Goal: Task Accomplishment & Management: Manage account settings

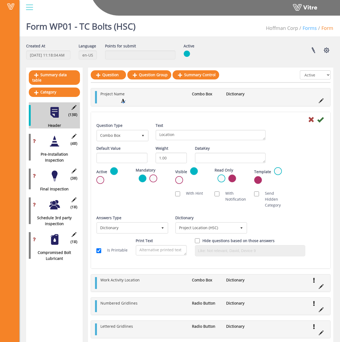
click at [308, 27] on link "Forms" at bounding box center [310, 28] width 14 height 6
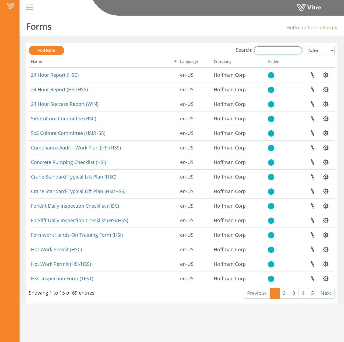
click at [271, 48] on input "Search:" at bounding box center [278, 50] width 48 height 8
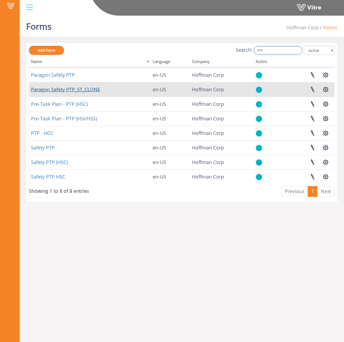
type input "PTP"
click at [59, 90] on link "Paragon Safety PTP_ST_CLONE" at bounding box center [65, 89] width 69 height 6
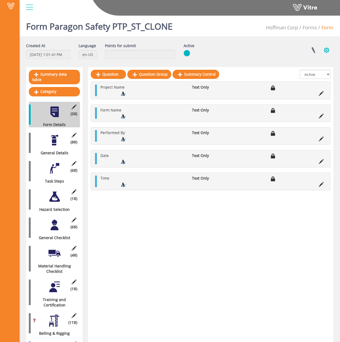
click at [328, 50] on button "button" at bounding box center [326, 50] width 13 height 14
click at [306, 71] on link "Set Users" at bounding box center [308, 70] width 49 height 7
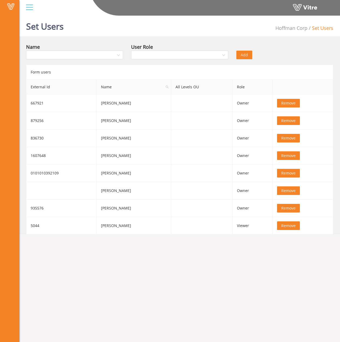
click at [33, 9] on div at bounding box center [29, 7] width 12 height 15
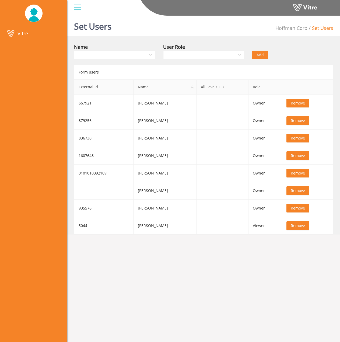
click at [33, 9] on img at bounding box center [34, 13] width 18 height 17
click at [334, 16] on div "Vitre" at bounding box center [203, 8] width 273 height 16
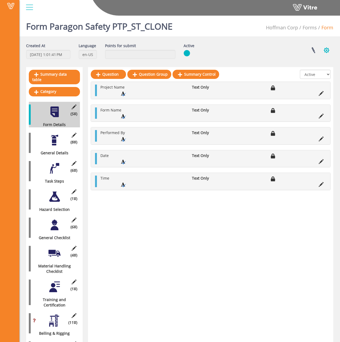
click at [326, 46] on button "button" at bounding box center [326, 50] width 13 height 14
click at [29, 5] on div at bounding box center [29, 7] width 12 height 15
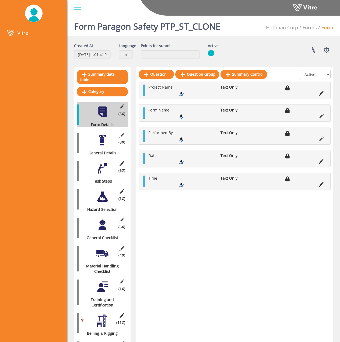
click at [75, 13] on div at bounding box center [77, 7] width 12 height 15
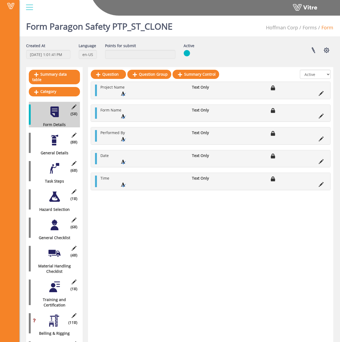
click at [114, 32] on h1 "Form Paragon Safety PTP_ST_CLONE" at bounding box center [99, 24] width 147 height 23
click at [329, 54] on button "button" at bounding box center [326, 50] width 13 height 14
click at [309, 49] on link at bounding box center [313, 50] width 13 height 14
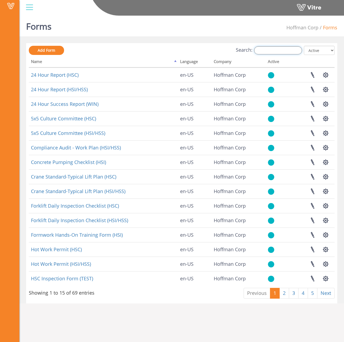
click at [273, 51] on input "Search:" at bounding box center [278, 50] width 48 height 8
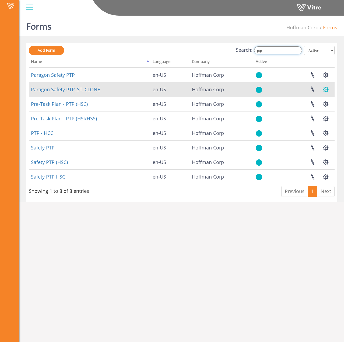
type input "ptp"
click at [327, 90] on button "button" at bounding box center [325, 89] width 13 height 14
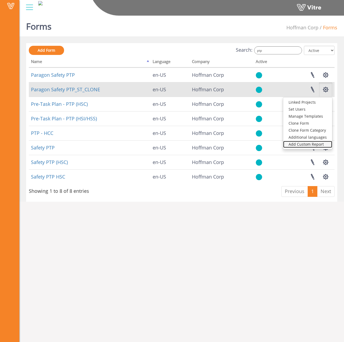
click at [321, 146] on link "Add Custom Report" at bounding box center [307, 144] width 49 height 7
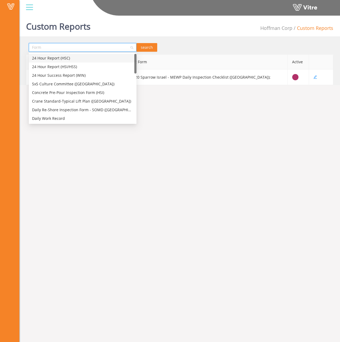
click at [125, 47] on input "search" at bounding box center [81, 47] width 98 height 8
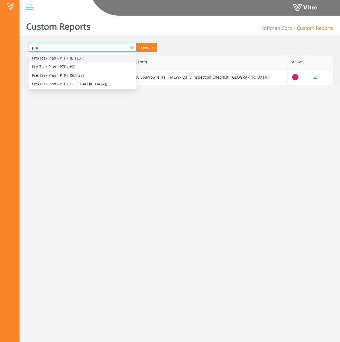
click at [56, 51] on input "ptp" at bounding box center [81, 47] width 98 height 8
type input "ptp"
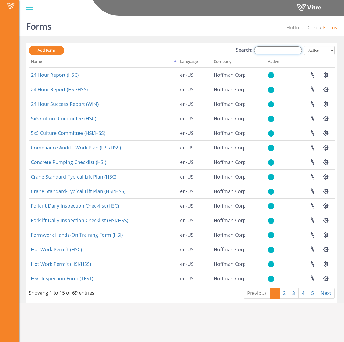
click at [274, 48] on input "Search:" at bounding box center [278, 50] width 48 height 8
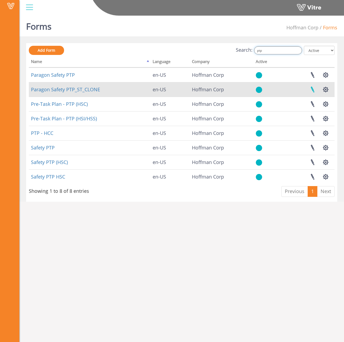
type input "ptp"
click at [313, 90] on link at bounding box center [312, 89] width 13 height 14
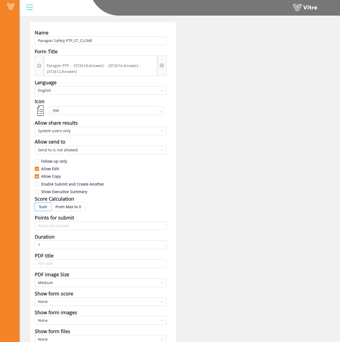
scroll to position [12, 0]
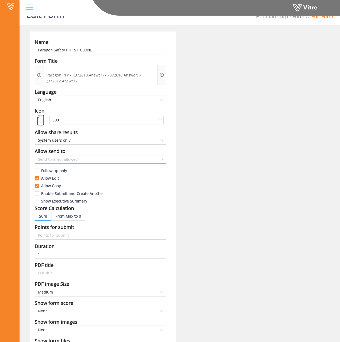
click at [101, 160] on span "Send to is not allowed" at bounding box center [100, 159] width 125 height 8
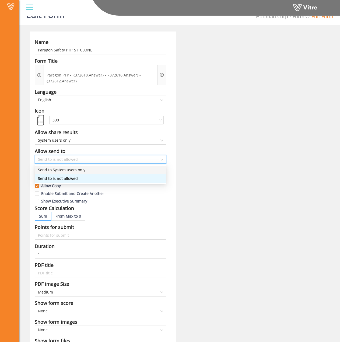
click at [123, 155] on div "Send to is not allowed" at bounding box center [101, 159] width 132 height 9
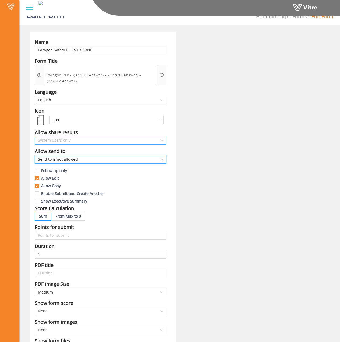
click at [124, 140] on span "System users only" at bounding box center [100, 140] width 125 height 8
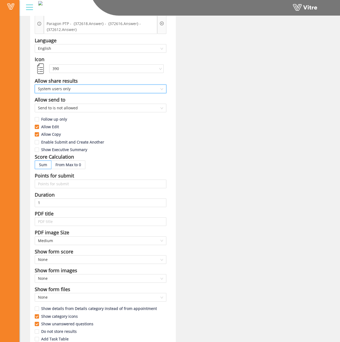
scroll to position [0, 0]
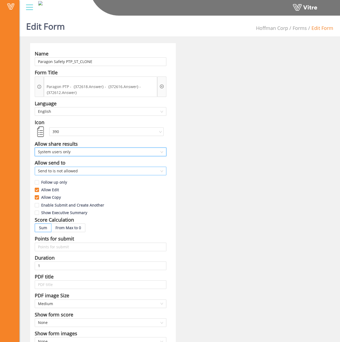
click at [110, 170] on span "Send to is not allowed" at bounding box center [100, 171] width 125 height 8
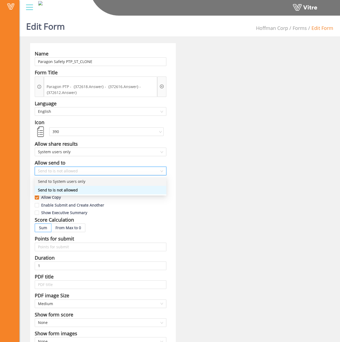
click at [103, 181] on div "Send to System users only" at bounding box center [100, 182] width 125 height 6
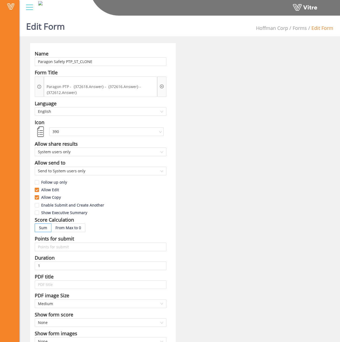
click at [209, 171] on div "Name Paragon Safety PTP_ST_CLONE Form Title Paragon PTP - {372618.Answer} - {37…" at bounding box center [179, 239] width 307 height 392
click at [148, 171] on span "Send to System users only" at bounding box center [100, 171] width 125 height 8
click at [197, 175] on div "Name Paragon Safety PTP_ST_CLONE Form Title Paragon PTP - {372618.Answer} - {37…" at bounding box center [179, 239] width 307 height 392
drag, startPoint x: 170, startPoint y: 3, endPoint x: 281, endPoint y: 85, distance: 137.6
click at [319, 102] on div "Name Paragon Safety PTP_ST_CLONE Form Title Paragon PTP - {372618.Answer} - {37…" at bounding box center [179, 239] width 307 height 392
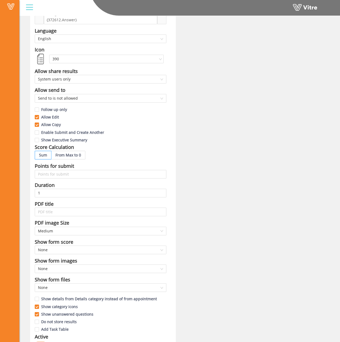
scroll to position [81, 0]
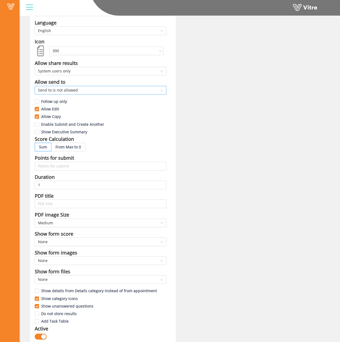
click at [128, 87] on span "Send to is not allowed" at bounding box center [100, 90] width 125 height 8
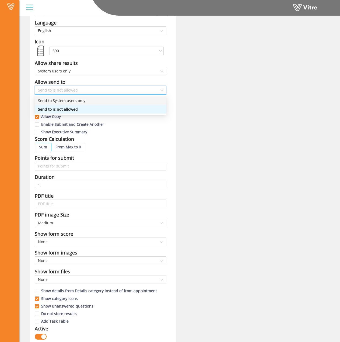
click at [116, 100] on div "Send to System users only" at bounding box center [100, 101] width 125 height 6
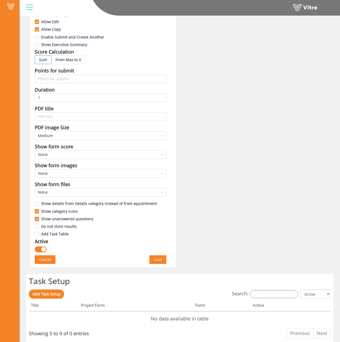
scroll to position [269, 0]
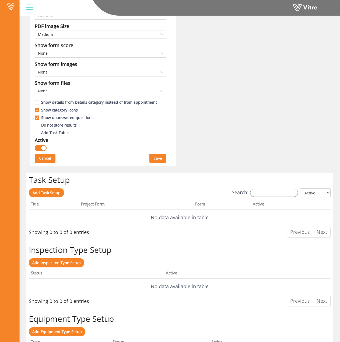
click at [161, 158] on span "Save" at bounding box center [158, 158] width 8 height 6
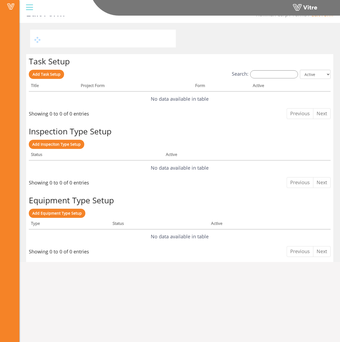
scroll to position [0, 0]
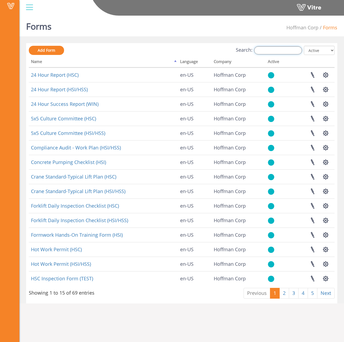
click at [278, 51] on input "Search:" at bounding box center [278, 50] width 48 height 8
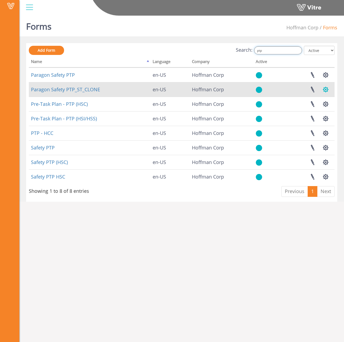
type input "ptp"
click at [325, 90] on button "button" at bounding box center [325, 89] width 13 height 14
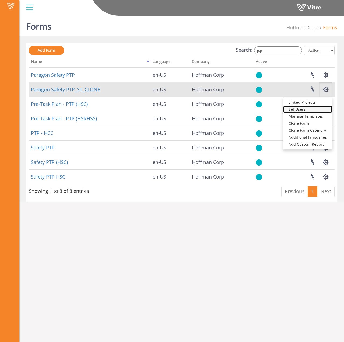
click at [311, 109] on link "Set Users" at bounding box center [307, 109] width 49 height 7
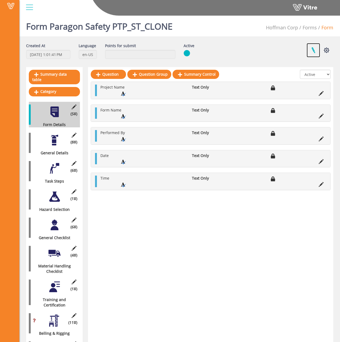
click at [316, 50] on link at bounding box center [313, 50] width 13 height 14
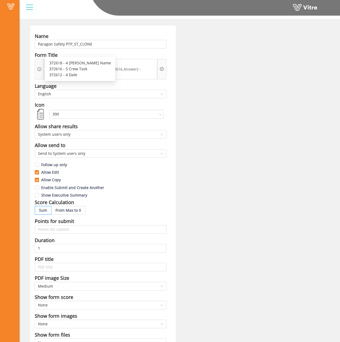
scroll to position [27, 0]
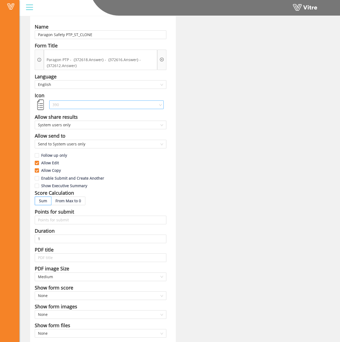
click at [106, 107] on span "390" at bounding box center [107, 105] width 108 height 8
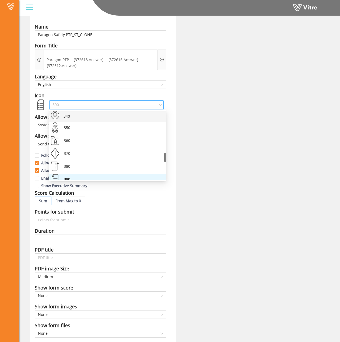
click at [235, 133] on div "Name Paragon Safety PTP_ST_CLONE Form Title Paragon PTP - {372618.Answer} - {37…" at bounding box center [179, 212] width 307 height 392
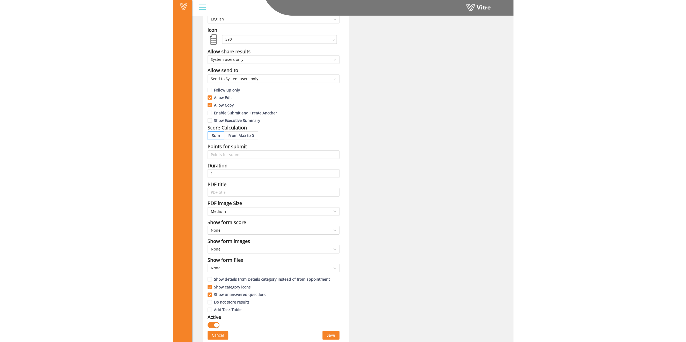
scroll to position [0, 0]
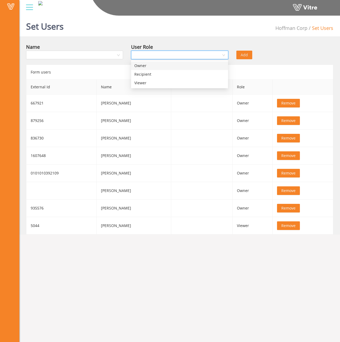
click at [216, 56] on input "search" at bounding box center [177, 55] width 87 height 8
click at [100, 54] on input "search" at bounding box center [72, 55] width 87 height 8
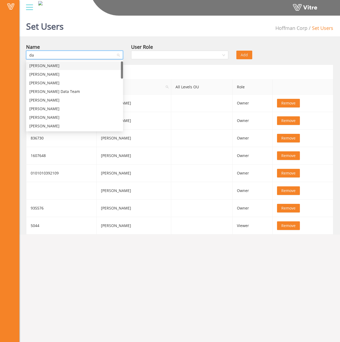
type input "dav"
click at [78, 75] on div "[PERSON_NAME]" at bounding box center [74, 74] width 91 height 6
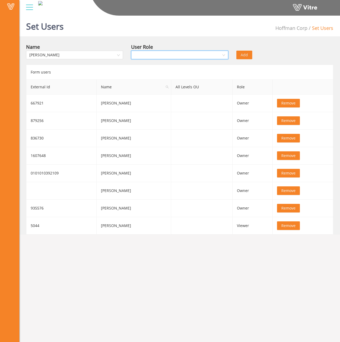
click at [208, 58] on input "search" at bounding box center [177, 55] width 87 height 8
click at [189, 74] on div "Recipient" at bounding box center [179, 74] width 91 height 6
click at [250, 57] on button "Add" at bounding box center [245, 55] width 16 height 9
click at [282, 102] on span "Remove" at bounding box center [289, 103] width 14 height 6
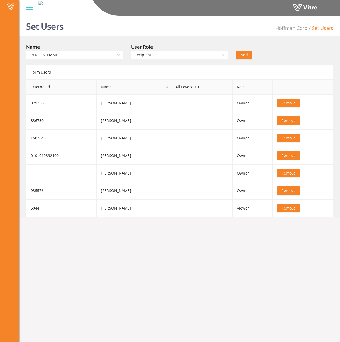
click at [247, 55] on span "Add" at bounding box center [244, 55] width 7 height 6
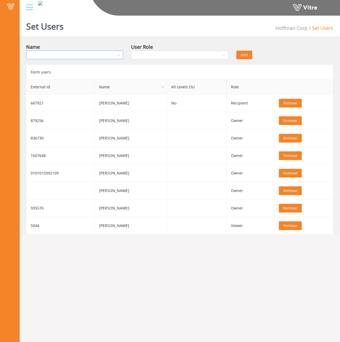
click at [116, 54] on input "search" at bounding box center [72, 55] width 87 height 8
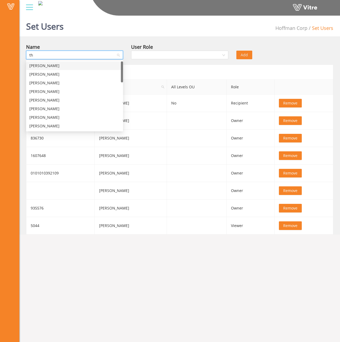
type input "tho"
click at [80, 83] on div "[PERSON_NAME]" at bounding box center [74, 83] width 91 height 6
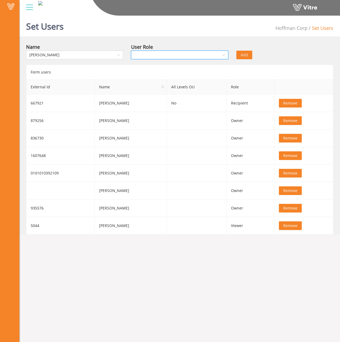
click at [178, 55] on input "search" at bounding box center [177, 55] width 87 height 8
click at [170, 75] on div "Recipient" at bounding box center [179, 74] width 91 height 6
click at [284, 140] on span "Remove" at bounding box center [290, 138] width 14 height 6
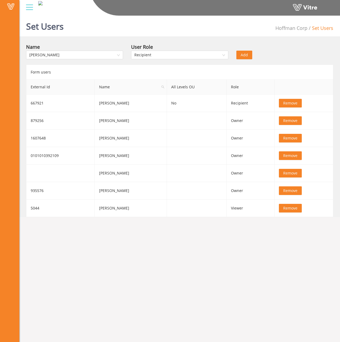
click at [249, 55] on button "Add" at bounding box center [245, 55] width 16 height 9
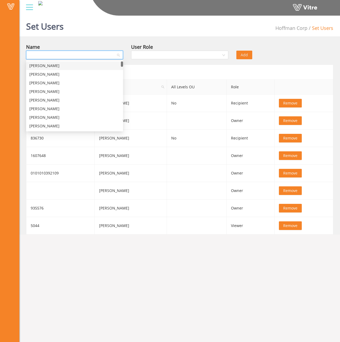
click at [93, 56] on input "search" at bounding box center [72, 55] width 87 height 8
type input "[PERSON_NAME]"
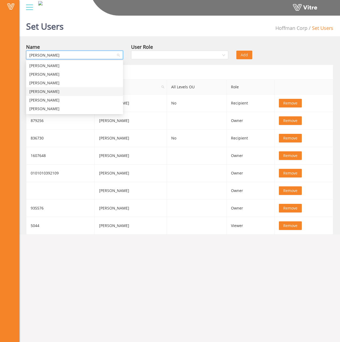
click at [70, 91] on div "[PERSON_NAME]" at bounding box center [74, 92] width 91 height 6
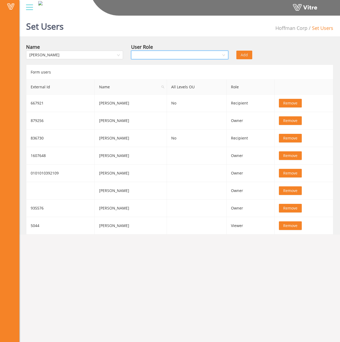
click at [192, 56] on input "search" at bounding box center [177, 55] width 87 height 8
click at [167, 75] on div "Recipient" at bounding box center [179, 74] width 91 height 6
click at [286, 188] on span "Remove" at bounding box center [290, 191] width 14 height 6
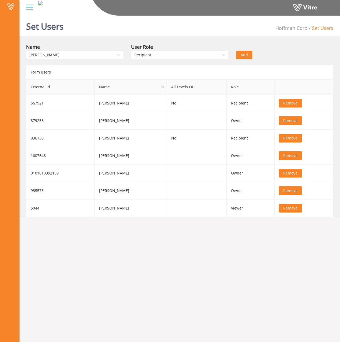
click at [245, 55] on span "Add" at bounding box center [244, 55] width 7 height 6
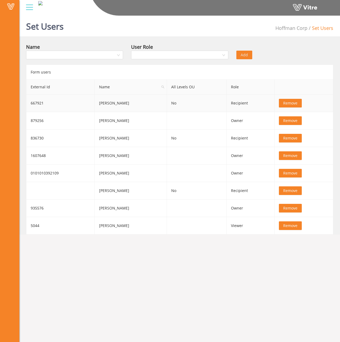
click at [279, 101] on button "Remove" at bounding box center [290, 103] width 23 height 9
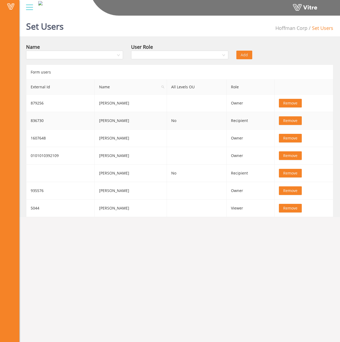
click at [286, 122] on span "Remove" at bounding box center [290, 121] width 14 height 6
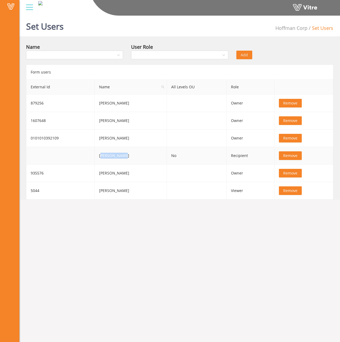
drag, startPoint x: 103, startPoint y: 156, endPoint x: 123, endPoint y: 156, distance: 20.5
click at [123, 156] on td "[PERSON_NAME]" at bounding box center [131, 156] width 72 height 18
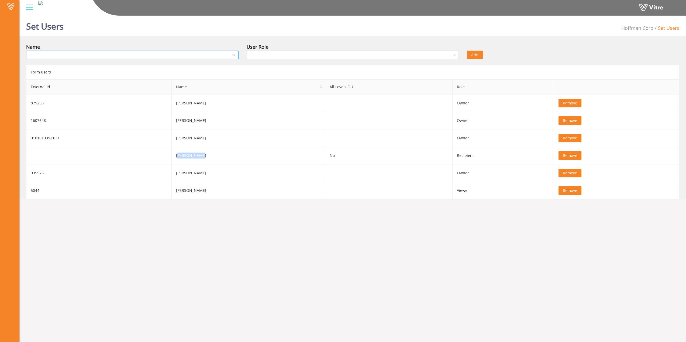
click at [212, 51] on div at bounding box center [132, 55] width 212 height 9
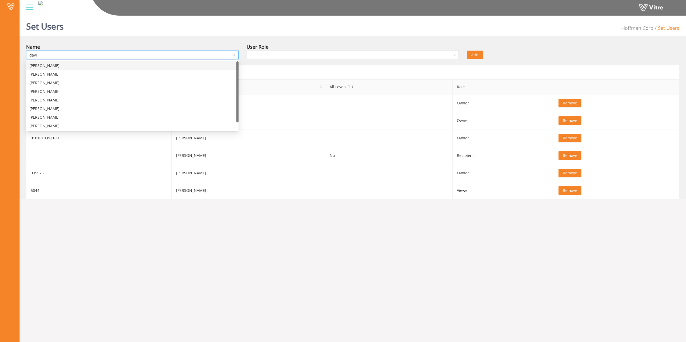
type input "[PERSON_NAME]"
click at [140, 73] on div "[PERSON_NAME]" at bounding box center [132, 74] width 206 height 6
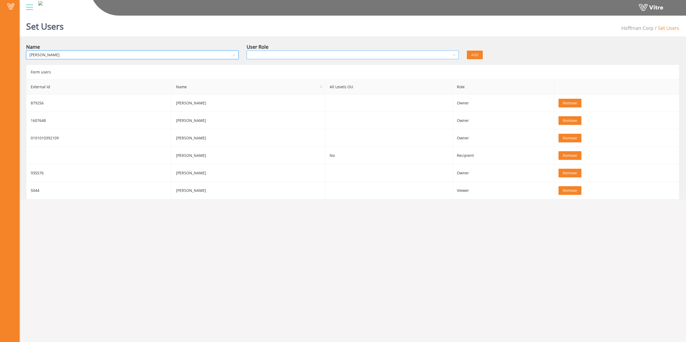
click at [258, 56] on input "search" at bounding box center [351, 55] width 202 height 8
click at [262, 74] on div "Recipient" at bounding box center [352, 74] width 206 height 6
click at [340, 56] on button "Add" at bounding box center [475, 55] width 16 height 9
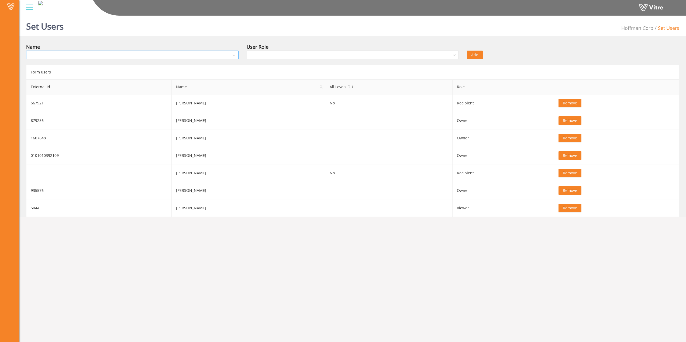
click at [169, 52] on input "search" at bounding box center [130, 55] width 202 height 8
type input "foot"
click at [153, 65] on div "Thomas Foote" at bounding box center [132, 66] width 206 height 6
click at [281, 58] on input "search" at bounding box center [351, 55] width 202 height 8
click at [279, 72] on div "Recipient" at bounding box center [352, 74] width 206 height 6
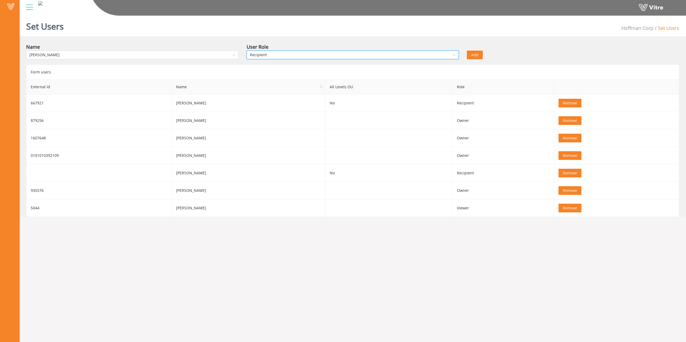
click at [340, 56] on div "Add" at bounding box center [518, 51] width 110 height 16
click at [340, 56] on span "Add" at bounding box center [474, 55] width 7 height 6
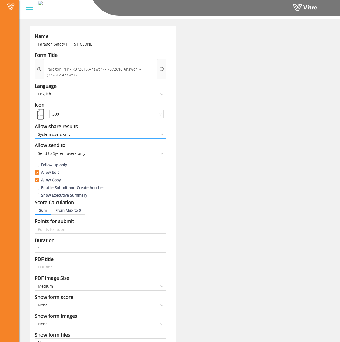
scroll to position [27, 0]
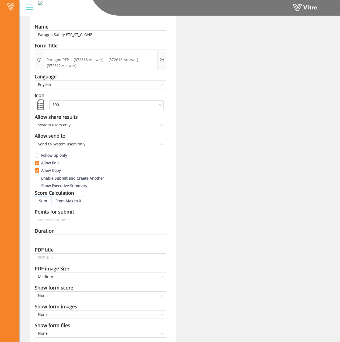
click at [128, 127] on span "System users only" at bounding box center [100, 125] width 125 height 8
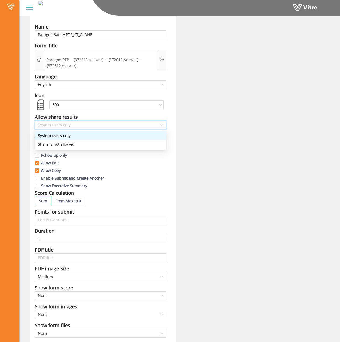
click at [128, 127] on span "System users only" at bounding box center [100, 125] width 125 height 8
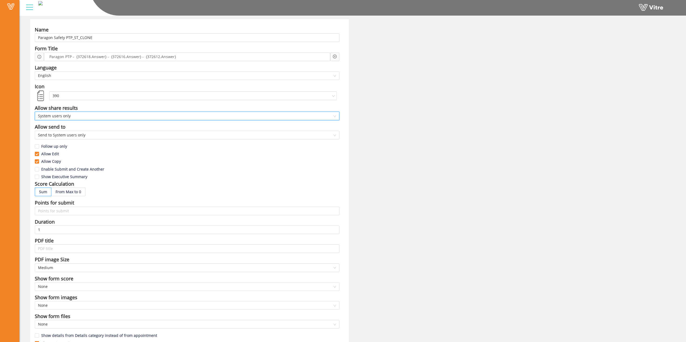
scroll to position [0, 0]
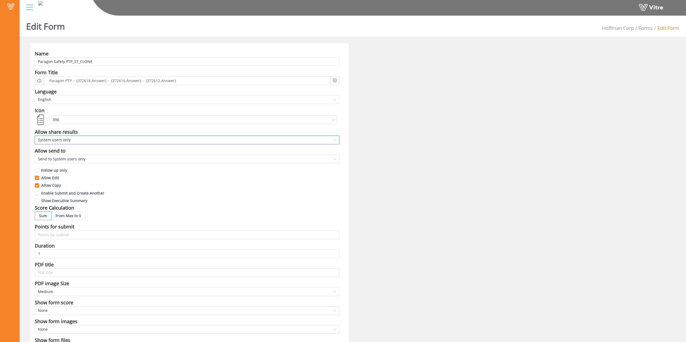
click at [340, 136] on div "Name Paragon Safety PTP_ST_CLONE Form Title Paragon PTP - {372618.Answer} - {37…" at bounding box center [352, 233] width 653 height 380
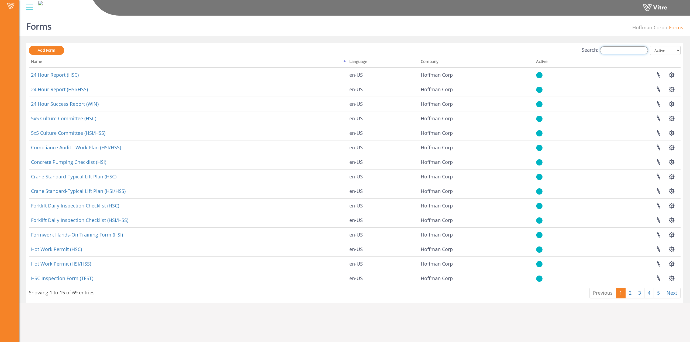
click at [622, 47] on input "Search:" at bounding box center [624, 50] width 48 height 8
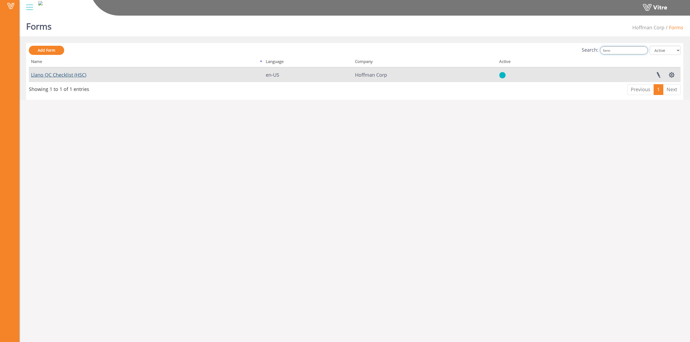
type input "llano"
click at [71, 77] on link "Llano QC Checklist (HSC)" at bounding box center [58, 75] width 55 height 6
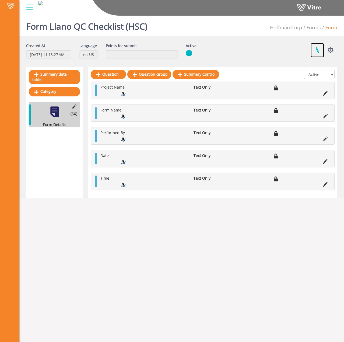
click at [318, 49] on link at bounding box center [317, 50] width 13 height 14
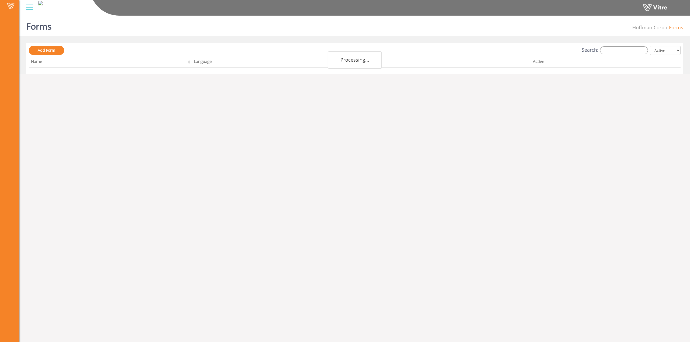
click at [626, 56] on div "Add Form Search: All Active Not Active Processing... Name Language Company Acti…" at bounding box center [354, 59] width 651 height 26
click at [622, 47] on input "Search:" at bounding box center [624, 50] width 48 height 8
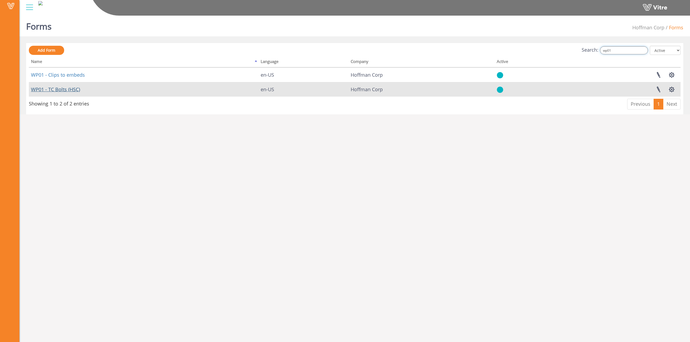
type input "wp01"
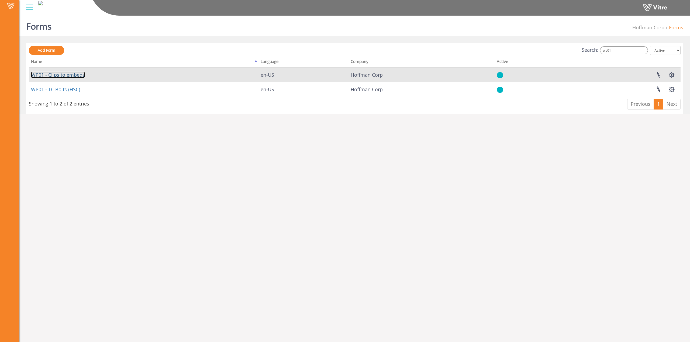
drag, startPoint x: 67, startPoint y: 78, endPoint x: 68, endPoint y: 75, distance: 3.5
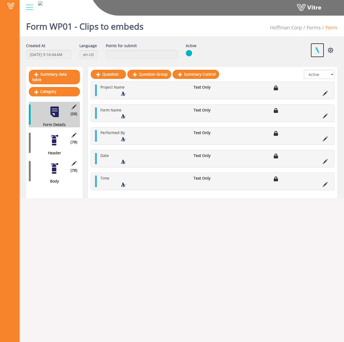
click at [318, 51] on link at bounding box center [317, 50] width 13 height 14
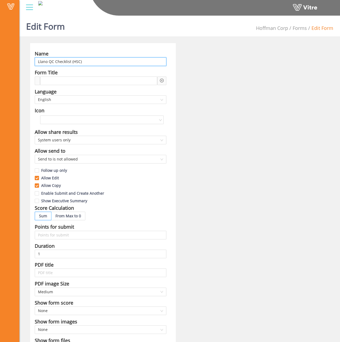
click at [44, 62] on input "Llano QC Checklist (HSC)" at bounding box center [101, 61] width 132 height 9
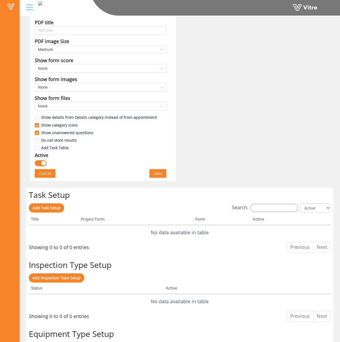
scroll to position [296, 0]
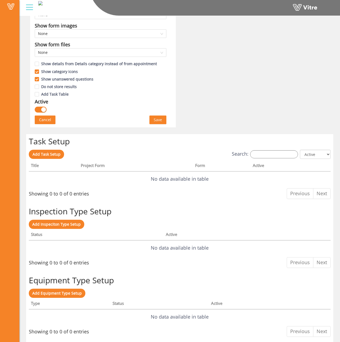
type input "Paragon QC Checklist (HSC)"
click at [158, 120] on span "Save" at bounding box center [158, 120] width 8 height 6
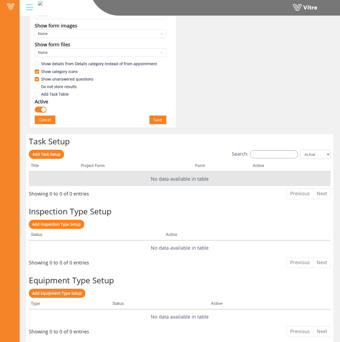
scroll to position [0, 0]
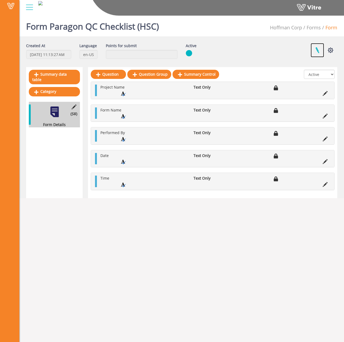
click at [318, 48] on link at bounding box center [317, 50] width 13 height 14
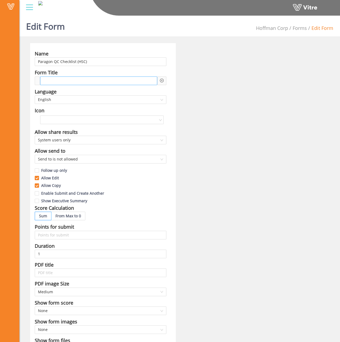
click at [95, 78] on div at bounding box center [98, 81] width 117 height 9
paste span
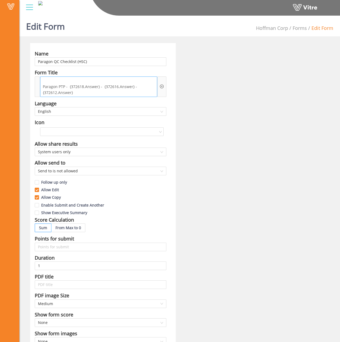
click at [63, 87] on span "Paragon PTP - {372618.Answer} - {372616.Answer} - {372612.Answer}" at bounding box center [98, 90] width 115 height 12
drag, startPoint x: 55, startPoint y: 61, endPoint x: 75, endPoint y: 63, distance: 20.8
click at [75, 63] on input "Paragon QC Checklist (HSC)" at bounding box center [101, 61] width 132 height 9
click at [61, 86] on span "Paragon PTP - {372618.Answer} - {372616.Answer} - {372612.Answer}" at bounding box center [98, 90] width 115 height 12
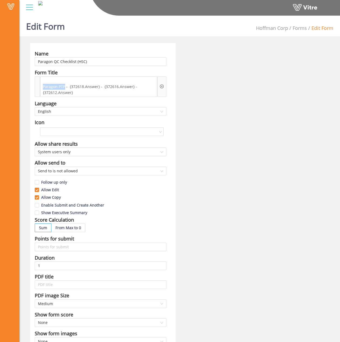
drag, startPoint x: 65, startPoint y: 87, endPoint x: 28, endPoint y: 87, distance: 37.2
click at [28, 87] on div "Name Paragon QC Checklist (HSC) Form Title Paragon PTP - {372618.Answer} - {372…" at bounding box center [103, 239] width 154 height 392
click at [90, 94] on span "QC Checklist - {372618.Answer} - {372616.Answer} - {372612.Answer}" at bounding box center [98, 90] width 115 height 12
click at [111, 86] on span "QC Checklist - {372618.Answer} - {372616.Answer} - {372612.Answer}" at bounding box center [98, 90] width 115 height 12
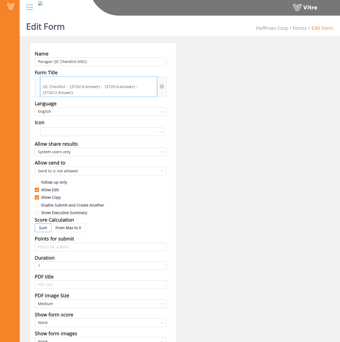
drag, startPoint x: 127, startPoint y: 89, endPoint x: 106, endPoint y: 88, distance: 20.8
click at [126, 89] on span "QC Checklist - {372618.Answer} - {372616.Answer} - {372612.Answer}" at bounding box center [98, 90] width 115 height 12
click at [73, 88] on span "QC Checklist - {372618.Answer} - {372616.Answer} - {372612.Answer}" at bounding box center [98, 90] width 115 height 12
click at [37, 85] on div at bounding box center [37, 87] width 5 height 20
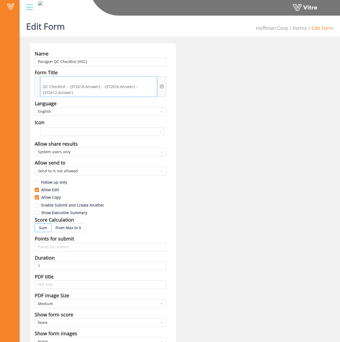
click at [78, 86] on span "QC Checklist - {372618.Answer} - {372616.Answer} - {372612.Answer}" at bounding box center [98, 90] width 115 height 12
click at [95, 91] on span "QC Checklist - {372618.Answer} - {372616.Answer} - {372612.Answer}" at bounding box center [98, 90] width 115 height 12
drag, startPoint x: 146, startPoint y: 106, endPoint x: 142, endPoint y: 105, distance: 4.2
click at [146, 106] on div "Language" at bounding box center [101, 104] width 132 height 8
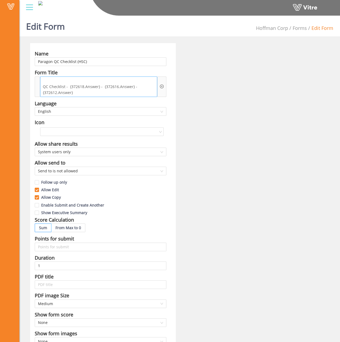
drag, startPoint x: 120, startPoint y: 100, endPoint x: 78, endPoint y: 88, distance: 44.1
click at [116, 100] on div "Language" at bounding box center [101, 104] width 132 height 8
click at [65, 84] on span "QC Checklist - {372618.Answer} - {372616.Answer} - {372612.Answer}" at bounding box center [98, 90] width 115 height 12
click at [41, 86] on div "QC Checklist - {372618.Answer} - {372616.Answer} - {372612.Answer}" at bounding box center [98, 87] width 117 height 20
click at [84, 93] on span "QC Checklist - {372618.Answer} - {372616.Answer} - {372612.Answer}" at bounding box center [98, 90] width 115 height 12
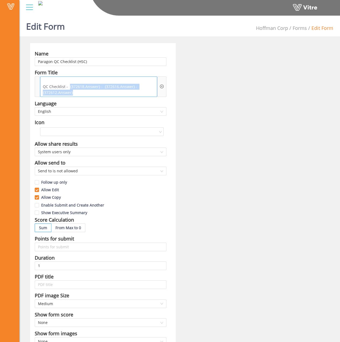
drag, startPoint x: 69, startPoint y: 85, endPoint x: 93, endPoint y: 92, distance: 24.9
click at [93, 92] on span "QC Checklist - {372618.Answer} - {372616.Answer} - {372612.Answer}" at bounding box center [98, 90] width 115 height 12
click at [44, 88] on span "QC Checklist - {372618.Answer} - {372616.Answer} - {372612.Answer}" at bounding box center [98, 90] width 115 height 12
click at [42, 87] on span "QC Checklist - {372618.Answer} - {372616.Answer} - {372612.Answer}" at bounding box center [98, 90] width 115 height 12
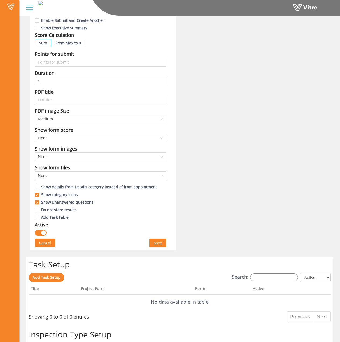
scroll to position [189, 0]
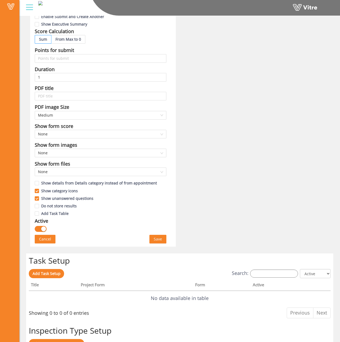
click at [161, 240] on span "Save" at bounding box center [158, 239] width 8 height 6
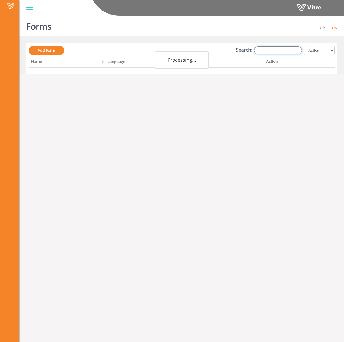
click at [290, 49] on input "Search:" at bounding box center [278, 50] width 48 height 8
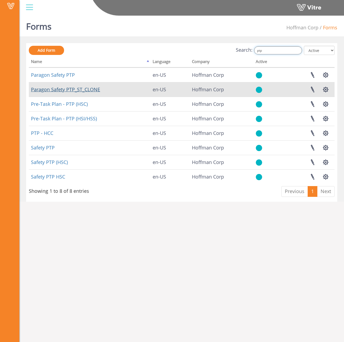
type input "ptp"
click at [68, 89] on link "Paragon Safety PTP_ST_CLONE" at bounding box center [65, 89] width 69 height 6
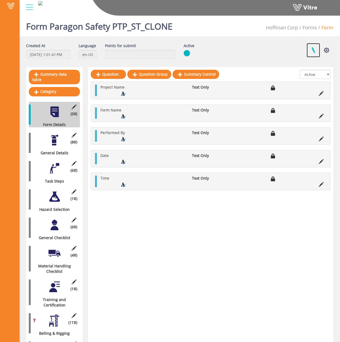
click at [315, 50] on link at bounding box center [313, 50] width 13 height 14
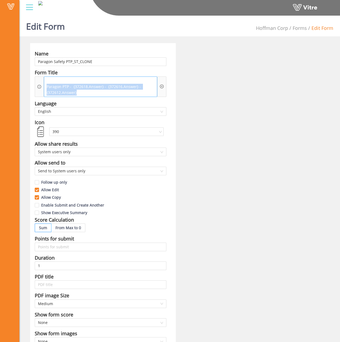
drag, startPoint x: 80, startPoint y: 93, endPoint x: 46, endPoint y: 87, distance: 34.5
click at [46, 87] on span "Paragon PTP - {372618.Answer} - {372616.Answer} - {372612.Answer}" at bounding box center [100, 90] width 111 height 12
copy span "Paragon PTP - {372618.Answer} - {372616.Answer} - {372612.Answer}"
click at [106, 76] on div "Form Title" at bounding box center [101, 73] width 132 height 8
click at [38, 88] on icon "info-circle" at bounding box center [39, 87] width 4 height 4
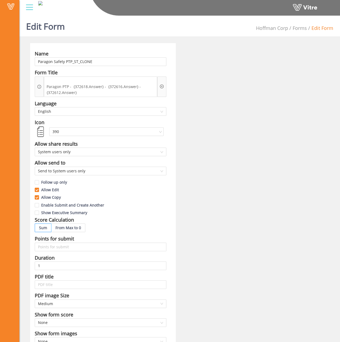
click at [37, 87] on div at bounding box center [39, 87] width 9 height 20
click at [39, 88] on icon "info-circle" at bounding box center [39, 87] width 1 height 2
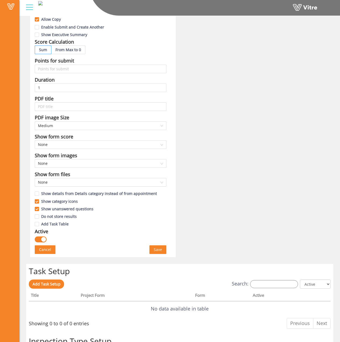
scroll to position [242, 0]
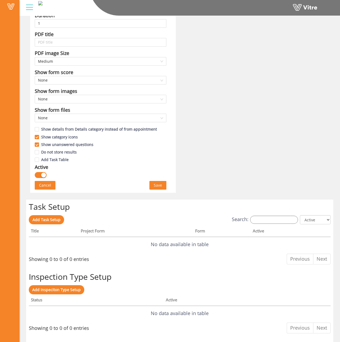
click at [42, 185] on span "Cancel" at bounding box center [45, 185] width 12 height 6
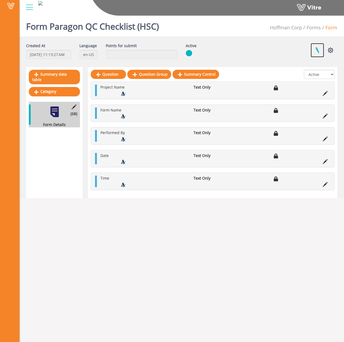
click at [317, 51] on link at bounding box center [317, 50] width 13 height 14
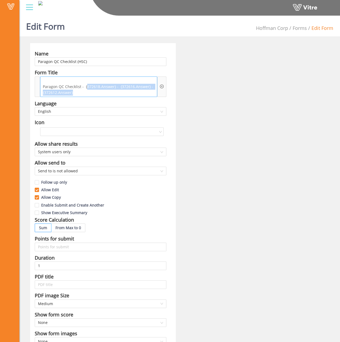
drag, startPoint x: 73, startPoint y: 94, endPoint x: 86, endPoint y: 84, distance: 16.1
click at [86, 84] on span "Paragon QC Checklist - {372618.Answer} - {372616.Answer} - {372612.Answer}" at bounding box center [98, 90] width 115 height 12
drag, startPoint x: 115, startPoint y: 87, endPoint x: 85, endPoint y: 88, distance: 30.5
click at [85, 88] on span "Paragon QC Checklist - {372618.Answer} - {372616.Answer} - {372612.Answer}" at bounding box center [98, 90] width 115 height 12
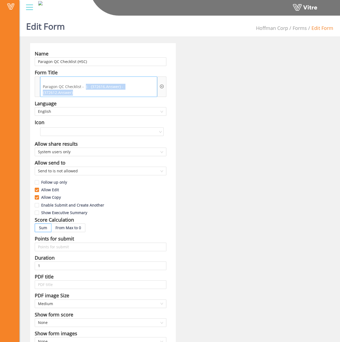
drag, startPoint x: 85, startPoint y: 86, endPoint x: 156, endPoint y: 85, distance: 70.9
click at [156, 85] on div "Paragon QC Checklist - {- {372616.Answer} - {372612.Answer}" at bounding box center [98, 87] width 117 height 20
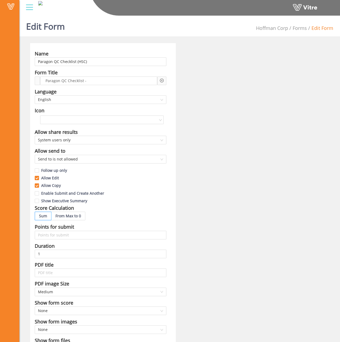
click at [162, 80] on icon "plus-circle" at bounding box center [162, 81] width 4 height 4
click at [183, 84] on input "search" at bounding box center [208, 85] width 66 height 8
click at [163, 82] on icon "plus-circle" at bounding box center [162, 81] width 4 height 4
click at [161, 82] on icon "plus-circle" at bounding box center [162, 81] width 4 height 4
click at [182, 88] on input "search" at bounding box center [208, 85] width 66 height 8
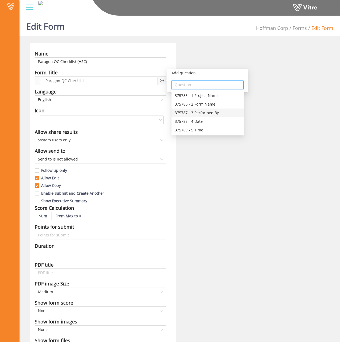
click at [198, 113] on div "375787 - 3 Performed By" at bounding box center [208, 113] width 66 height 6
type input "375787 - 3 Performed By"
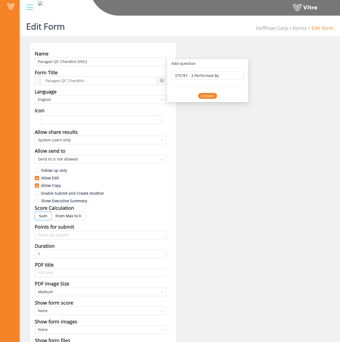
click at [206, 97] on div "Answer" at bounding box center [207, 96] width 19 height 6
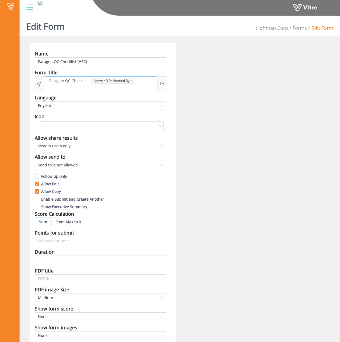
click at [91, 81] on span "Paragon QC Checklist -" at bounding box center [70, 81] width 44 height 6
click at [139, 81] on div "Paragon QC Checklist - { Answer-3 Performed By" at bounding box center [100, 84] width 113 height 15
click at [140, 80] on div "Paragon QC Checklist - { Answer-3 Performed By" at bounding box center [100, 84] width 113 height 15
click at [141, 80] on div "Paragon QC Checklist - { Answer-3 Performed By" at bounding box center [100, 84] width 113 height 15
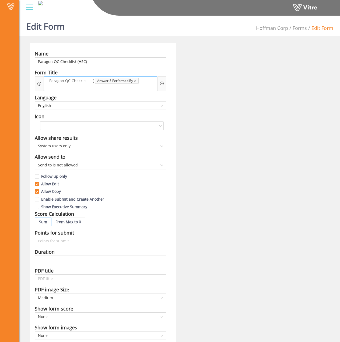
click at [139, 81] on div "Paragon QC Checklist - { Answer-3 Performed By" at bounding box center [100, 84] width 113 height 15
click at [93, 81] on span "Paragon QC Checklist - {" at bounding box center [71, 81] width 47 height 6
click at [105, 87] on div "Paragon QC Checklist - { Answer-3 Performed By" at bounding box center [100, 84] width 113 height 15
click at [134, 80] on icon "close" at bounding box center [135, 80] width 3 height 3
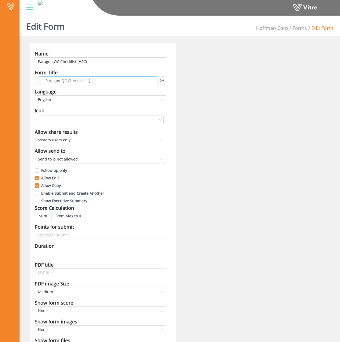
click at [94, 80] on span at bounding box center [102, 81] width 23 height 6
drag, startPoint x: 92, startPoint y: 81, endPoint x: 83, endPoint y: 81, distance: 9.4
click at [83, 81] on div "Paragon QC Checklist - { }" at bounding box center [98, 81] width 117 height 9
drag, startPoint x: 85, startPoint y: 80, endPoint x: 96, endPoint y: 82, distance: 11.2
click at [96, 82] on div "Paragon QC Checklist - {" at bounding box center [98, 81] width 117 height 9
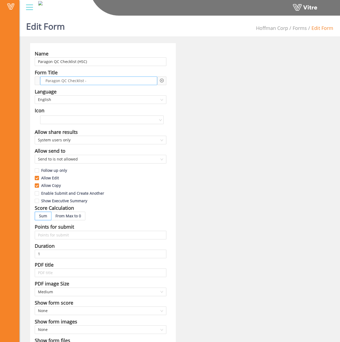
click at [88, 80] on span at bounding box center [99, 81] width 23 height 6
click at [89, 80] on span at bounding box center [99, 81] width 23 height 6
click at [86, 80] on span "Paragon QC Checklist -" at bounding box center [66, 81] width 44 height 6
click at [160, 82] on icon "plus-circle" at bounding box center [162, 81] width 4 height 4
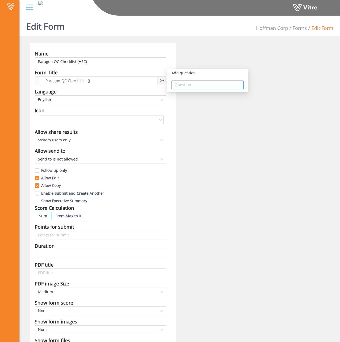
click at [188, 85] on input "search" at bounding box center [208, 85] width 66 height 8
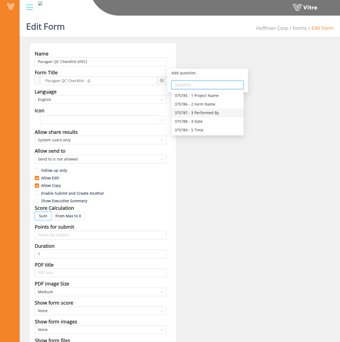
click at [203, 112] on div "375787 - 3 Performed By" at bounding box center [208, 113] width 66 height 6
type input "375787 - 3 Performed By"
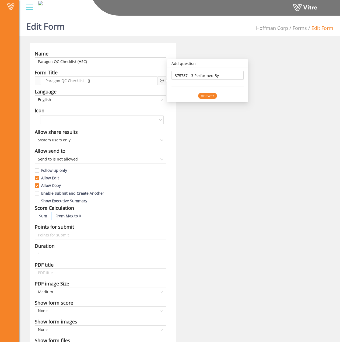
click at [205, 97] on div "Answer" at bounding box center [207, 96] width 19 height 6
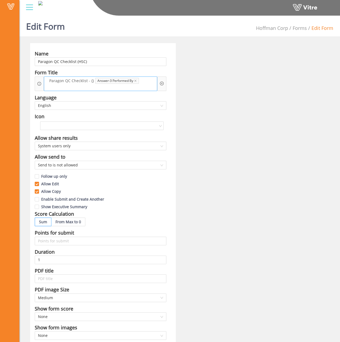
click at [93, 80] on span "Paragon QC Checklist - {}" at bounding box center [71, 81] width 47 height 6
click at [92, 80] on span "Paragon QC Checklist - {}" at bounding box center [71, 81] width 47 height 6
click at [94, 81] on span "Paragon QC Checklist - {}" at bounding box center [71, 81] width 47 height 6
click at [147, 81] on div "Paragon QC Checklist - { Answer-3 Performed By" at bounding box center [100, 84] width 113 height 15
drag, startPoint x: 99, startPoint y: 87, endPoint x: 92, endPoint y: 85, distance: 6.6
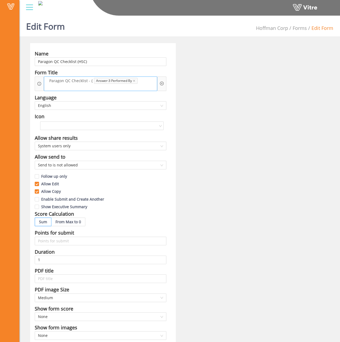
click at [97, 86] on div "Paragon QC Checklist - { Answer-3 Performed By" at bounding box center [100, 84] width 113 height 15
click at [68, 83] on span "Paragon QC Checklist - {" at bounding box center [71, 81] width 46 height 6
click at [64, 88] on span at bounding box center [56, 87] width 22 height 6
click at [137, 79] on div "Paragon QC Checklist - { Answer-3 Performed By" at bounding box center [100, 84] width 113 height 15
click at [133, 80] on icon "close" at bounding box center [134, 81] width 2 height 2
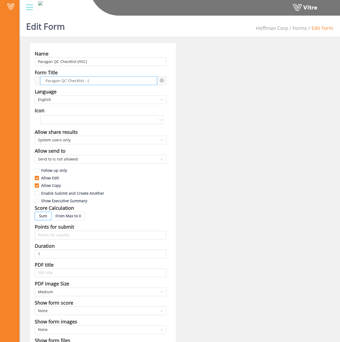
click at [103, 81] on span at bounding box center [101, 81] width 23 height 6
drag, startPoint x: 88, startPoint y: 80, endPoint x: 123, endPoint y: 82, distance: 35.4
click at [122, 82] on div "Paragon QC Checklist - {" at bounding box center [98, 81] width 117 height 9
click at [86, 81] on span "Paragon QC Checklist - {}" at bounding box center [67, 81] width 47 height 6
click at [88, 81] on span "Paragon QC Checklist - {}" at bounding box center [67, 81] width 47 height 6
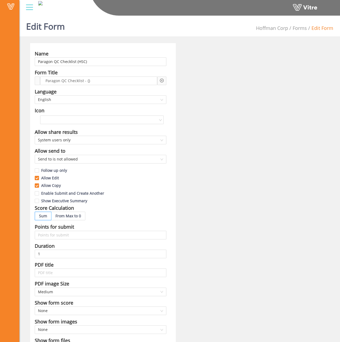
click at [161, 78] on div "Add question Question" at bounding box center [162, 81] width 4 height 6
click at [162, 80] on icon "plus-circle" at bounding box center [162, 81] width 2 height 2
click at [185, 85] on input "search" at bounding box center [208, 85] width 66 height 8
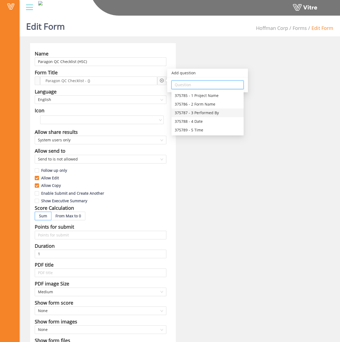
drag, startPoint x: 174, startPoint y: 111, endPoint x: 207, endPoint y: 112, distance: 32.9
click at [207, 112] on div "375787 - 3 Performed By" at bounding box center [208, 113] width 72 height 9
type input "375787 - 3 Performed By"
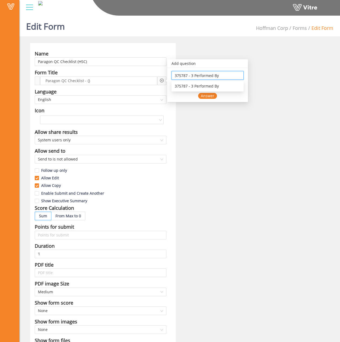
drag, startPoint x: 222, startPoint y: 75, endPoint x: 159, endPoint y: 74, distance: 62.5
click at [159, 74] on div "Form Title Paragon QC Checklist - {} Add question 375787 - 3 Performed By Answer" at bounding box center [101, 77] width 132 height 16
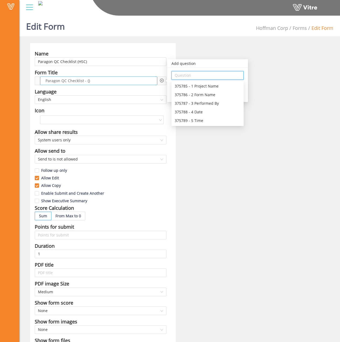
click at [87, 81] on span "Paragon QC Checklist - {}" at bounding box center [67, 81] width 47 height 6
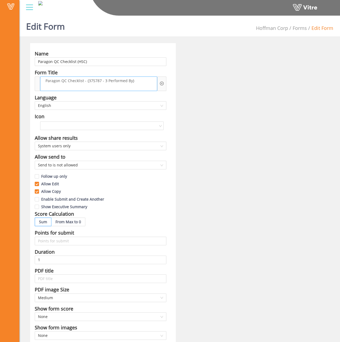
click at [139, 80] on div "Paragon QC Checklist - {375787 - 3 Performed By}" at bounding box center [98, 84] width 117 height 15
click at [188, 98] on div "Name Paragon QC Checklist (HSC) Form Title Paragon QC Checklist - {375787 - 3 P…" at bounding box center [179, 236] width 307 height 386
click at [143, 83] on div "Paragon QC Checklist - {375787 - 3 Performed By} -" at bounding box center [98, 84] width 117 height 15
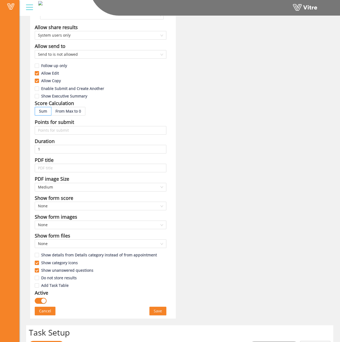
scroll to position [216, 0]
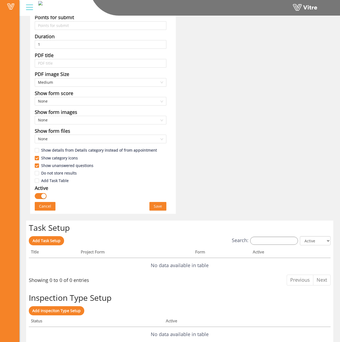
click at [152, 203] on button "Save" at bounding box center [158, 206] width 17 height 9
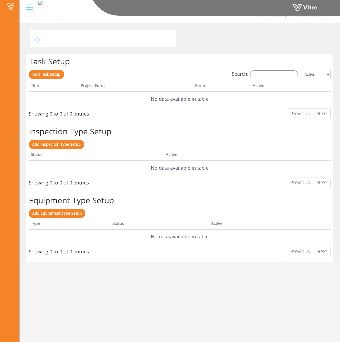
scroll to position [0, 0]
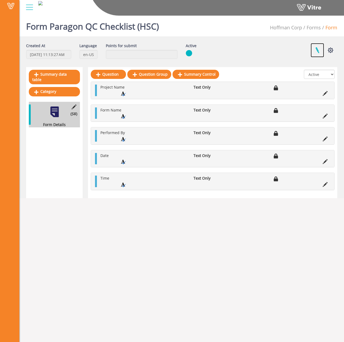
click at [319, 49] on link at bounding box center [317, 50] width 13 height 14
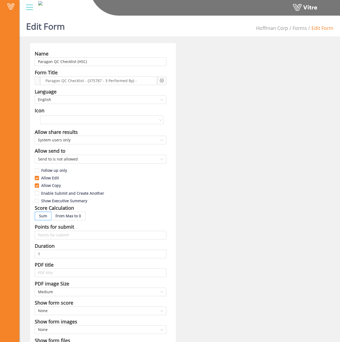
click at [36, 79] on div at bounding box center [37, 81] width 5 height 9
click at [135, 78] on span "Paragon QC Checklist - {375787 - 3 Performed By} -" at bounding box center [91, 81] width 94 height 6
drag, startPoint x: 120, startPoint y: 80, endPoint x: 88, endPoint y: 81, distance: 32.3
click at [88, 81] on span "Paragon QC Checklist - {375787 - 3 Performed By} -" at bounding box center [91, 81] width 94 height 6
click at [160, 79] on icon "plus-circle" at bounding box center [162, 81] width 4 height 4
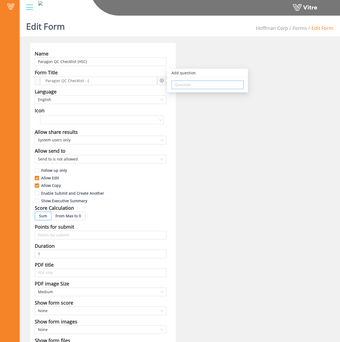
click at [181, 84] on input "search" at bounding box center [208, 85] width 66 height 8
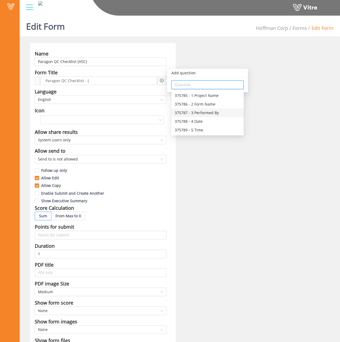
click at [192, 114] on div "375787 - 3 Performed By" at bounding box center [208, 113] width 66 height 6
type input "375787 - 3 Performed By"
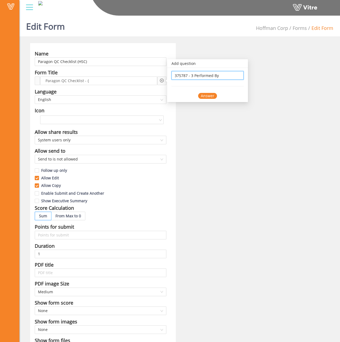
click at [204, 97] on div "Answer" at bounding box center [207, 96] width 19 height 6
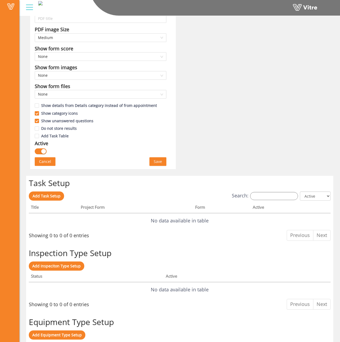
scroll to position [269, 0]
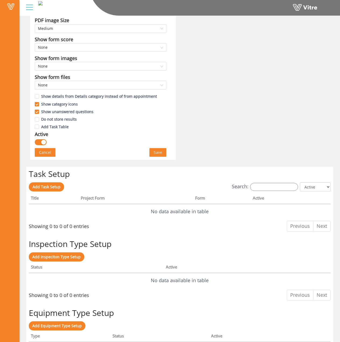
click at [158, 152] on span "Save" at bounding box center [158, 153] width 8 height 6
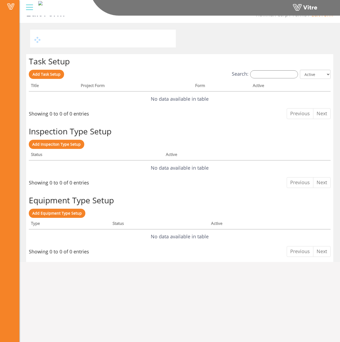
scroll to position [0, 0]
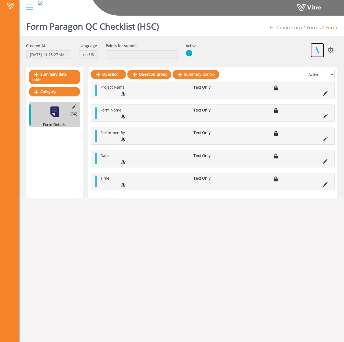
click at [313, 49] on link at bounding box center [317, 50] width 13 height 14
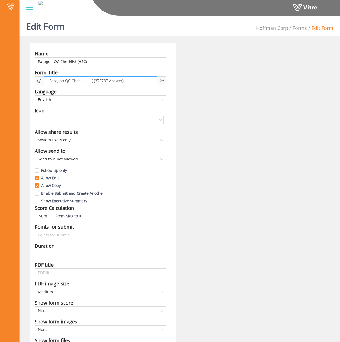
click at [91, 81] on span "Paragon QC Checklist - { {375787.Answer}" at bounding box center [86, 81] width 77 height 6
click at [91, 81] on span "Paragon QC Checklist - {375787.Answer}" at bounding box center [86, 81] width 76 height 6
click at [123, 80] on div "Paragon QC Checklist - {375787.Answer}" at bounding box center [100, 81] width 113 height 9
click at [162, 80] on icon "plus-circle" at bounding box center [162, 81] width 4 height 4
click at [143, 80] on div "Paragon QC Checklist - {375787.Answer} -" at bounding box center [100, 81] width 113 height 9
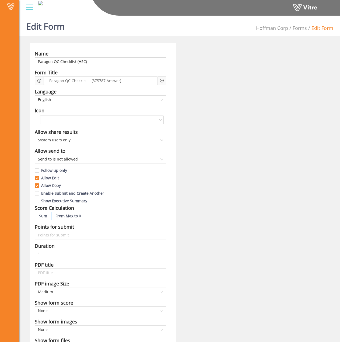
click at [160, 81] on icon "plus-circle" at bounding box center [162, 81] width 4 height 4
click at [183, 84] on input "search" at bounding box center [208, 85] width 66 height 8
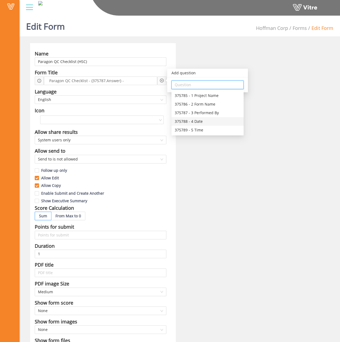
click at [200, 120] on div "375788 - 4 Date" at bounding box center [208, 122] width 66 height 6
type input "375788 - 4 Date"
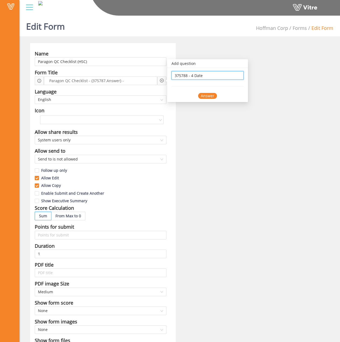
click at [208, 95] on div "Answer" at bounding box center [207, 96] width 19 height 6
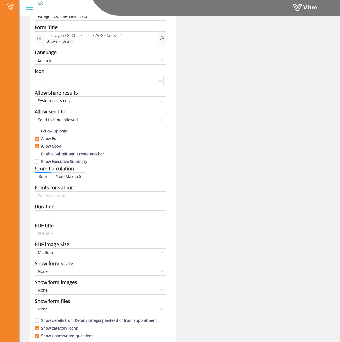
scroll to position [216, 0]
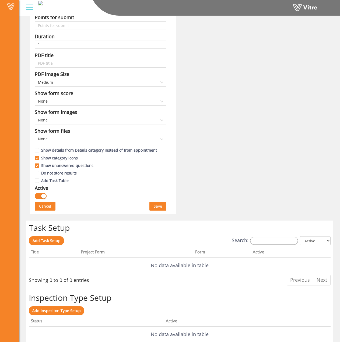
click at [153, 206] on button "Save" at bounding box center [158, 206] width 17 height 9
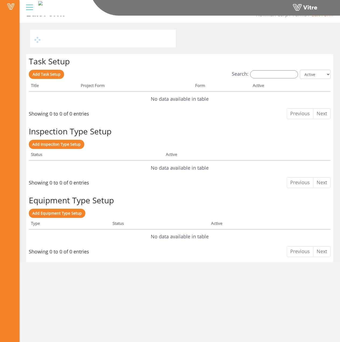
scroll to position [0, 0]
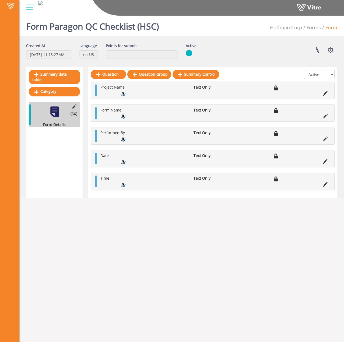
click at [58, 134] on div "Summary data table Category (5 ) Form Details" at bounding box center [54, 132] width 57 height 131
click at [73, 105] on icon at bounding box center [74, 107] width 7 height 5
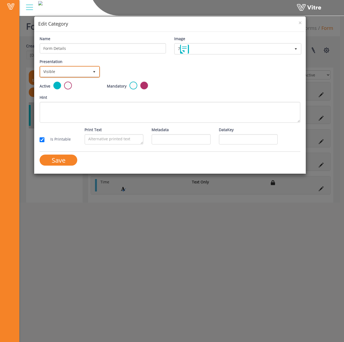
click at [86, 72] on span "Visible" at bounding box center [64, 72] width 49 height 10
click at [72, 91] on li "Invisible" at bounding box center [69, 92] width 59 height 9
click at [61, 154] on form "Name Form Details Image 7 7 Presentation Invisible false Choose condition All p…" at bounding box center [170, 103] width 261 height 134
click at [64, 162] on input "Save" at bounding box center [59, 160] width 38 height 11
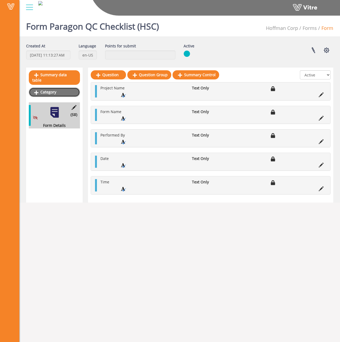
click at [63, 89] on link "Category" at bounding box center [54, 92] width 51 height 9
click at [63, 89] on div "Summary data table Category (5 ) Form Details" at bounding box center [54, 135] width 57 height 135
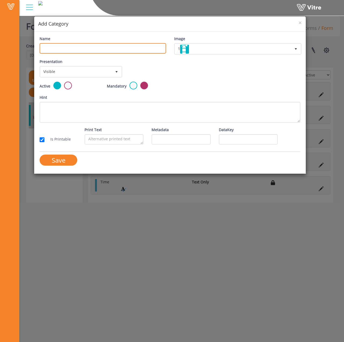
click at [94, 45] on input "Name" at bounding box center [103, 48] width 126 height 11
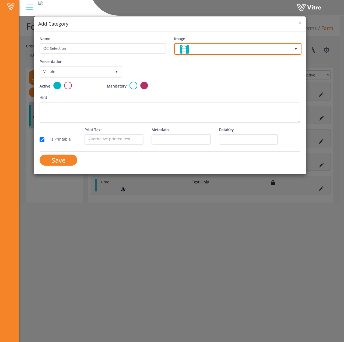
click at [250, 48] on span "1" at bounding box center [233, 49] width 116 height 10
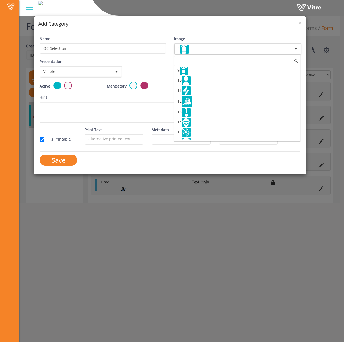
scroll to position [81, 0]
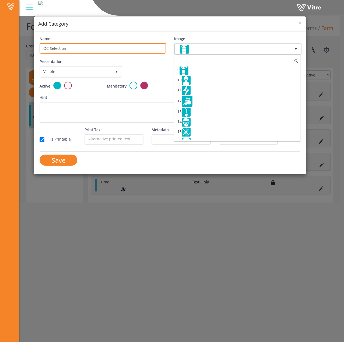
click at [52, 50] on input "QC Selection" at bounding box center [103, 48] width 126 height 11
click at [50, 50] on input "QC Selection" at bounding box center [103, 48] width 126 height 11
drag, startPoint x: 64, startPoint y: 48, endPoint x: 12, endPoint y: 40, distance: 52.5
click at [12, 40] on div "× Add Category Name QC InsoSelection Image 1 1 Presentation Visible 0 Set Durat…" at bounding box center [172, 171] width 344 height 342
drag, startPoint x: 64, startPoint y: 49, endPoint x: 72, endPoint y: 49, distance: 7.5
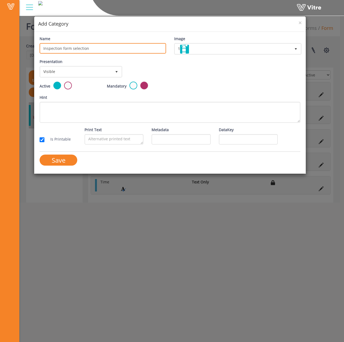
click at [65, 49] on input "Inspection form selection" at bounding box center [103, 48] width 126 height 11
click at [75, 49] on input "Inspection Form selection" at bounding box center [103, 48] width 126 height 11
type input "Inspection Form Selection"
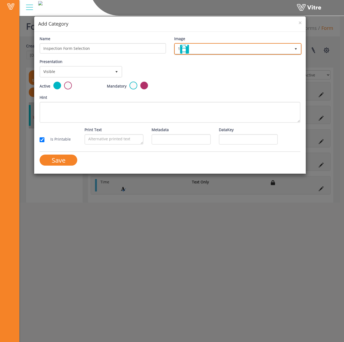
click at [213, 49] on span "1" at bounding box center [233, 49] width 116 height 10
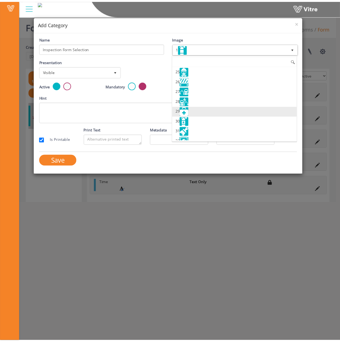
scroll to position [242, 0]
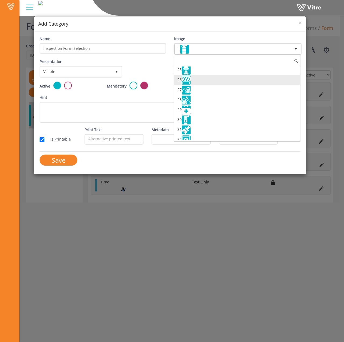
click at [213, 78] on li "26" at bounding box center [237, 80] width 126 height 10
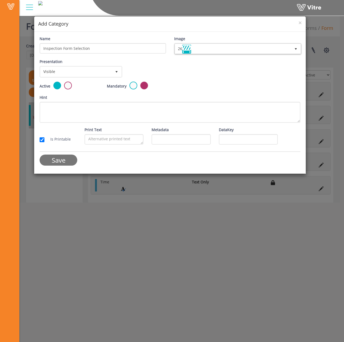
click at [55, 162] on input "Save" at bounding box center [59, 160] width 38 height 11
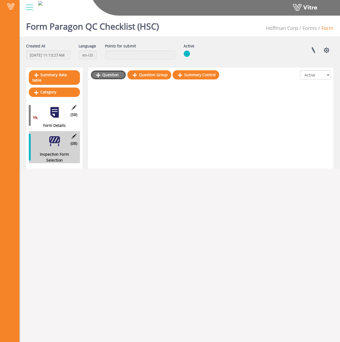
click at [97, 77] on icon at bounding box center [98, 75] width 4 height 5
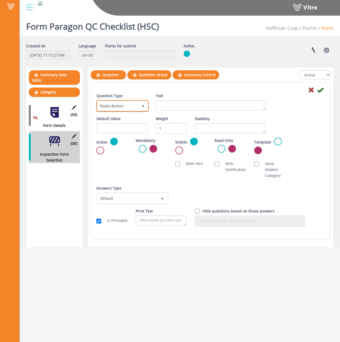
click at [134, 106] on span "Radio Button" at bounding box center [117, 106] width 41 height 10
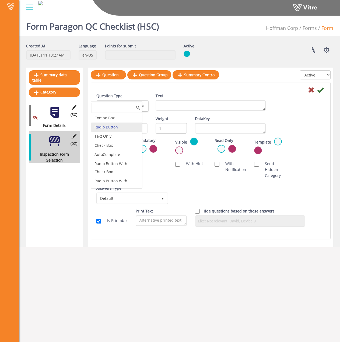
click at [195, 96] on div "Text" at bounding box center [211, 102] width 110 height 18
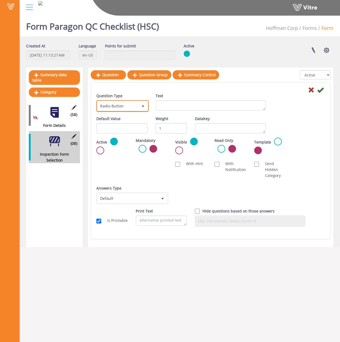
click at [121, 103] on span "Radio Button" at bounding box center [117, 106] width 41 height 10
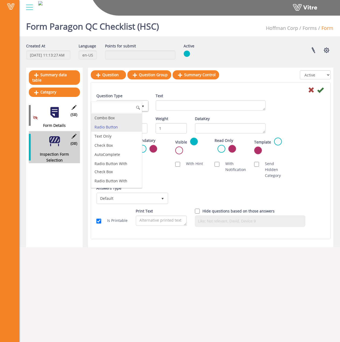
click at [121, 118] on li "Combo Box" at bounding box center [116, 117] width 51 height 9
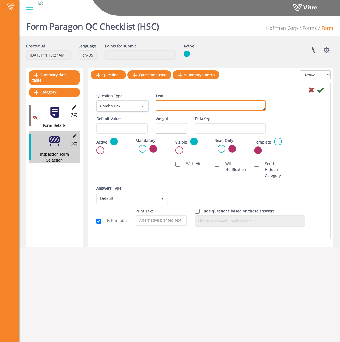
click at [162, 105] on textarea "Text" at bounding box center [211, 105] width 110 height 11
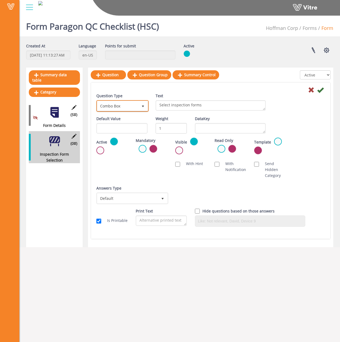
click at [143, 103] on span "select" at bounding box center [143, 106] width 10 height 10
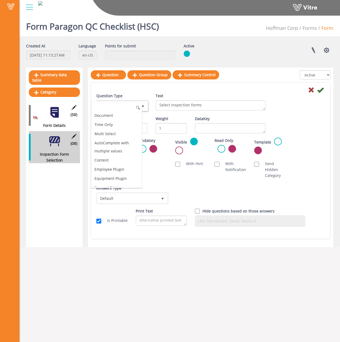
scroll to position [205, 0]
click at [113, 125] on li "Multi Select" at bounding box center [116, 128] width 51 height 9
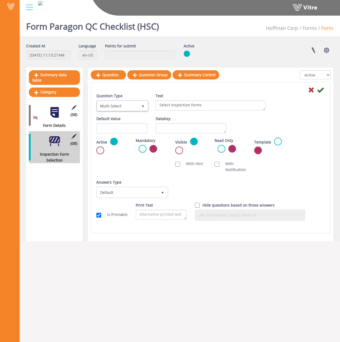
click at [183, 115] on div "Text Select inspection forms" at bounding box center [211, 104] width 119 height 22
click at [197, 105] on textarea "Select inspection forms" at bounding box center [211, 105] width 110 height 11
click at [203, 106] on textarea "Select inspection forms" at bounding box center [211, 105] width 110 height 11
type textarea "Select inspection forms:"
click at [122, 188] on span "Default" at bounding box center [127, 193] width 61 height 10
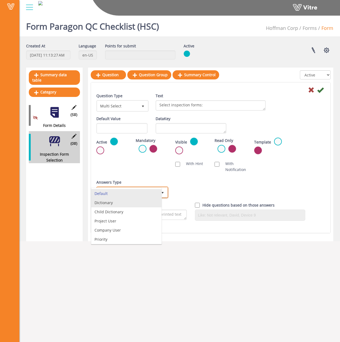
click at [130, 206] on li "Dictionary" at bounding box center [126, 202] width 70 height 9
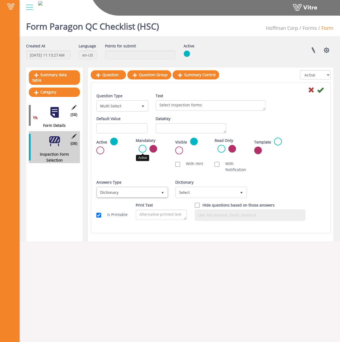
click at [143, 148] on label at bounding box center [143, 149] width 8 height 8
click at [0, 0] on input "radio" at bounding box center [0, 0] width 0 height 0
click at [306, 168] on div "Scan NFC Must scan With Hint With Notification Send Hidden Category No Image Op…" at bounding box center [210, 166] width 237 height 17
click at [219, 189] on span "Select" at bounding box center [206, 193] width 61 height 10
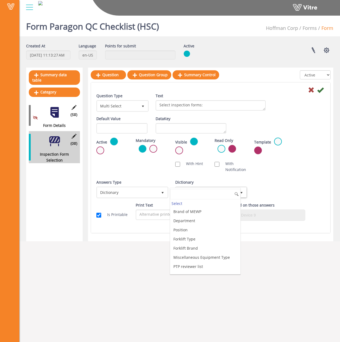
click at [264, 180] on div "Answers Type Dictionary 1 Answers Type Default 0 Module Select Form Context (li…" at bounding box center [210, 190] width 237 height 23
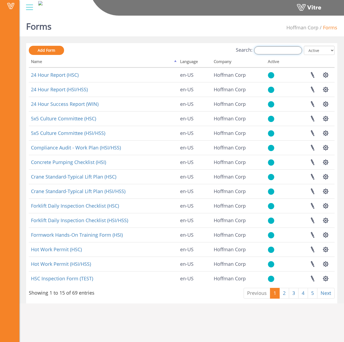
click at [281, 49] on input "Search:" at bounding box center [278, 50] width 48 height 8
type input "t"
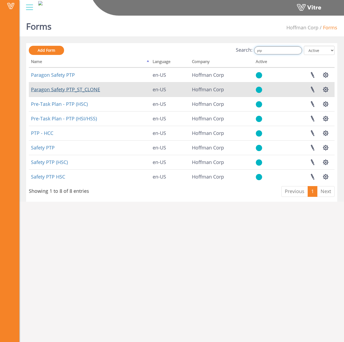
type input "ptp"
click at [76, 90] on link "Paragon Safety PTP_ST_CLONE" at bounding box center [65, 89] width 69 height 6
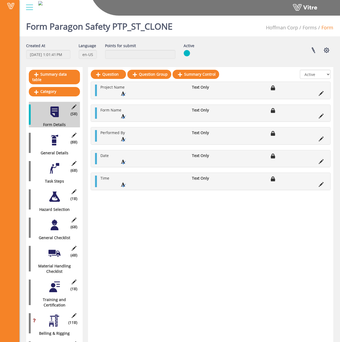
click at [60, 200] on div "(1 ) Hazard Selection" at bounding box center [54, 200] width 51 height 26
click at [59, 194] on div at bounding box center [54, 197] width 12 height 12
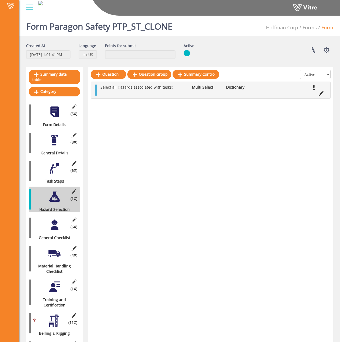
click at [274, 90] on ul "Select all Hazards associated with tasks: Multi Select Dictionary" at bounding box center [212, 90] width 229 height 11
click at [322, 93] on icon at bounding box center [321, 93] width 5 height 5
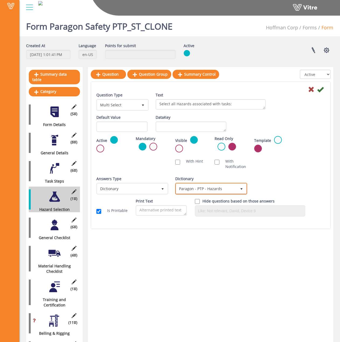
click at [220, 186] on span "Paragon - PTP - Hazards" at bounding box center [206, 189] width 61 height 10
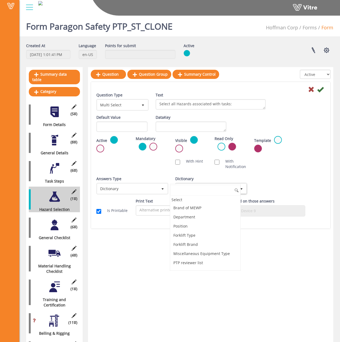
scroll to position [1731, 0]
click at [312, 187] on div "Answers Type Dictionary 1 Answers Type Dictionary 1 Module Select Form Context …" at bounding box center [210, 187] width 237 height 22
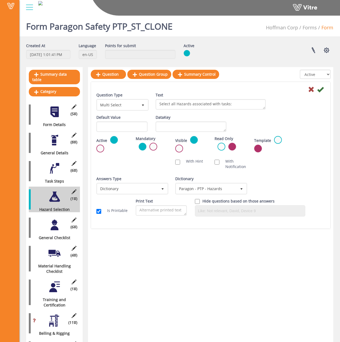
click at [54, 106] on div at bounding box center [54, 112] width 12 height 12
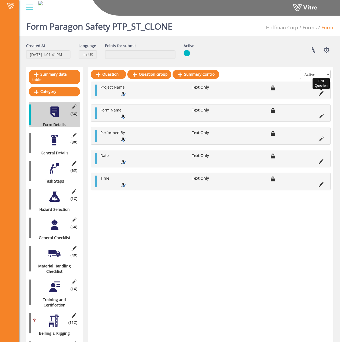
click at [321, 92] on icon at bounding box center [321, 93] width 5 height 5
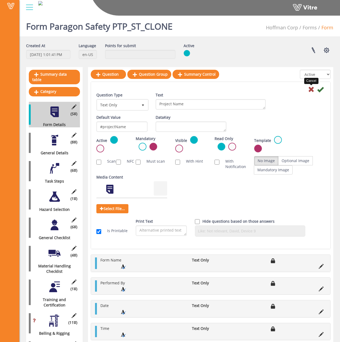
click at [314, 90] on icon at bounding box center [311, 89] width 6 height 6
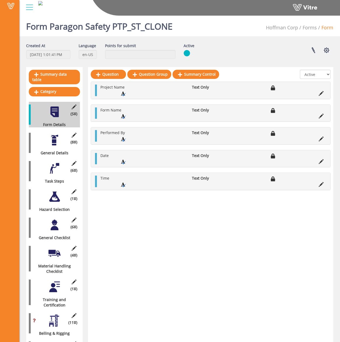
click at [58, 138] on div at bounding box center [54, 140] width 12 height 12
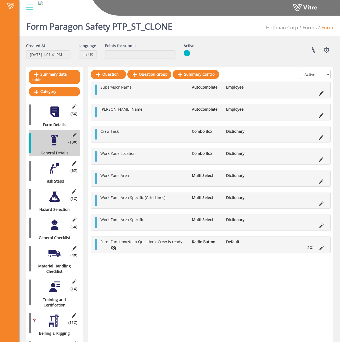
drag, startPoint x: 228, startPoint y: 90, endPoint x: 290, endPoint y: 93, distance: 62.1
click at [229, 90] on li "Employee" at bounding box center [241, 87] width 34 height 5
click at [323, 93] on icon at bounding box center [321, 93] width 5 height 5
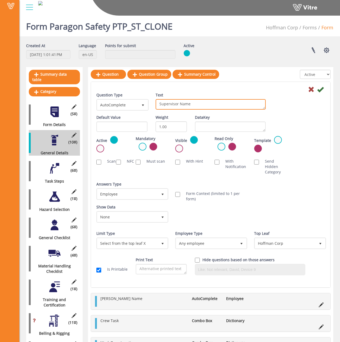
drag, startPoint x: 199, startPoint y: 104, endPoint x: 137, endPoint y: 98, distance: 62.8
click at [137, 98] on div "Question Type AutoComplete 11 Text Supervisor Name" at bounding box center [210, 103] width 237 height 22
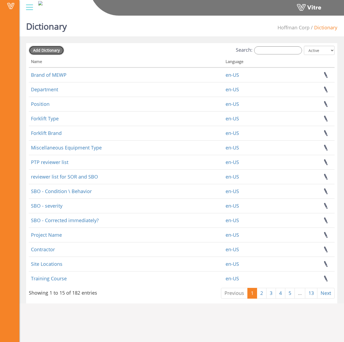
click at [57, 49] on span "Add Dictionary" at bounding box center [46, 50] width 27 height 5
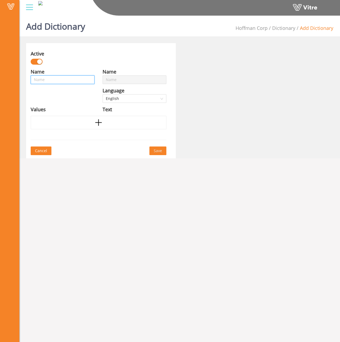
click at [56, 83] on input "text" at bounding box center [63, 79] width 64 height 9
type input "P"
type input "Pa"
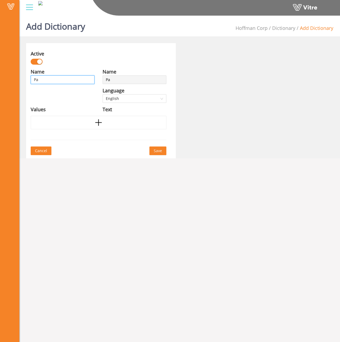
type input "Par"
type input "Para"
type input "Parag"
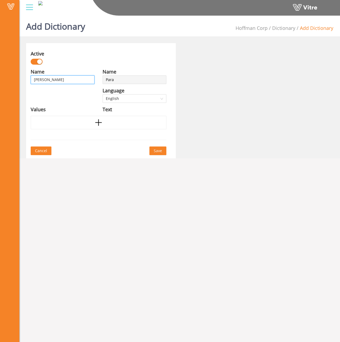
type input "Parag"
type input "Parago"
type input "Paragon"
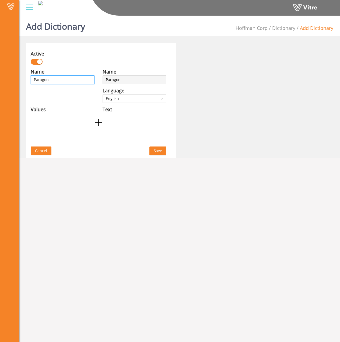
type input "Paragon"
type input "Paragon i"
type input "Paragon iN"
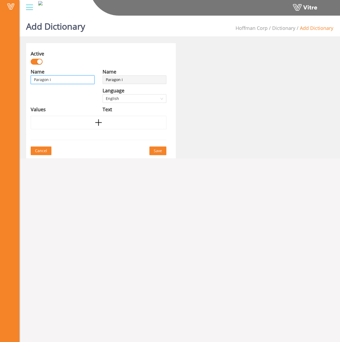
type input "Paragon iN"
type input "Paragon i"
type input "Paragon"
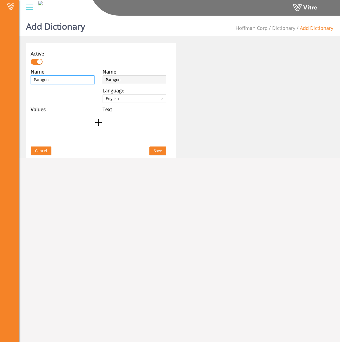
type input "Paragon I"
type input "Paragon In"
type input "Paragon Ins"
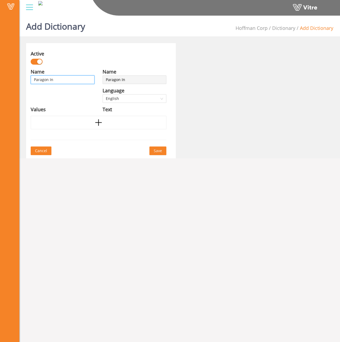
type input "Paragon Ins"
type input "Paragon Insp"
type input "Paragon Inspe"
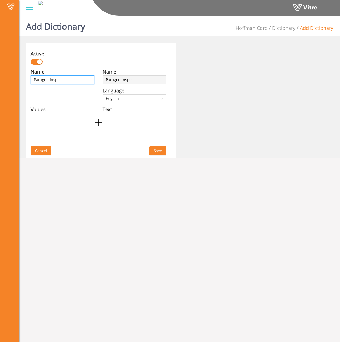
type input "Paragon Inspec"
type input "Paragon Inspect"
type input "Paragon Inspecti"
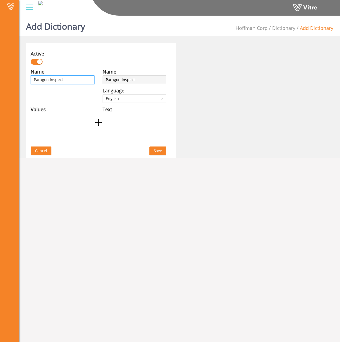
type input "Paragon Inspecti"
type input "Paragon Inspectio"
type input "Paragon Inspection"
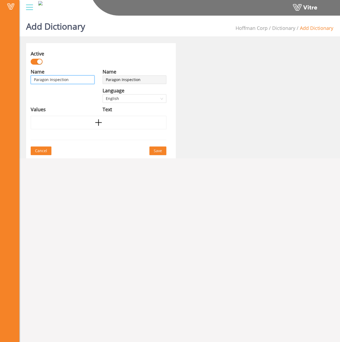
type input "Paragon Inspection"
type input "Paragon Inspection t"
type input "Paragon Inspection ty"
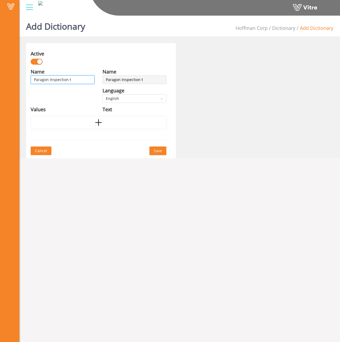
type input "Paragon Inspection ty"
type input "Paragon Inspection typ"
type input "Paragon Inspection type"
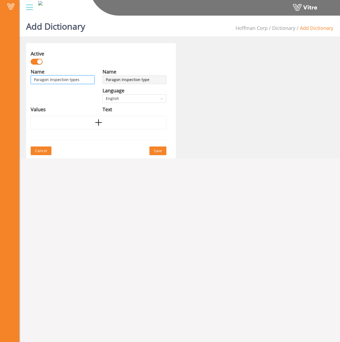
type input "Paragon Inspection typesd"
type input "Paragon Inspection types"
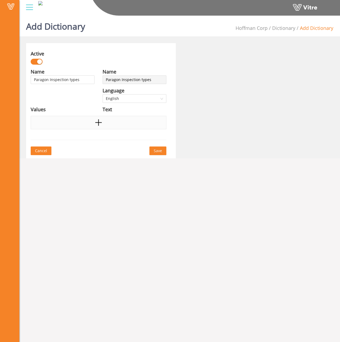
click at [99, 123] on icon "plus" at bounding box center [99, 123] width 8 height 8
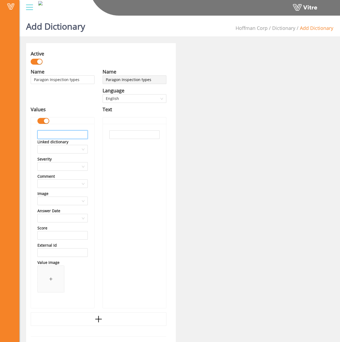
click at [78, 135] on input "text" at bounding box center [62, 134] width 50 height 9
click at [64, 134] on input "text" at bounding box center [62, 134] width 50 height 9
paste input "Cleanroom ceilings"
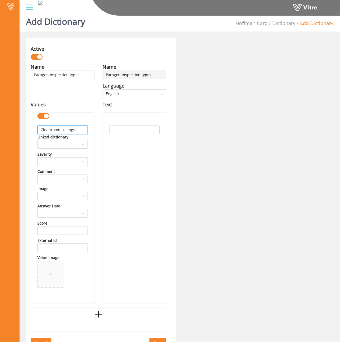
scroll to position [13, 0]
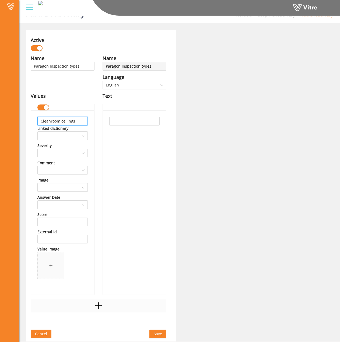
type input "Cleanroom ceilings"
click at [94, 305] on div at bounding box center [99, 305] width 136 height 13
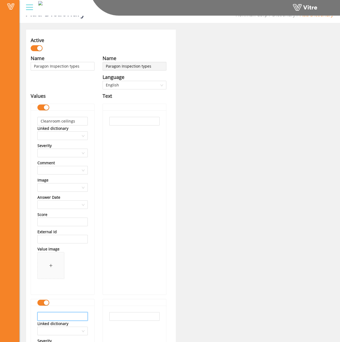
click at [60, 319] on input "text" at bounding box center [62, 316] width 50 height 9
paste input "Cleanroom ceilings"
type input "Cleanroom ceilings"
click at [121, 318] on input "text" at bounding box center [134, 316] width 50 height 9
paste input "Cleanroom ceilings"
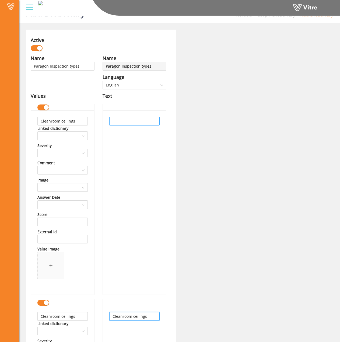
type input "Cleanroom ceilings"
click at [119, 119] on input "text" at bounding box center [134, 121] width 50 height 9
paste input "Cleanroom ceilings"
type input "Cleanroom ceilings"
click at [61, 316] on input "Cleanroom ceilings" at bounding box center [62, 316] width 50 height 9
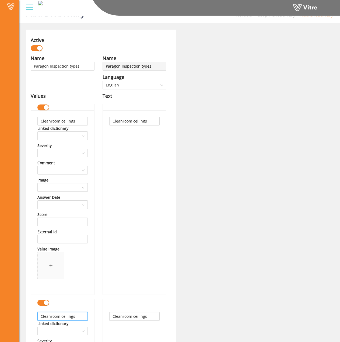
click at [61, 316] on input "Cleanroom ceilings" at bounding box center [62, 316] width 50 height 9
paste input "Access Floor"
type input "Access Floors"
click at [134, 317] on input "Cleanroom ceilings" at bounding box center [134, 316] width 50 height 9
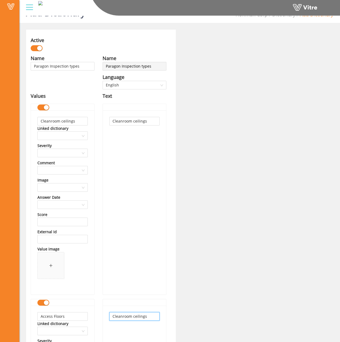
click at [134, 317] on input "Cleanroom ceilings" at bounding box center [134, 316] width 50 height 9
paste input "Access Floor"
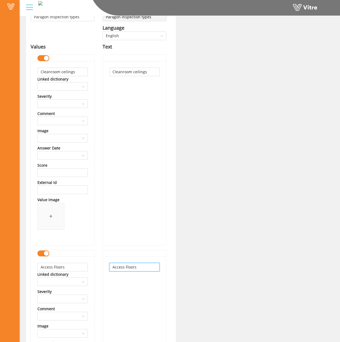
scroll to position [175, 0]
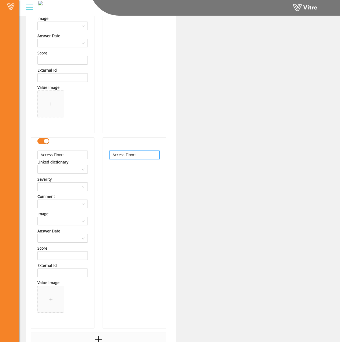
type input "Access Floors"
click at [102, 338] on icon "plus" at bounding box center [99, 339] width 8 height 8
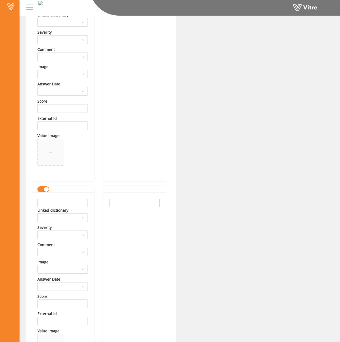
scroll to position [337, 0]
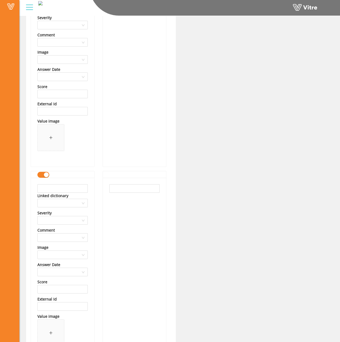
click at [64, 193] on div "Linked dictionary" at bounding box center [52, 196] width 31 height 6
click at [65, 192] on input "text" at bounding box center [62, 188] width 50 height 9
click at [44, 189] on input "text" at bounding box center [62, 188] width 50 height 9
paste input "Cleanroom Wall Panels"
type input "Cleanroom Wall Panels"
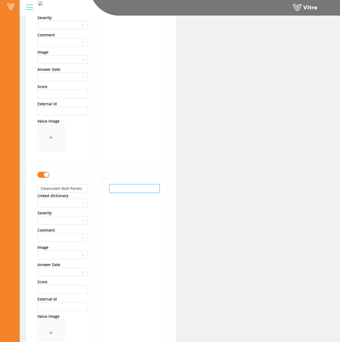
click at [136, 189] on input "text" at bounding box center [134, 188] width 50 height 9
paste input "Cleanroom Wall Panels"
type input "Cleanroom Wall Panels"
click at [161, 217] on div "Cleanroom Wall Panels" at bounding box center [134, 270] width 63 height 184
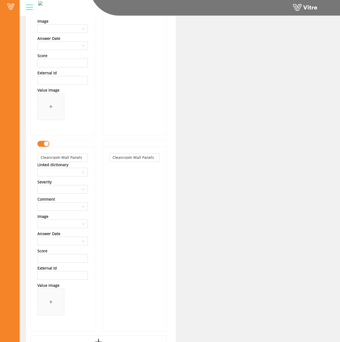
scroll to position [404, 0]
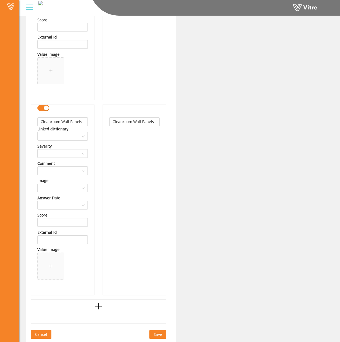
click at [157, 332] on span "Save" at bounding box center [158, 335] width 8 height 6
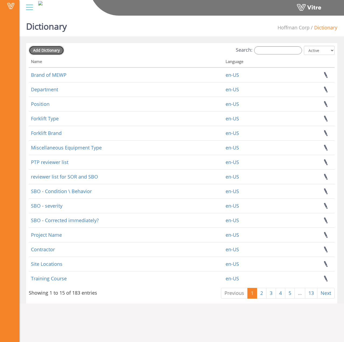
click at [50, 49] on span "Add Dictionary" at bounding box center [46, 50] width 27 height 5
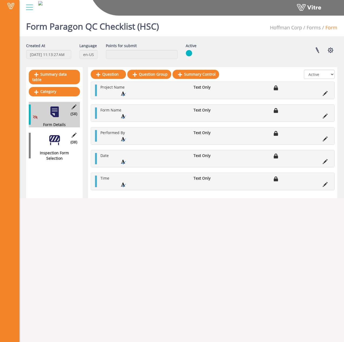
click at [55, 140] on div at bounding box center [54, 140] width 12 height 12
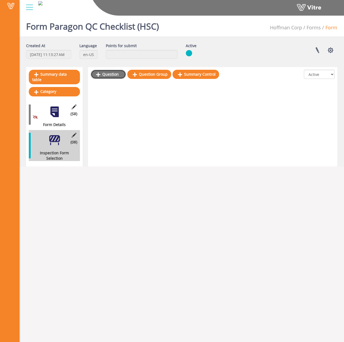
click at [107, 75] on link "Question" at bounding box center [108, 74] width 35 height 9
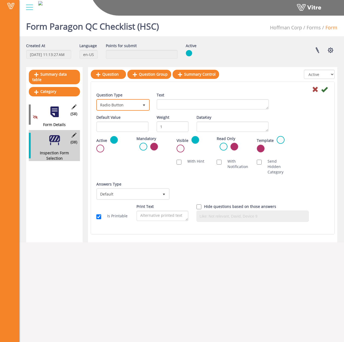
click at [131, 102] on span "Radio Button" at bounding box center [118, 105] width 42 height 10
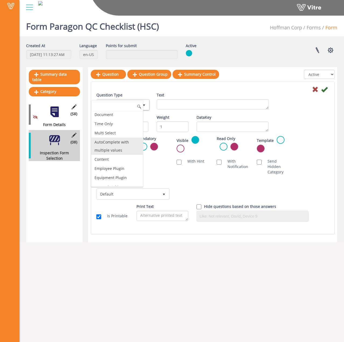
scroll to position [205, 0]
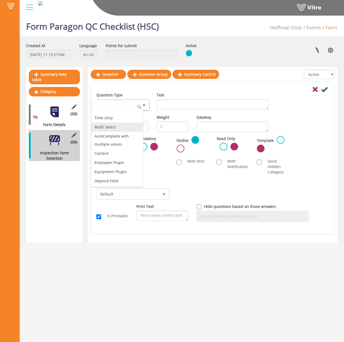
click at [119, 126] on li "Multi Select" at bounding box center [117, 127] width 52 height 9
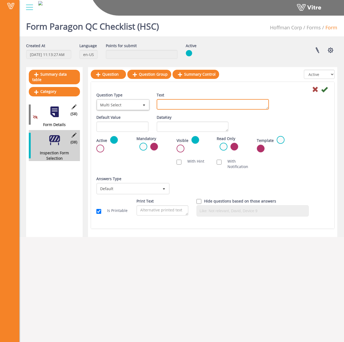
click at [197, 103] on textarea "Text" at bounding box center [213, 104] width 112 height 11
type textarea "Select applicable inspections:"
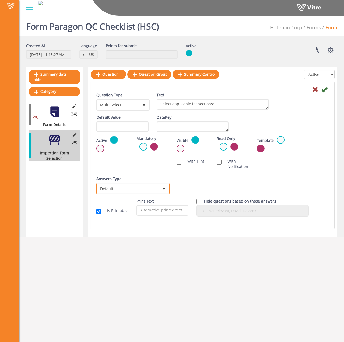
click at [131, 185] on span "Default" at bounding box center [128, 189] width 62 height 10
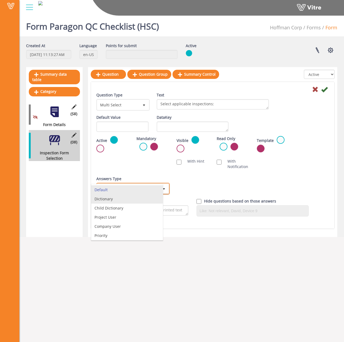
click at [131, 199] on li "Dictionary" at bounding box center [127, 199] width 72 height 9
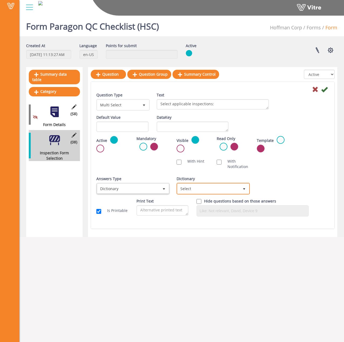
click at [183, 189] on span "Select" at bounding box center [209, 189] width 62 height 10
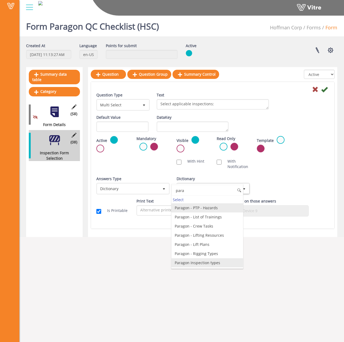
click at [211, 266] on li "Paragon Inspection types" at bounding box center [208, 262] width 72 height 9
type input "para"
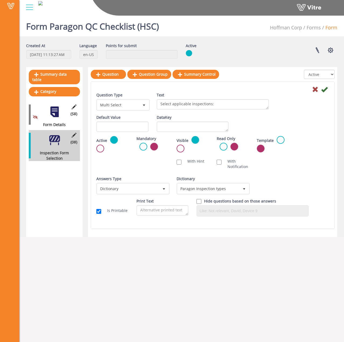
click at [279, 182] on div "Answers Type Dictionary 1 Answers Type Default 0 Module Select Form Context (li…" at bounding box center [212, 187] width 241 height 22
click at [142, 145] on label at bounding box center [144, 147] width 8 height 8
click at [0, 0] on input "radio" at bounding box center [0, 0] width 0 height 0
click at [325, 90] on icon at bounding box center [324, 89] width 6 height 6
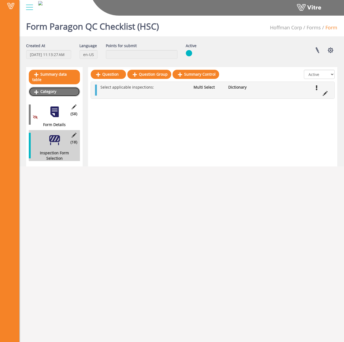
click at [53, 88] on link "Category" at bounding box center [54, 91] width 51 height 9
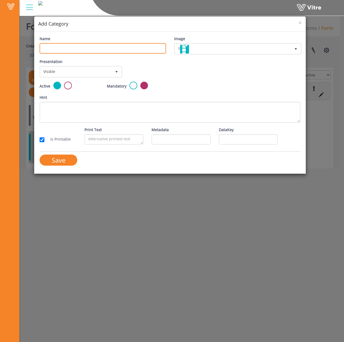
click at [143, 50] on input "Name" at bounding box center [103, 48] width 126 height 11
click at [96, 48] on input "Name" at bounding box center [103, 48] width 126 height 11
type input "Access Floors"
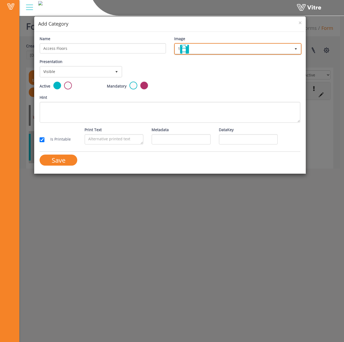
click at [218, 50] on span "1" at bounding box center [233, 49] width 116 height 10
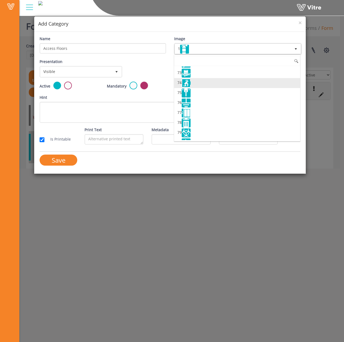
scroll to position [727, 0]
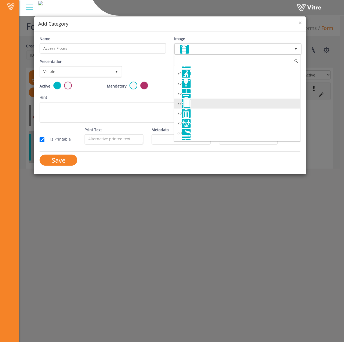
click at [197, 106] on li "77" at bounding box center [237, 104] width 126 height 10
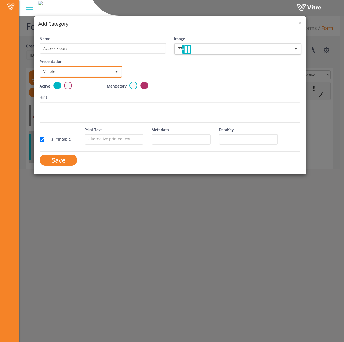
click at [71, 71] on span "Visible" at bounding box center [75, 72] width 71 height 10
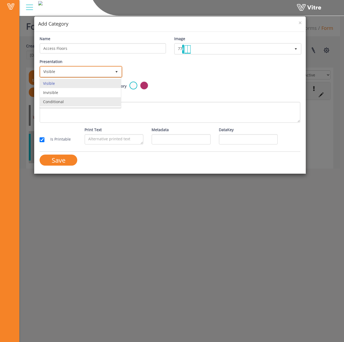
click at [74, 100] on li "Conditional" at bounding box center [80, 101] width 81 height 9
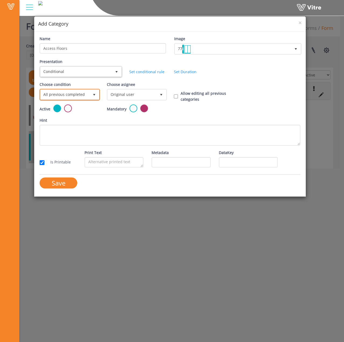
click at [84, 94] on span "All previous completed" at bounding box center [64, 95] width 49 height 10
click at [60, 115] on li "Based on answer" at bounding box center [69, 115] width 59 height 9
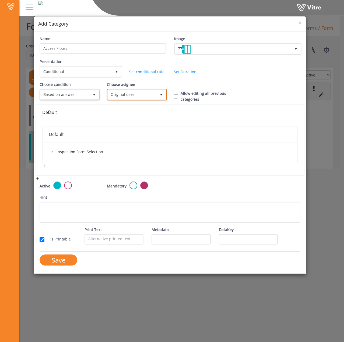
click at [131, 95] on span "Original user" at bounding box center [132, 95] width 49 height 10
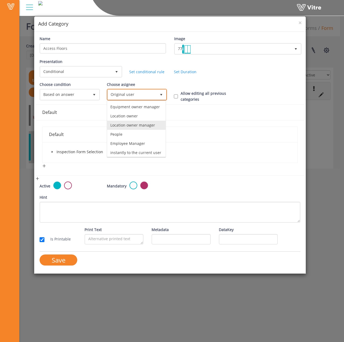
scroll to position [54, 0]
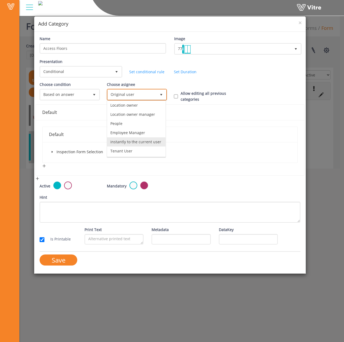
click at [138, 139] on li "instantly to the current user" at bounding box center [136, 141] width 59 height 9
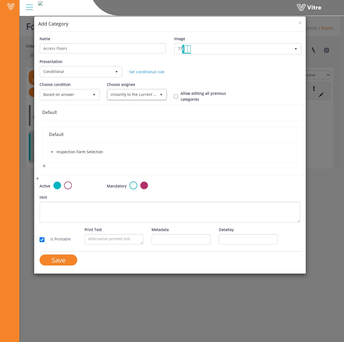
click at [189, 70] on div "Presentation Conditional 5 Set Duration Minutes 0 Set conditional rule Set Dura…" at bounding box center [170, 70] width 269 height 23
click at [53, 150] on span at bounding box center [52, 152] width 6 height 6
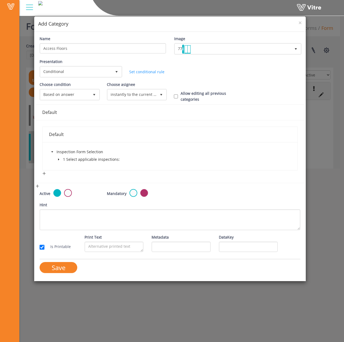
click at [58, 159] on icon "caret-down" at bounding box center [58, 159] width 3 height 3
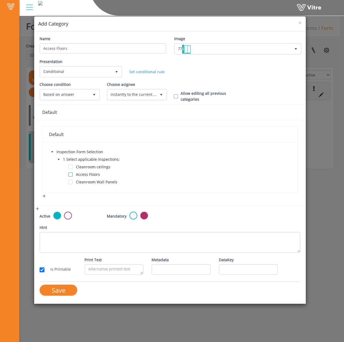
click at [71, 174] on span at bounding box center [70, 174] width 4 height 4
click at [59, 294] on input "Save" at bounding box center [59, 290] width 38 height 11
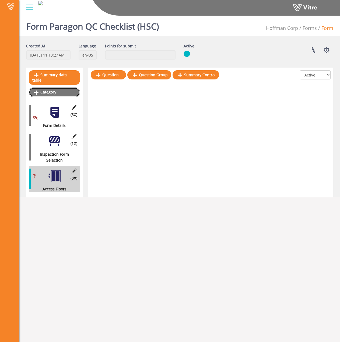
click at [62, 88] on link "Category" at bounding box center [54, 92] width 51 height 9
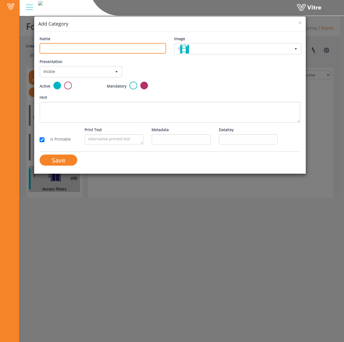
click at [52, 52] on input "Name" at bounding box center [103, 48] width 126 height 11
type input "Cleanroom Wall Panels"
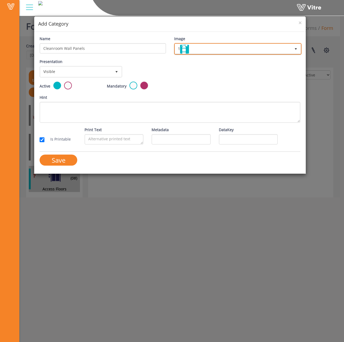
click at [236, 50] on span "1" at bounding box center [233, 49] width 116 height 10
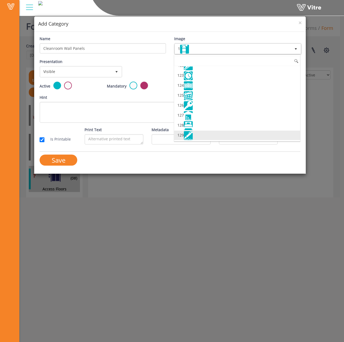
scroll to position [1234, 0]
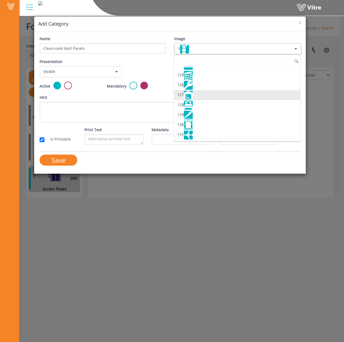
click at [189, 95] on img at bounding box center [188, 95] width 9 height 9
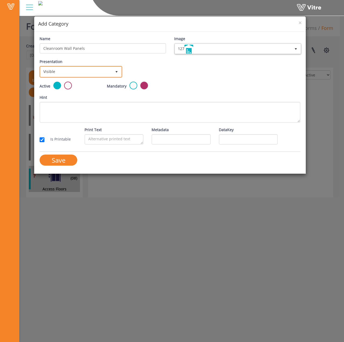
click at [94, 74] on span "Visible" at bounding box center [75, 72] width 71 height 10
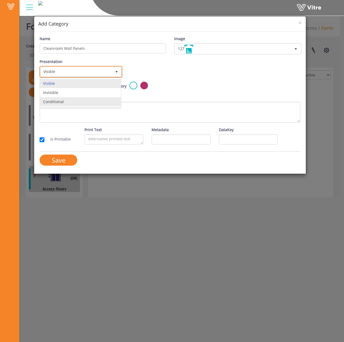
click at [81, 101] on li "Conditional" at bounding box center [80, 101] width 81 height 9
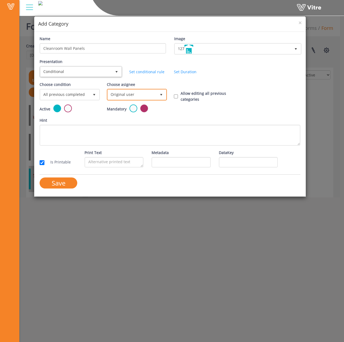
click at [147, 92] on span "Original user" at bounding box center [132, 95] width 49 height 10
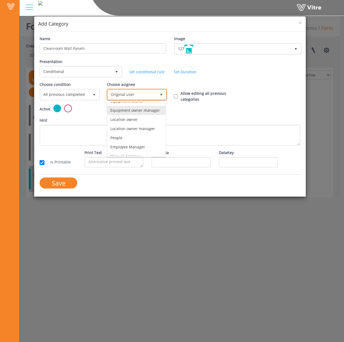
scroll to position [46, 0]
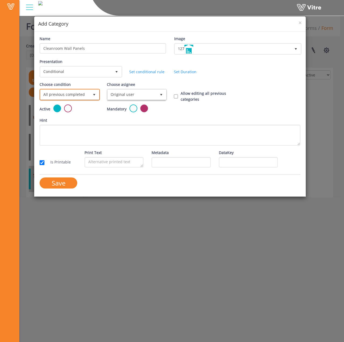
click at [71, 94] on span "All previous completed" at bounding box center [64, 95] width 49 height 10
click at [80, 112] on li "Based on answer" at bounding box center [69, 115] width 59 height 9
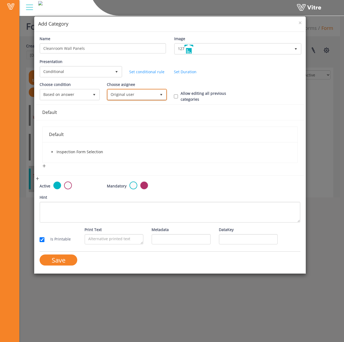
click at [131, 98] on span "Original user" at bounding box center [132, 95] width 49 height 10
click at [138, 137] on li "instantly to the current user" at bounding box center [136, 141] width 59 height 9
click at [54, 153] on span "caret-down" at bounding box center [52, 152] width 3 height 3
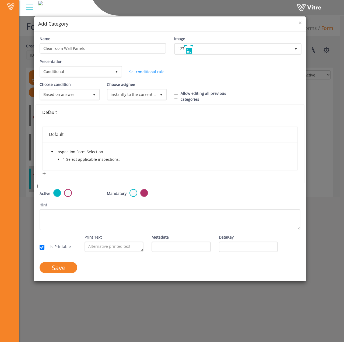
click at [59, 158] on icon "caret-down" at bounding box center [58, 159] width 3 height 3
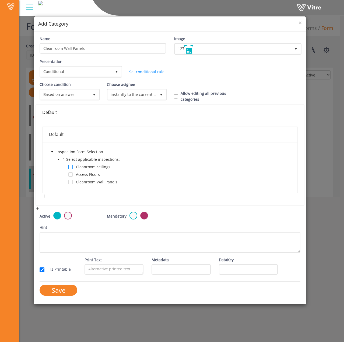
click at [71, 167] on span at bounding box center [70, 167] width 4 height 4
click at [71, 183] on span at bounding box center [70, 182] width 4 height 4
click at [69, 165] on span at bounding box center [70, 167] width 4 height 4
click at [62, 289] on input "Save" at bounding box center [59, 290] width 38 height 11
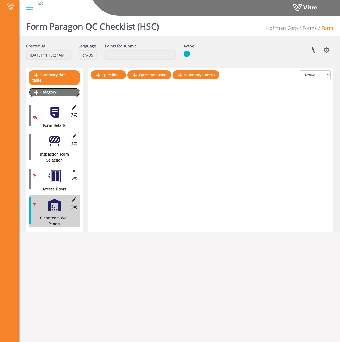
click at [54, 88] on link "Category" at bounding box center [54, 92] width 51 height 9
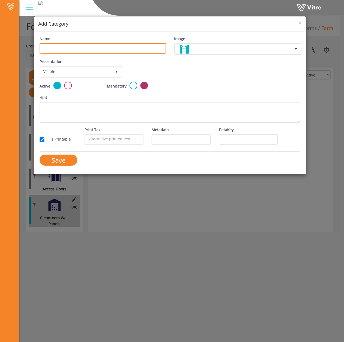
click at [123, 53] on input "Name" at bounding box center [103, 48] width 126 height 11
paste input "Cleanroom ceilings"
type input "Cleanroom ceilings"
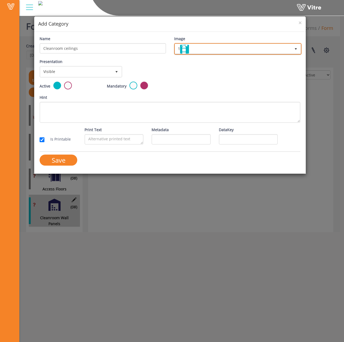
click at [217, 48] on span "1" at bounding box center [233, 49] width 116 height 10
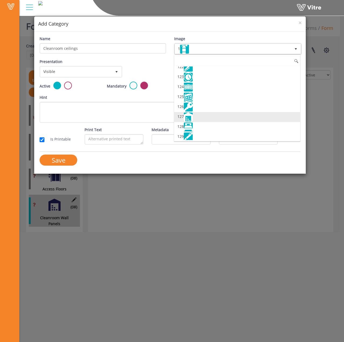
scroll to position [1234, 0]
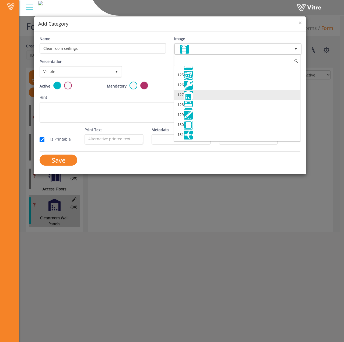
click at [187, 96] on img at bounding box center [188, 95] width 9 height 9
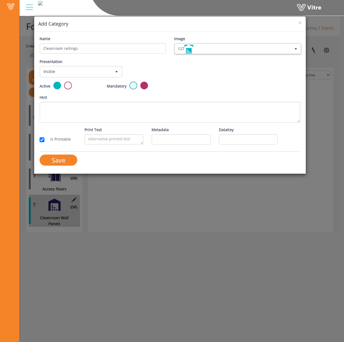
click at [152, 190] on div "× Add Category Name Cleanroom ceilings Image 127 127 Presentation Visible 0 Set…" at bounding box center [172, 171] width 344 height 342
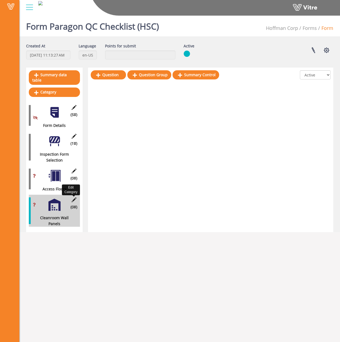
click at [75, 197] on icon at bounding box center [74, 199] width 7 height 5
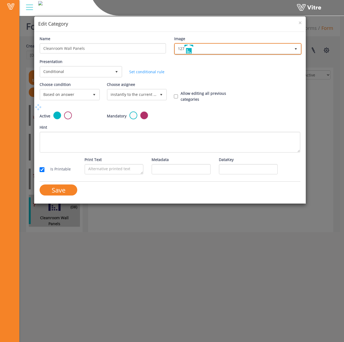
click at [227, 47] on span "127" at bounding box center [233, 49] width 116 height 10
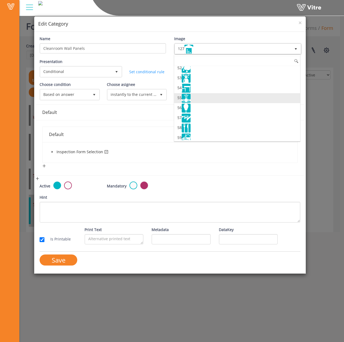
scroll to position [521, 0]
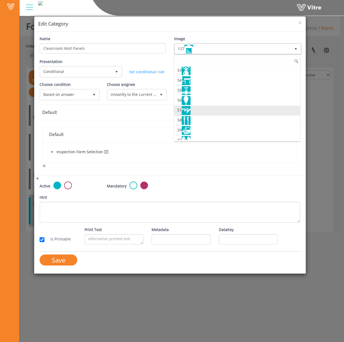
click at [199, 112] on li "57" at bounding box center [237, 111] width 126 height 10
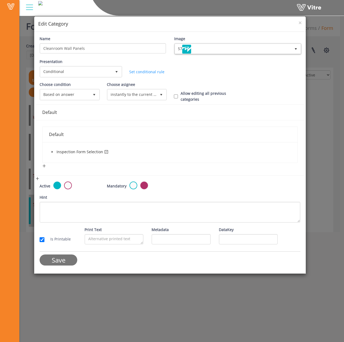
click at [67, 258] on input "Save" at bounding box center [59, 260] width 38 height 11
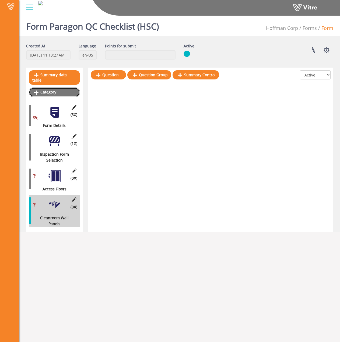
click at [60, 89] on link "Category" at bounding box center [54, 92] width 51 height 9
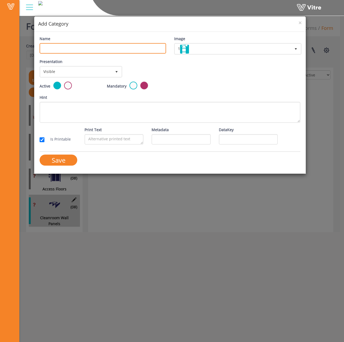
click at [122, 47] on input "Name" at bounding box center [103, 48] width 126 height 11
type input "Cleanroom Ceilings"
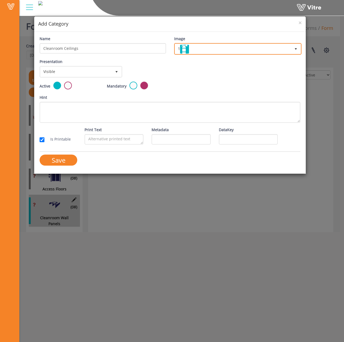
click at [199, 44] on span "1" at bounding box center [233, 49] width 116 height 10
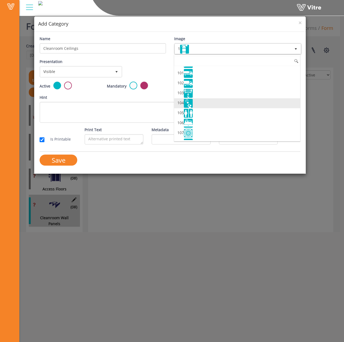
scroll to position [1234, 0]
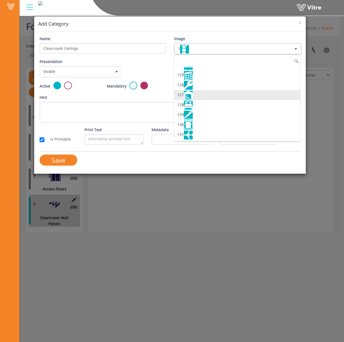
click at [203, 96] on li "127" at bounding box center [237, 95] width 126 height 10
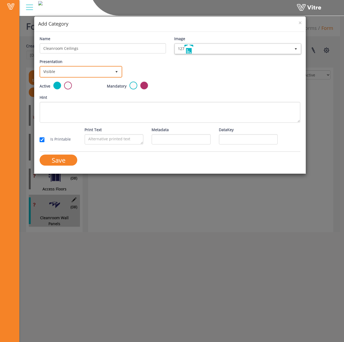
click at [89, 70] on span "Visible" at bounding box center [75, 72] width 71 height 10
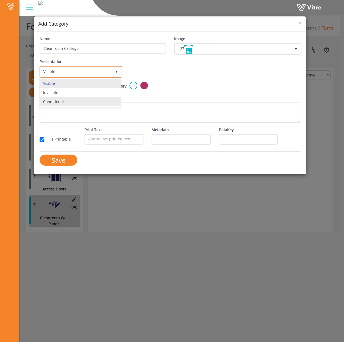
click at [79, 102] on li "Conditional" at bounding box center [80, 101] width 81 height 9
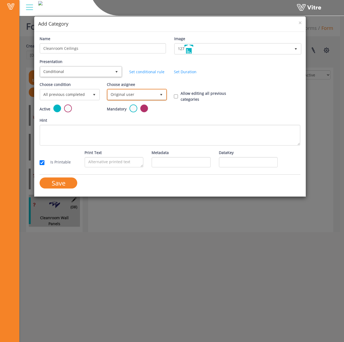
click at [139, 91] on span "Original user" at bounding box center [132, 95] width 49 height 10
drag, startPoint x: 75, startPoint y: 86, endPoint x: 77, endPoint y: 95, distance: 9.1
click at [75, 88] on div "Choose condition All previous completed 0" at bounding box center [69, 91] width 59 height 19
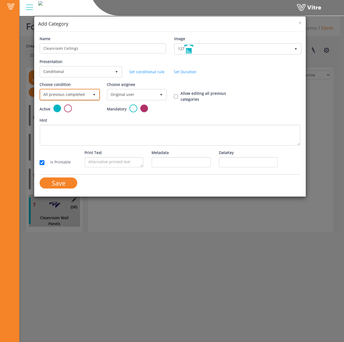
click at [77, 96] on span "All previous completed" at bounding box center [64, 95] width 49 height 10
click at [81, 116] on li "Based on answer" at bounding box center [69, 115] width 59 height 9
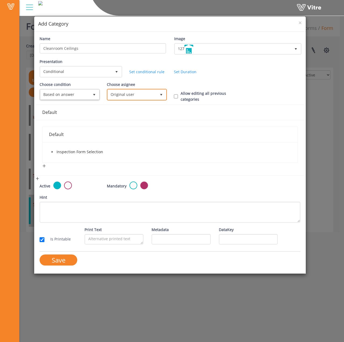
click at [133, 100] on span "Original user 0" at bounding box center [137, 95] width 60 height 12
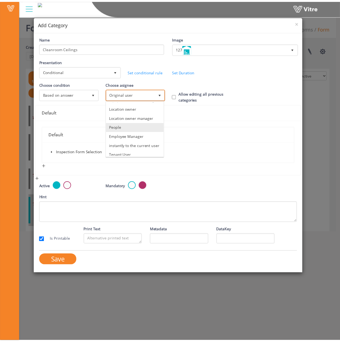
scroll to position [54, 0]
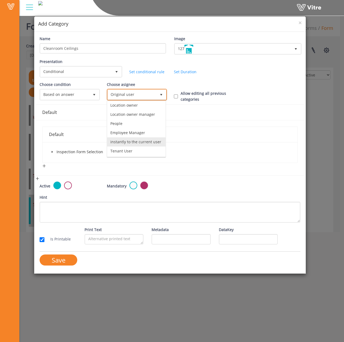
click at [132, 137] on li "instantly to the current user" at bounding box center [136, 141] width 59 height 9
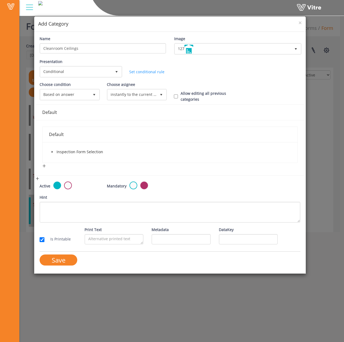
click at [52, 154] on span at bounding box center [52, 152] width 6 height 6
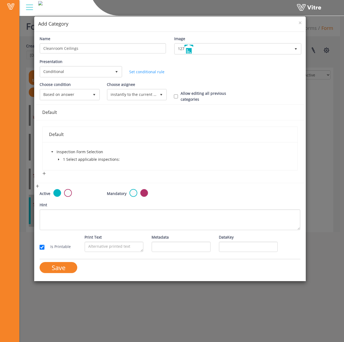
click at [59, 158] on span "caret-down" at bounding box center [58, 159] width 3 height 3
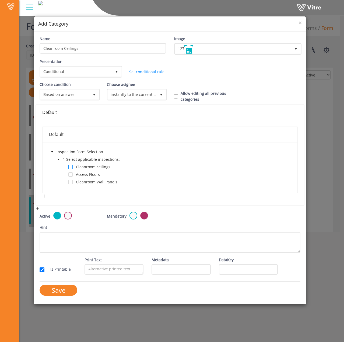
click at [72, 168] on span at bounding box center [70, 167] width 4 height 4
click at [54, 294] on input "Save" at bounding box center [59, 290] width 38 height 11
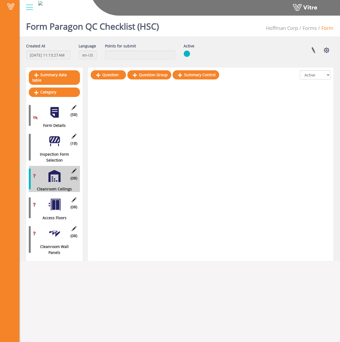
click at [120, 229] on div "Question Question Group Summary Control All Active Not Active" at bounding box center [210, 164] width 245 height 193
click at [107, 76] on link "Question" at bounding box center [108, 74] width 35 height 9
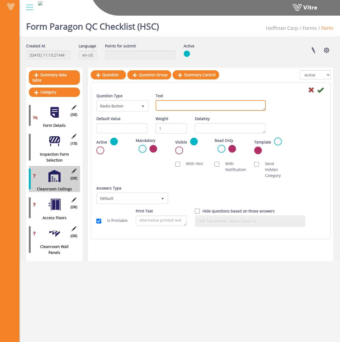
click at [166, 104] on textarea "Text" at bounding box center [211, 105] width 110 height 11
paste textarea "Ceiling Clips"
type textarea "Ceiling Clips"
click at [321, 91] on icon at bounding box center [320, 90] width 6 height 6
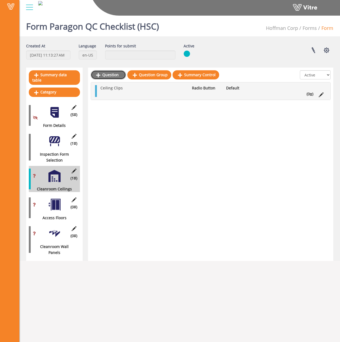
click at [103, 75] on link "Question" at bounding box center [108, 74] width 35 height 9
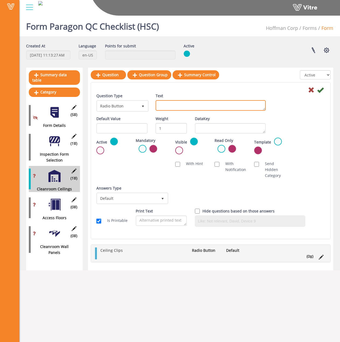
click at [164, 108] on textarea "Text" at bounding box center [211, 105] width 110 height 11
paste textarea "Rods / Seismic"
type textarea "Rods / Seismic"
click at [320, 89] on icon at bounding box center [320, 90] width 6 height 6
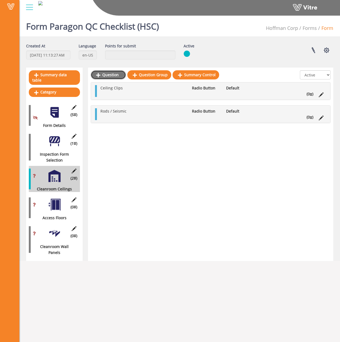
click at [107, 75] on link "Question" at bounding box center [108, 74] width 35 height 9
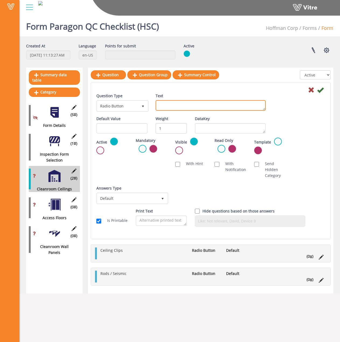
click at [174, 103] on textarea "Text" at bounding box center [211, 105] width 110 height 11
paste textarea "Ceiling Grid"
type textarea "Ceiling Grid"
click at [321, 90] on icon at bounding box center [320, 90] width 6 height 6
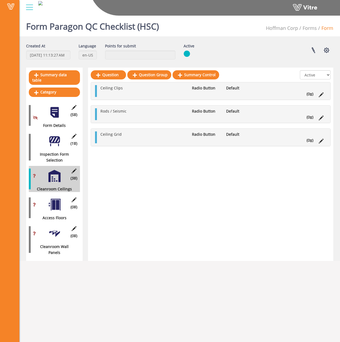
click at [53, 202] on div at bounding box center [54, 205] width 12 height 12
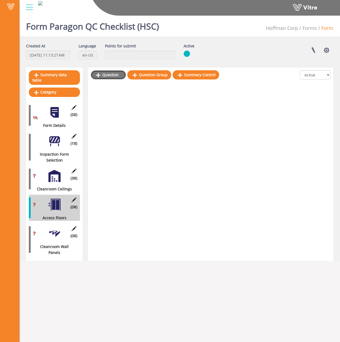
click at [104, 75] on link "Question" at bounding box center [108, 74] width 35 height 9
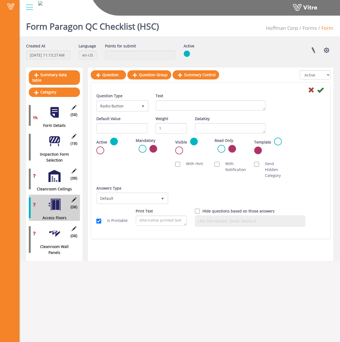
drag, startPoint x: 139, startPoint y: 110, endPoint x: 144, endPoint y: 119, distance: 10.5
click at [148, 115] on div "Question Type Radio Button 3" at bounding box center [121, 104] width 59 height 23
click at [45, 203] on div "(0 ) Access Floors" at bounding box center [54, 208] width 51 height 26
click at [189, 109] on textarea "Text" at bounding box center [211, 105] width 110 height 11
paste textarea "RMF Pedestals"
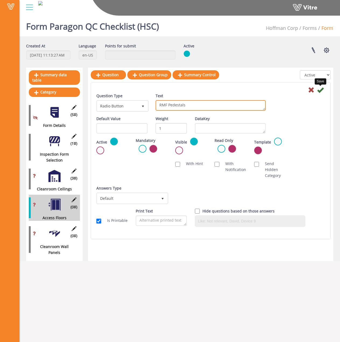
type textarea "RMF Pedestals"
click at [320, 91] on icon at bounding box center [320, 90] width 6 height 6
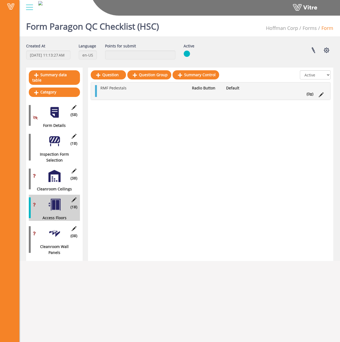
click at [50, 176] on div at bounding box center [54, 176] width 12 height 12
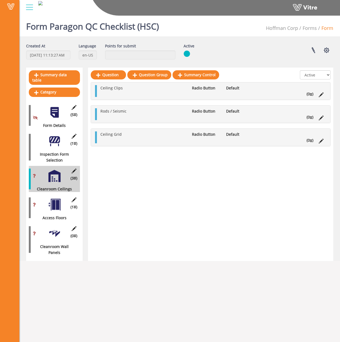
click at [53, 199] on div at bounding box center [54, 205] width 12 height 12
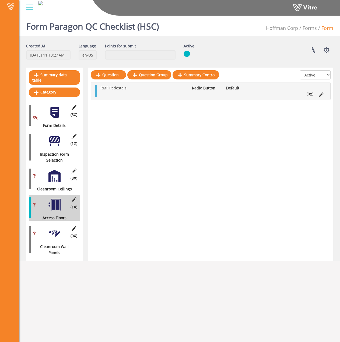
click at [52, 228] on div at bounding box center [54, 234] width 12 height 12
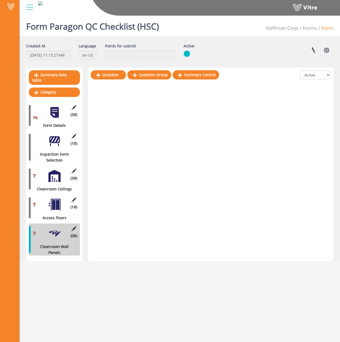
click at [56, 199] on div at bounding box center [54, 205] width 12 height 12
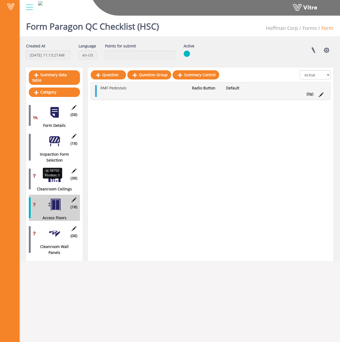
click at [57, 180] on div "(3 ) Cleanroom Ceilings" at bounding box center [54, 179] width 51 height 26
click at [54, 135] on div at bounding box center [54, 141] width 12 height 12
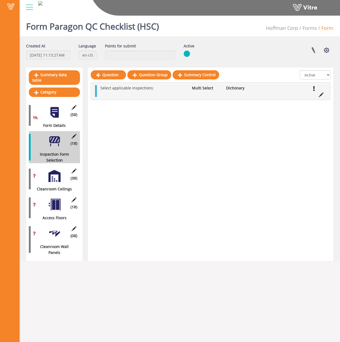
click at [56, 112] on div at bounding box center [54, 112] width 12 height 12
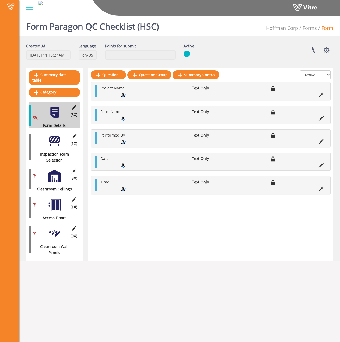
click at [49, 171] on div at bounding box center [54, 176] width 12 height 12
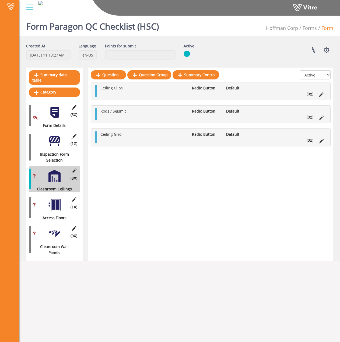
click at [52, 135] on div at bounding box center [54, 141] width 12 height 12
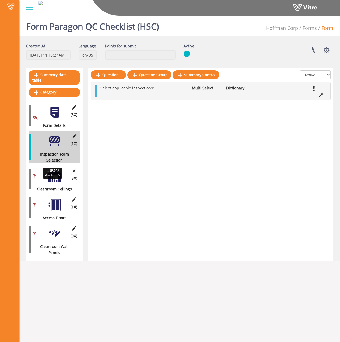
click at [48, 186] on div "Cleanroom Ceilings" at bounding box center [52, 189] width 47 height 6
click at [50, 174] on div at bounding box center [54, 176] width 12 height 12
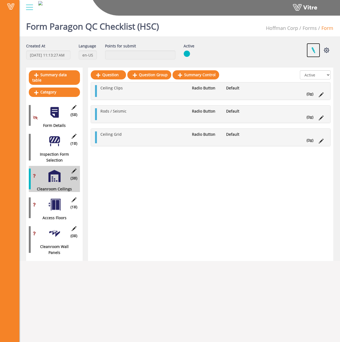
click at [313, 51] on link at bounding box center [313, 50] width 13 height 14
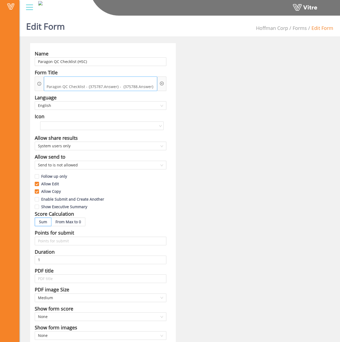
click at [124, 84] on span "Paragon QC Checklist - {375787.Answer} - {375788.Answer}" at bounding box center [100, 87] width 110 height 6
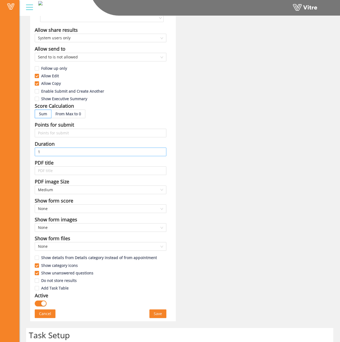
scroll to position [27, 0]
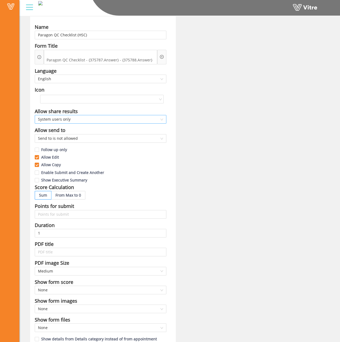
click at [117, 115] on span "System users only" at bounding box center [100, 119] width 125 height 8
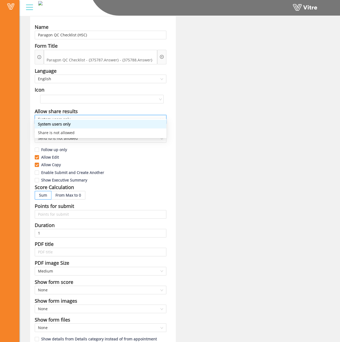
click at [117, 115] on span "System users only" at bounding box center [100, 119] width 125 height 8
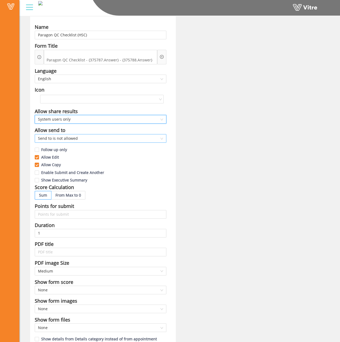
click at [112, 134] on span "Send to is not allowed" at bounding box center [100, 138] width 125 height 8
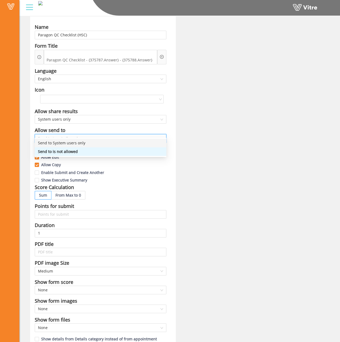
click at [97, 144] on div "Send to System users only" at bounding box center [100, 143] width 125 height 6
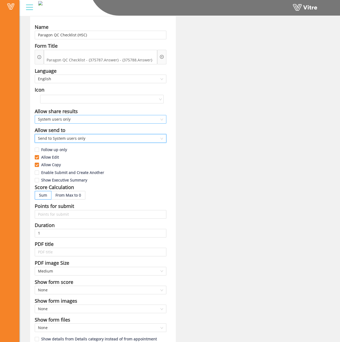
click at [103, 115] on span "System users only" at bounding box center [100, 119] width 125 height 8
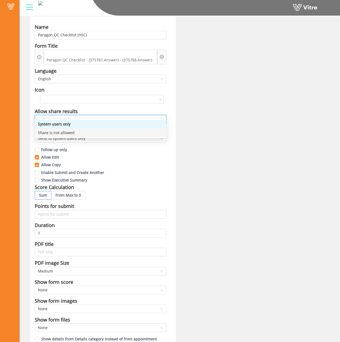
click at [201, 141] on div "Name Paragon QC Checklist (HSC) Form Title Paragon QC Checklist - {375787.Answe…" at bounding box center [179, 209] width 307 height 386
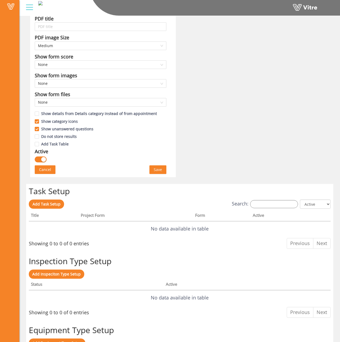
scroll to position [269, 0]
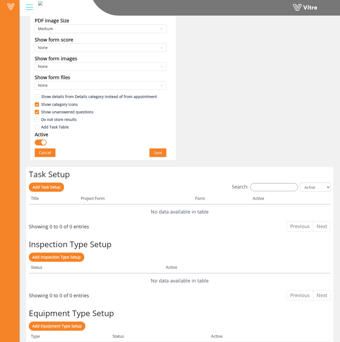
click at [156, 150] on span "Save" at bounding box center [158, 153] width 8 height 6
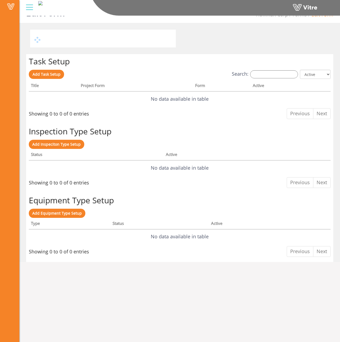
scroll to position [0, 0]
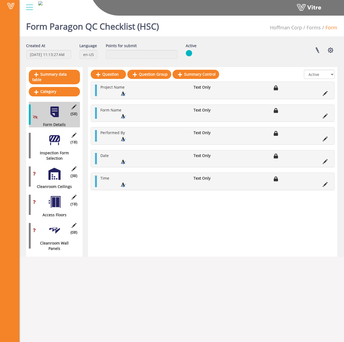
click at [43, 169] on div "(3 ) Cleanroom Ceilings" at bounding box center [54, 177] width 51 height 26
click at [50, 171] on div at bounding box center [54, 174] width 12 height 12
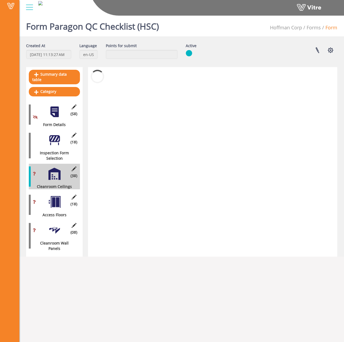
click at [51, 196] on div at bounding box center [54, 202] width 12 height 12
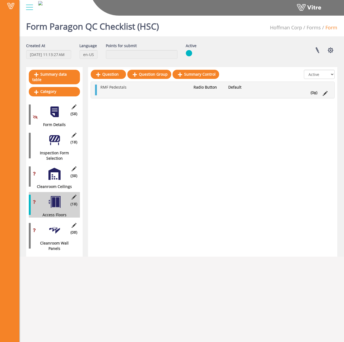
click at [57, 224] on div at bounding box center [54, 230] width 12 height 12
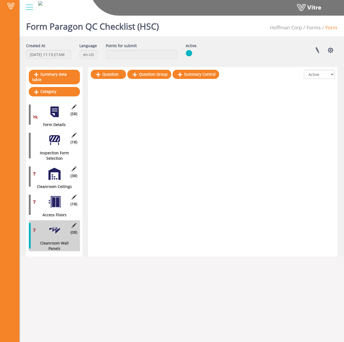
click at [56, 198] on div at bounding box center [54, 202] width 12 height 12
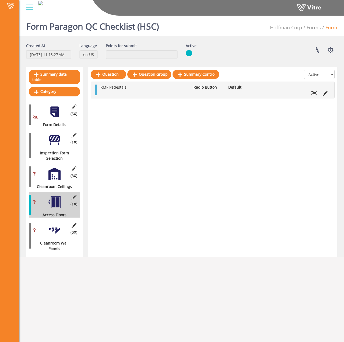
click at [50, 168] on div at bounding box center [54, 174] width 12 height 12
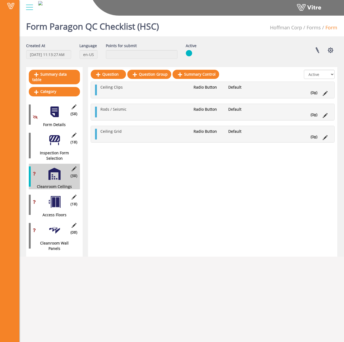
click at [52, 142] on div "(1 ) Inspection Form Selection" at bounding box center [54, 145] width 51 height 31
click at [53, 135] on div at bounding box center [54, 140] width 12 height 12
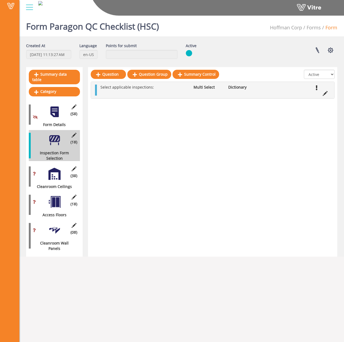
click at [52, 109] on div at bounding box center [54, 112] width 12 height 12
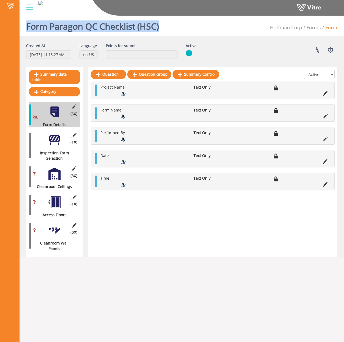
drag, startPoint x: 162, startPoint y: 25, endPoint x: 19, endPoint y: 27, distance: 142.5
click at [19, 27] on div "Form Paragon QC Checklist (HSC) [PERSON_NAME] Corp Forms Form" at bounding box center [181, 24] width 325 height 23
copy h1 "Form Paragon QC Checklist (HSC)"
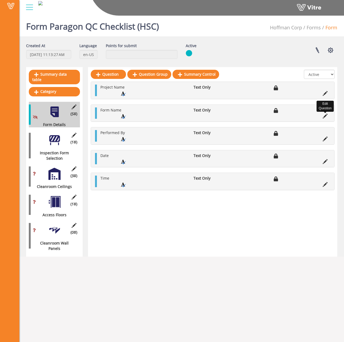
click at [326, 115] on icon at bounding box center [325, 116] width 5 height 5
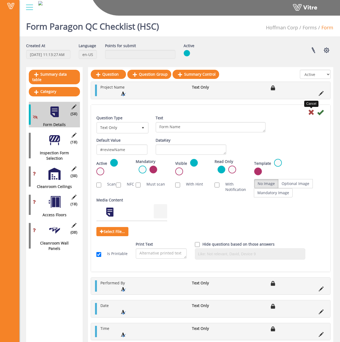
click at [311, 114] on icon at bounding box center [311, 112] width 6 height 6
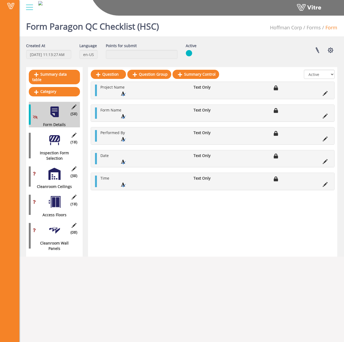
click at [52, 138] on div at bounding box center [54, 140] width 12 height 12
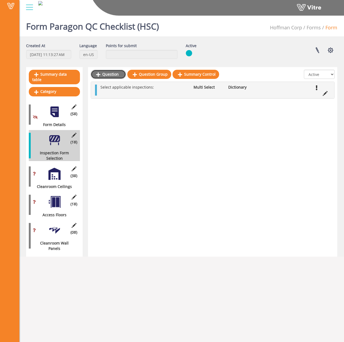
click at [107, 72] on link "Question" at bounding box center [108, 74] width 35 height 9
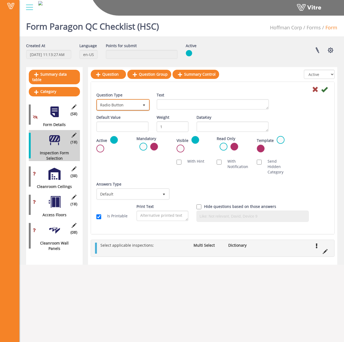
click at [136, 103] on span "Radio Button" at bounding box center [118, 105] width 42 height 10
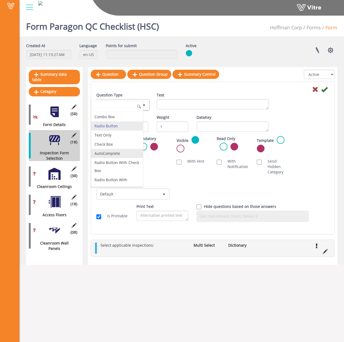
click at [109, 151] on li "AutoComplete" at bounding box center [117, 153] width 52 height 9
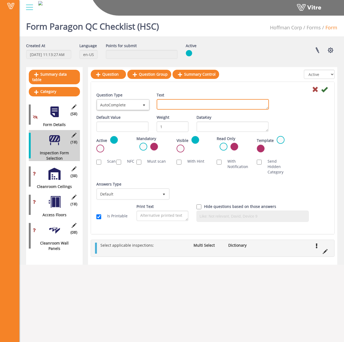
click at [177, 107] on textarea "Text" at bounding box center [213, 104] width 112 height 11
paste textarea "Supervisor Name"
type textarea "Supervisor Name"
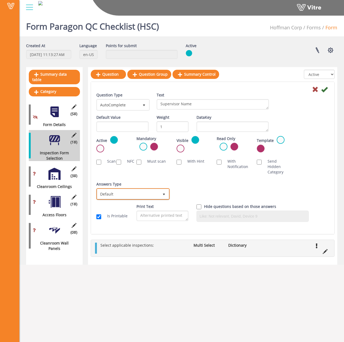
click at [118, 191] on span "Default" at bounding box center [128, 194] width 62 height 10
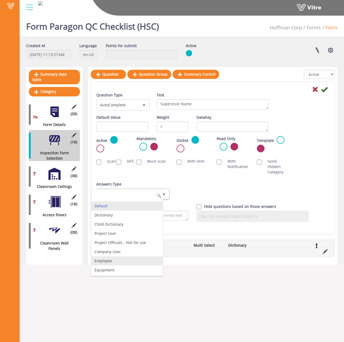
click at [115, 261] on li "Employee" at bounding box center [127, 260] width 72 height 9
checkbox input "true"
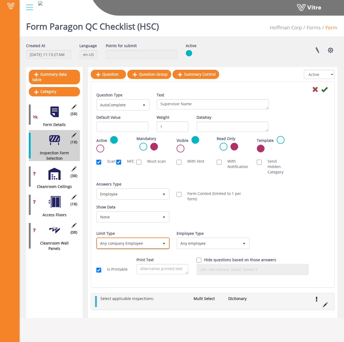
click at [130, 242] on span "Any company Employee" at bounding box center [128, 243] width 62 height 10
click at [131, 256] on li "Select from the top leaf X" at bounding box center [127, 253] width 72 height 9
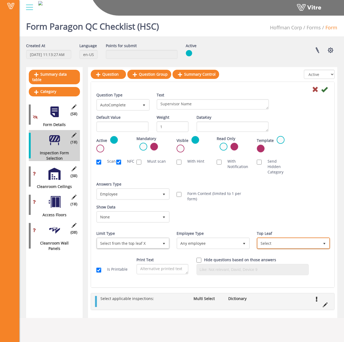
click at [273, 244] on span "Select" at bounding box center [289, 243] width 62 height 10
click at [293, 244] on span "Select" at bounding box center [289, 243] width 62 height 10
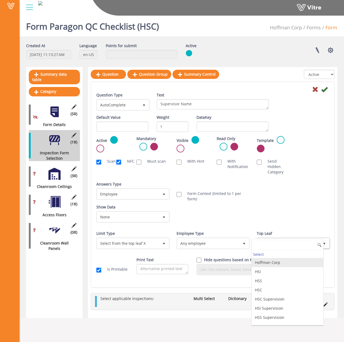
click at [278, 265] on li "Hoffman Corp" at bounding box center [288, 262] width 72 height 9
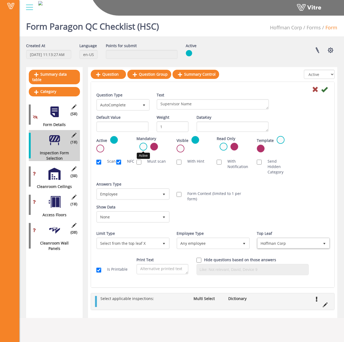
click at [143, 144] on label at bounding box center [144, 147] width 8 height 8
click at [0, 0] on input "radio" at bounding box center [0, 0] width 0 height 0
click at [323, 87] on icon at bounding box center [324, 89] width 6 height 6
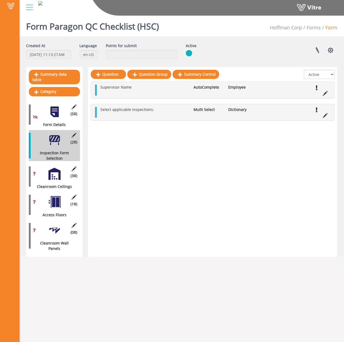
click at [50, 168] on div at bounding box center [54, 174] width 12 height 12
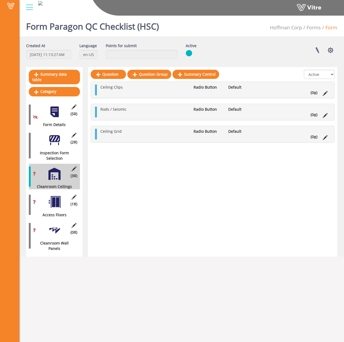
click at [56, 111] on div at bounding box center [54, 112] width 12 height 12
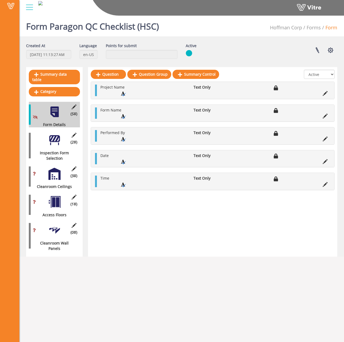
click at [54, 142] on div "(2 ) Inspection Form Selection" at bounding box center [54, 145] width 51 height 31
click at [48, 168] on div at bounding box center [54, 174] width 12 height 12
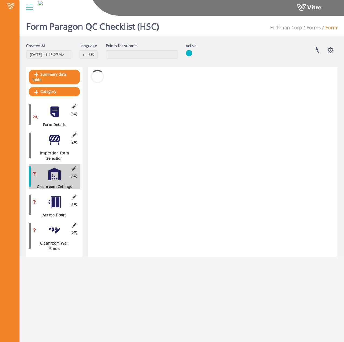
click at [51, 134] on div at bounding box center [54, 140] width 12 height 12
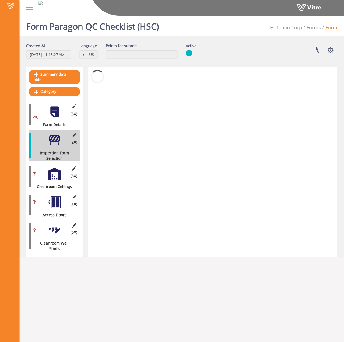
click at [53, 168] on div at bounding box center [54, 174] width 12 height 12
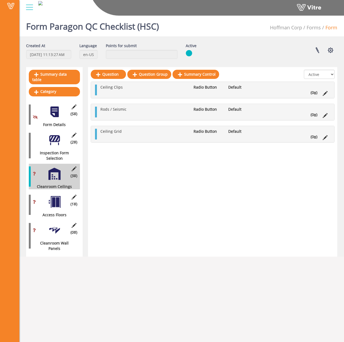
click at [53, 196] on div at bounding box center [54, 202] width 12 height 12
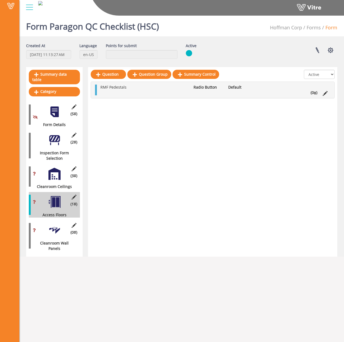
click at [51, 224] on div at bounding box center [54, 230] width 12 height 12
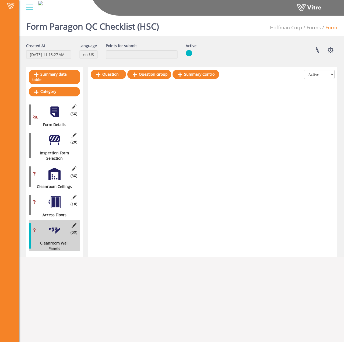
click at [53, 202] on div at bounding box center [54, 202] width 12 height 12
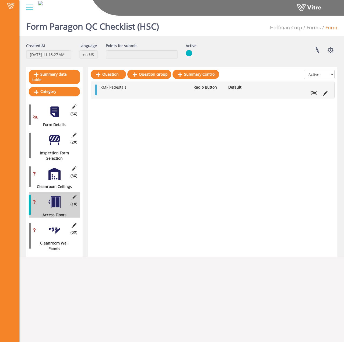
click at [55, 168] on div at bounding box center [54, 174] width 12 height 12
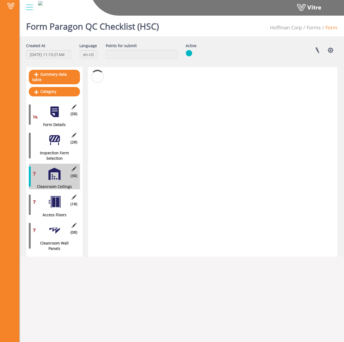
click at [55, 137] on div at bounding box center [54, 140] width 12 height 12
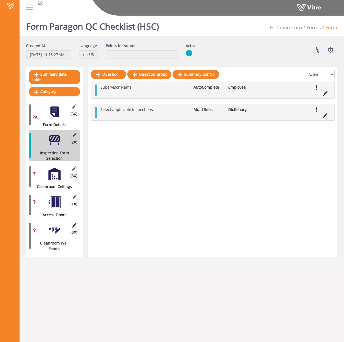
click at [133, 96] on div "Supervisor Name AutoComplete Employee" at bounding box center [213, 90] width 244 height 16
click at [127, 90] on span "Supervisor Name" at bounding box center [115, 87] width 31 height 5
click at [324, 94] on icon at bounding box center [325, 93] width 5 height 5
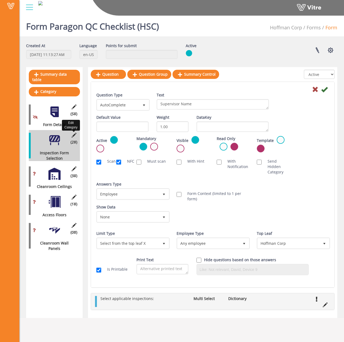
click at [74, 133] on icon at bounding box center [74, 135] width 7 height 5
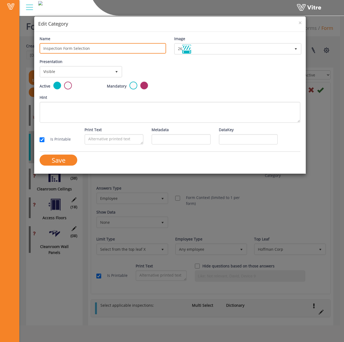
drag, startPoint x: 93, startPoint y: 48, endPoint x: -13, endPoint y: 45, distance: 106.2
click at [0, 45] on html "Vitre Form Paragon QC Checklist (HSC) Hoffman Corp Forms Form Created At 9/30/2…" at bounding box center [172, 171] width 344 height 342
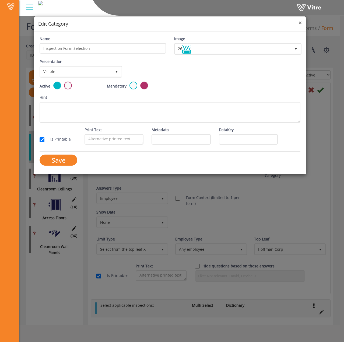
drag, startPoint x: 300, startPoint y: 23, endPoint x: 300, endPoint y: 27, distance: 4.9
click at [300, 23] on span "×" at bounding box center [300, 23] width 3 height 8
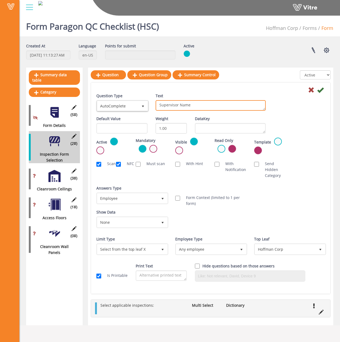
drag, startPoint x: 206, startPoint y: 106, endPoint x: 123, endPoint y: 106, distance: 82.4
click at [123, 106] on div "Question Type AutoComplete 11 Text Supervisor Name" at bounding box center [210, 104] width 237 height 23
click at [313, 89] on icon at bounding box center [311, 90] width 6 height 6
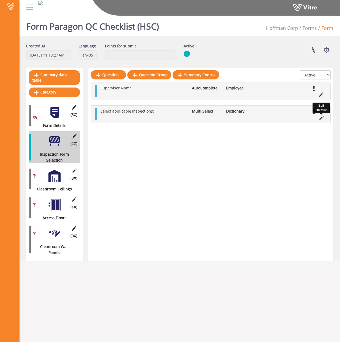
click at [322, 117] on icon at bounding box center [321, 118] width 5 height 5
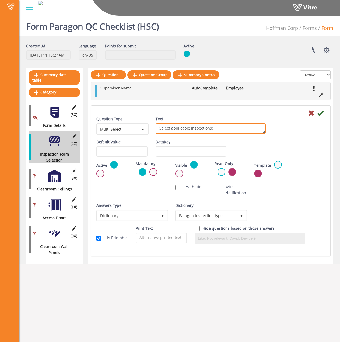
click at [179, 126] on textarea "Select applicable inspections:" at bounding box center [211, 128] width 110 height 11
click at [227, 138] on div "Question Type Multi Select 32 Text Select applicable inspections:" at bounding box center [210, 127] width 237 height 23
click at [203, 129] on textarea "Select applicable inspections:" at bounding box center [211, 128] width 110 height 11
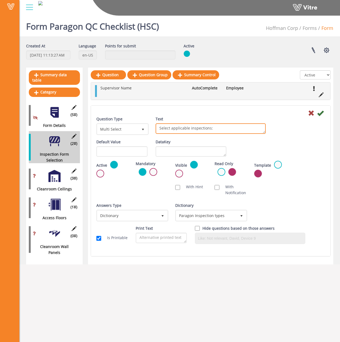
click at [203, 129] on textarea "Select applicable inspections:" at bounding box center [211, 128] width 110 height 11
click at [152, 120] on div "Text Select applicable inspections:" at bounding box center [211, 127] width 119 height 22
click at [310, 112] on icon at bounding box center [311, 113] width 6 height 6
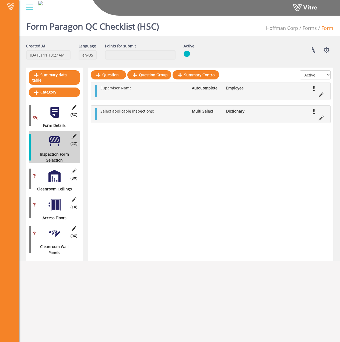
drag, startPoint x: 39, startPoint y: 108, endPoint x: 48, endPoint y: 110, distance: 9.1
click at [39, 108] on div "(5 ) Form Details" at bounding box center [54, 115] width 51 height 26
click at [49, 110] on div at bounding box center [54, 112] width 12 height 12
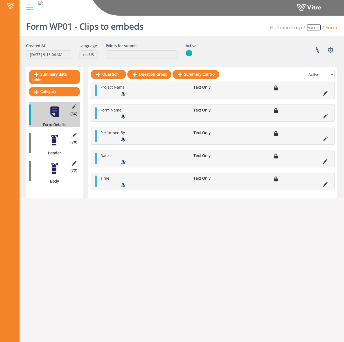
click at [315, 30] on link "Forms" at bounding box center [314, 27] width 14 height 6
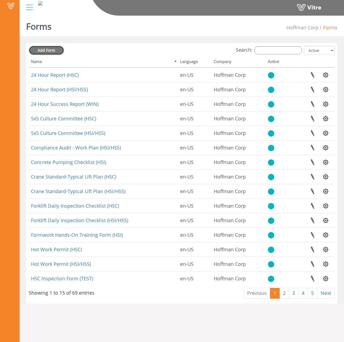
click at [55, 49] on span "Add Form" at bounding box center [47, 50] width 18 height 5
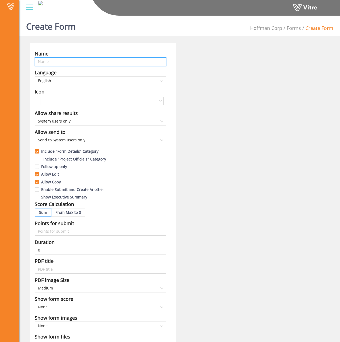
drag, startPoint x: 67, startPoint y: 59, endPoint x: 68, endPoint y: 62, distance: 3.0
click at [67, 59] on input "text" at bounding box center [101, 61] width 132 height 9
paste input "Form Paragon QC Checklist (HSC)"
click at [42, 62] on input "Form Paragon QC Checklist (HSC)" at bounding box center [101, 61] width 132 height 9
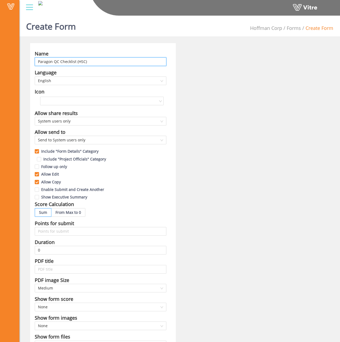
click at [46, 61] on input "Paragon QC Checklist (HSC)" at bounding box center [101, 61] width 132 height 9
click at [45, 61] on input "Paragon QC Checklist (HSC)" at bounding box center [101, 61] width 132 height 9
type input "Llano QC Checklist (HSC)"
click at [228, 101] on div "Name Llano QC Checklist (HSC) Language English Icon Allow share results System …" at bounding box center [179, 222] width 307 height 359
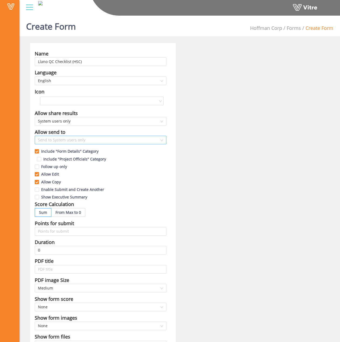
click at [102, 141] on span "Send to System users only" at bounding box center [100, 140] width 125 height 8
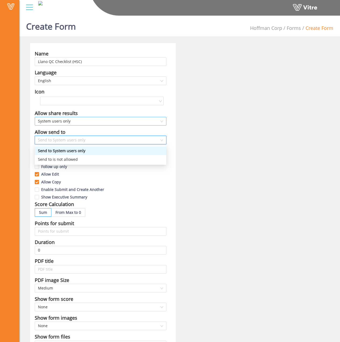
click at [104, 123] on span "System users only" at bounding box center [100, 121] width 125 height 8
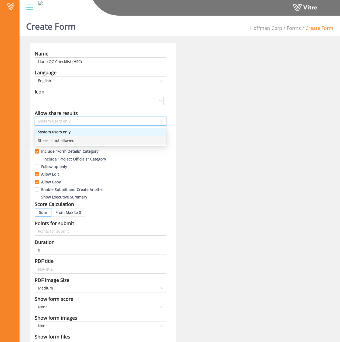
click at [194, 174] on div "Name Llano QC Checklist (HSC) Language English Icon Allow share results System …" at bounding box center [179, 222] width 307 height 359
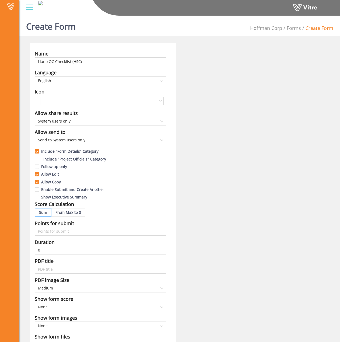
click at [143, 140] on span "Send to System users only" at bounding box center [100, 140] width 125 height 8
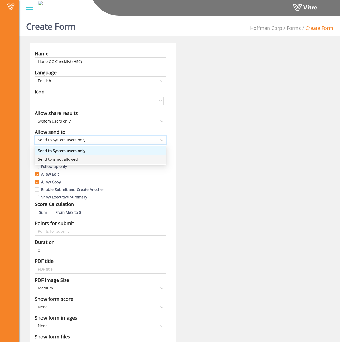
click at [202, 168] on div "Name Llano QC Checklist (HSC) Language English Icon Allow share results System …" at bounding box center [179, 222] width 307 height 359
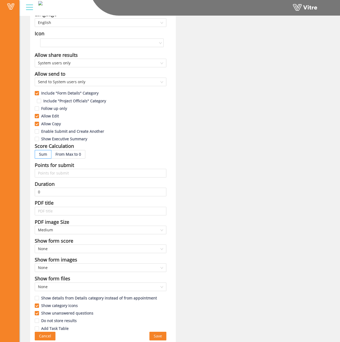
scroll to position [60, 0]
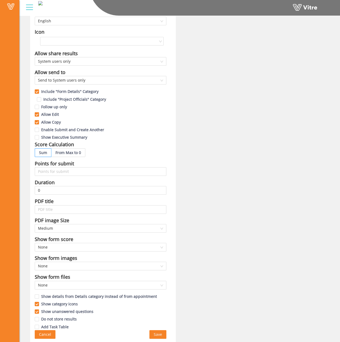
click at [161, 331] on button "Save" at bounding box center [158, 334] width 17 height 9
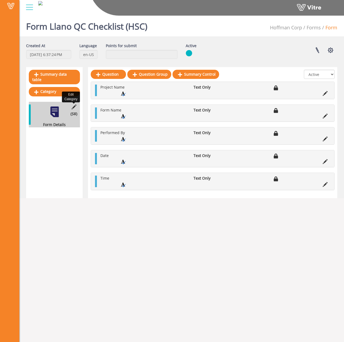
click at [74, 105] on icon at bounding box center [74, 107] width 7 height 5
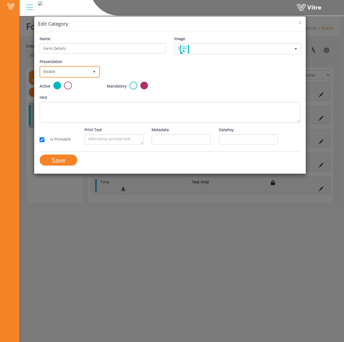
click at [72, 72] on span "Visible" at bounding box center [64, 72] width 49 height 10
drag, startPoint x: 74, startPoint y: 93, endPoint x: 74, endPoint y: 97, distance: 3.9
click at [74, 94] on li "Invisible" at bounding box center [69, 92] width 59 height 9
click at [59, 158] on input "Save" at bounding box center [59, 160] width 38 height 11
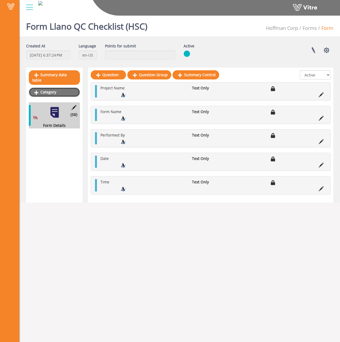
click at [44, 88] on link "Category" at bounding box center [54, 92] width 51 height 9
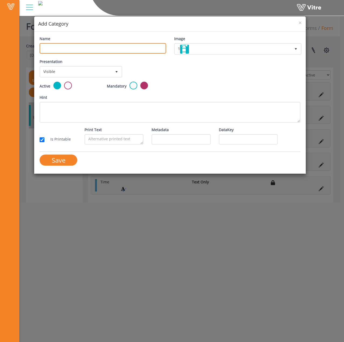
click at [76, 48] on input "Name" at bounding box center [103, 48] width 126 height 11
click at [68, 50] on input "Name" at bounding box center [103, 48] width 126 height 11
click at [52, 46] on input "Name" at bounding box center [103, 48] width 126 height 11
paste input "Inspection Form Selection"
type input "Inspection Form Selection"
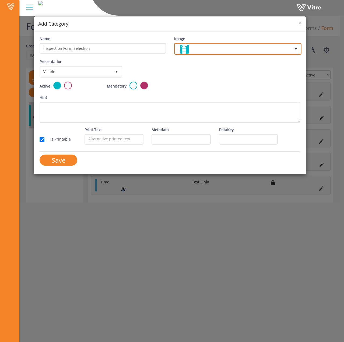
click at [209, 45] on span "1" at bounding box center [233, 49] width 116 height 10
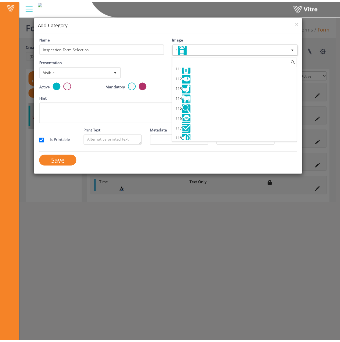
scroll to position [1100, 0]
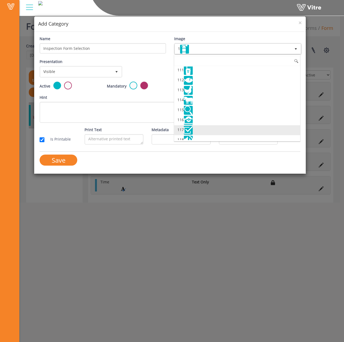
click at [189, 129] on img at bounding box center [188, 130] width 9 height 9
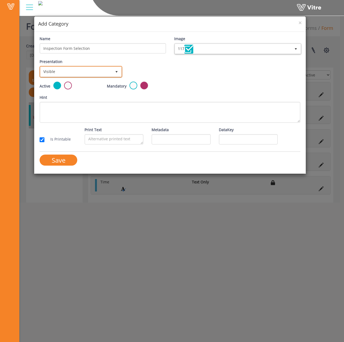
click at [75, 69] on span "Visible" at bounding box center [75, 72] width 71 height 10
click at [189, 82] on div "Active Mandatory" at bounding box center [170, 88] width 269 height 13
click at [53, 163] on input "Save" at bounding box center [59, 160] width 38 height 11
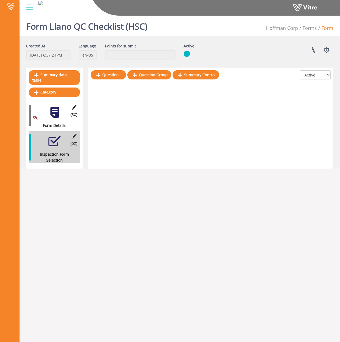
click at [91, 68] on div "Created At [DATE] 6:37:24 PM Language en-US Points for submit Active Linked Pro…" at bounding box center [179, 106] width 307 height 126
click at [103, 77] on link "Question" at bounding box center [108, 74] width 35 height 9
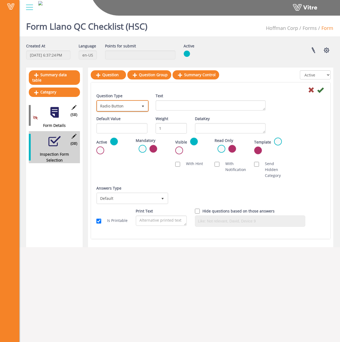
click at [121, 108] on span "Radio Button" at bounding box center [117, 106] width 41 height 10
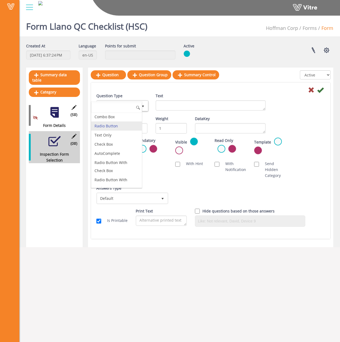
scroll to position [0, 0]
click at [115, 155] on li "AutoComplete" at bounding box center [116, 154] width 51 height 9
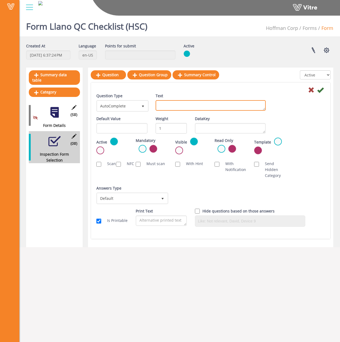
click at [178, 106] on textarea "Text" at bounding box center [211, 105] width 110 height 11
click at [211, 102] on textarea "Text" at bounding box center [211, 105] width 110 height 11
paste textarea "Supervisor Name"
type textarea "Supervisor Name"
click at [143, 148] on label at bounding box center [143, 149] width 8 height 8
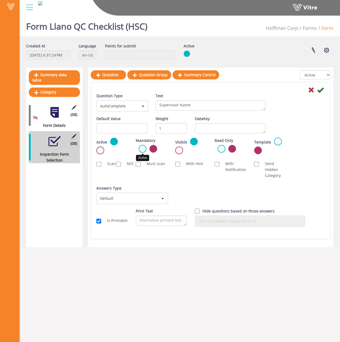
click at [0, 0] on input "radio" at bounding box center [0, 0] width 0 height 0
click at [136, 200] on span "Default" at bounding box center [127, 198] width 61 height 10
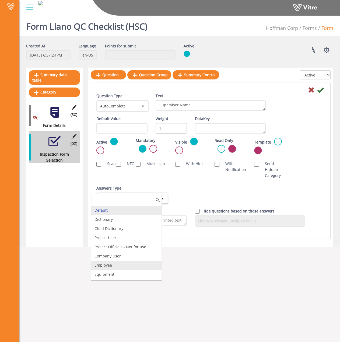
click at [120, 263] on li "Employee" at bounding box center [126, 265] width 70 height 9
checkbox input "true"
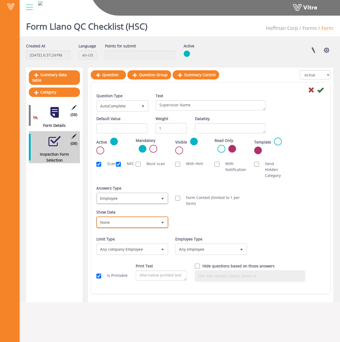
click at [131, 222] on span "None" at bounding box center [127, 222] width 61 height 10
click at [204, 226] on div "Show Data None 0 Certificates Fall Protection Forklift (Warehouse) Forklift (Te…" at bounding box center [210, 220] width 237 height 23
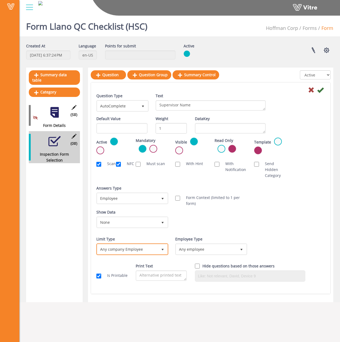
click at [141, 255] on span "Any company Employee 0" at bounding box center [132, 250] width 72 height 12
click at [141, 258] on li "Select from the top leaf X" at bounding box center [126, 259] width 70 height 9
click at [274, 247] on span "Select" at bounding box center [285, 249] width 61 height 10
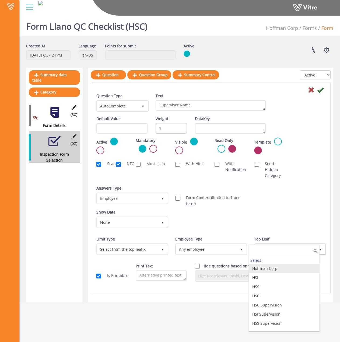
click at [275, 267] on li "Hoffman Corp" at bounding box center [284, 268] width 70 height 9
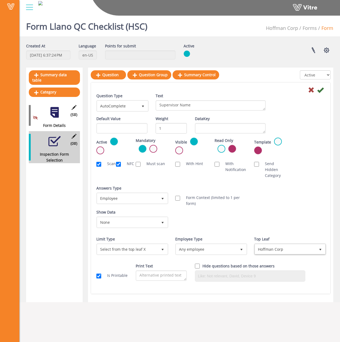
click at [296, 219] on div "Show Data None 0 Certificates Fall Protection Forklift (Warehouse) Forklift (Te…" at bounding box center [210, 220] width 237 height 23
click at [322, 89] on icon at bounding box center [320, 90] width 6 height 6
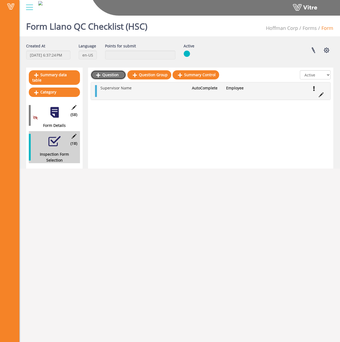
click at [105, 73] on link "Question" at bounding box center [108, 74] width 35 height 9
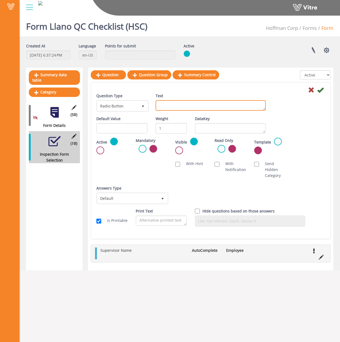
click at [176, 109] on textarea "Text" at bounding box center [211, 105] width 110 height 11
paste textarea "Select applicable inspections:"
type textarea "Select applicable inspections:"
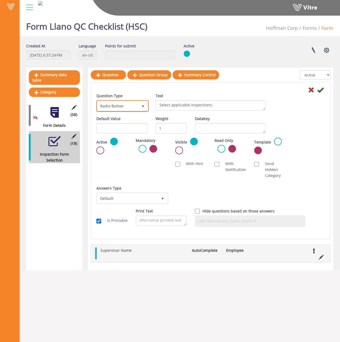
click at [126, 106] on span "Radio Button" at bounding box center [117, 106] width 41 height 10
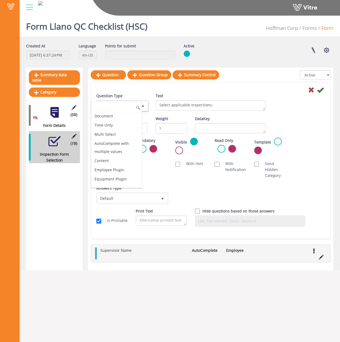
scroll to position [205, 0]
click at [116, 129] on li "Multi Select" at bounding box center [116, 128] width 51 height 9
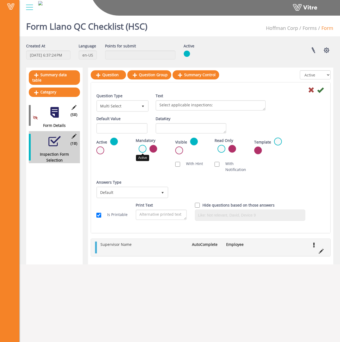
click at [143, 149] on label at bounding box center [143, 149] width 8 height 8
click at [0, 0] on input "radio" at bounding box center [0, 0] width 0 height 0
click at [135, 189] on span "Default" at bounding box center [127, 193] width 61 height 10
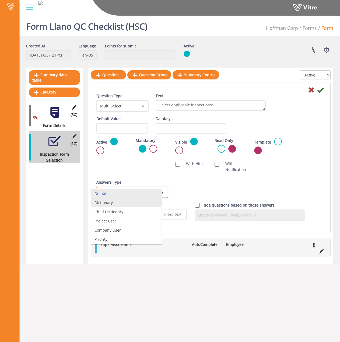
click at [141, 204] on li "Dictionary" at bounding box center [126, 202] width 70 height 9
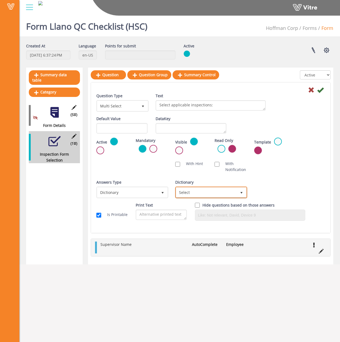
click at [204, 188] on span "Select" at bounding box center [206, 193] width 61 height 10
type input "lla"
click at [320, 190] on div "Answers Type Dictionary 1 Answers Type Default 0 Module Select Form Context (li…" at bounding box center [210, 190] width 237 height 23
click at [320, 91] on icon at bounding box center [320, 90] width 6 height 6
click at [138, 196] on span "Dictionary" at bounding box center [127, 193] width 61 height 10
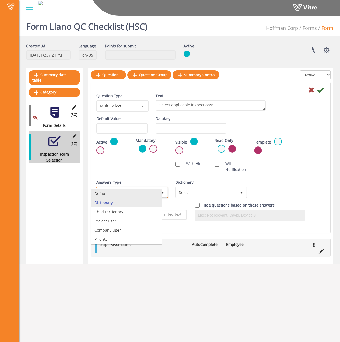
click at [138, 195] on li "Default" at bounding box center [126, 193] width 70 height 9
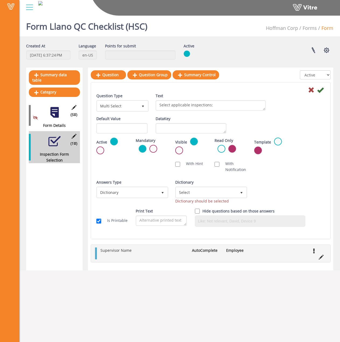
click at [321, 90] on icon at bounding box center [320, 90] width 6 height 6
click at [321, 93] on icon at bounding box center [320, 90] width 6 height 6
click at [321, 90] on icon at bounding box center [320, 90] width 6 height 6
click at [143, 194] on span "Dictionary" at bounding box center [127, 193] width 61 height 10
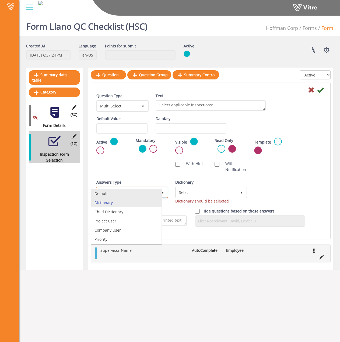
click at [132, 195] on li "Default" at bounding box center [126, 193] width 70 height 9
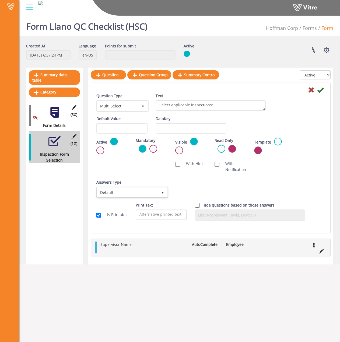
click at [321, 90] on icon at bounding box center [320, 90] width 6 height 6
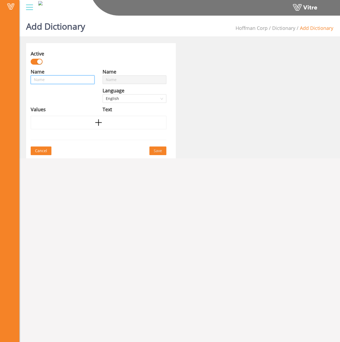
click at [64, 81] on input "text" at bounding box center [63, 79] width 64 height 9
type input "L"
type input "Ll"
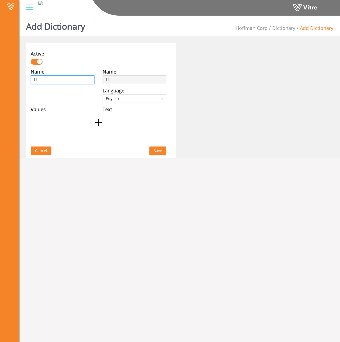
type input "Lla"
type input "Llan"
type input "Llano"
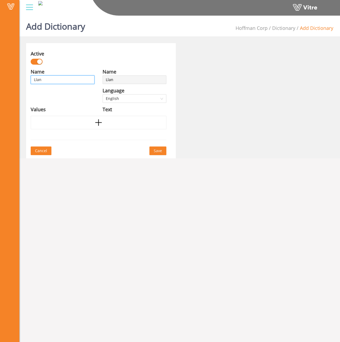
type input "Llano"
type input "Llano I"
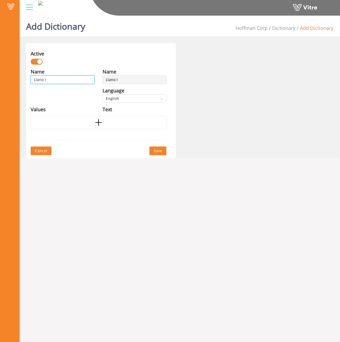
type input "Llano In"
type input "Llano Ins"
type input "Llano Insp"
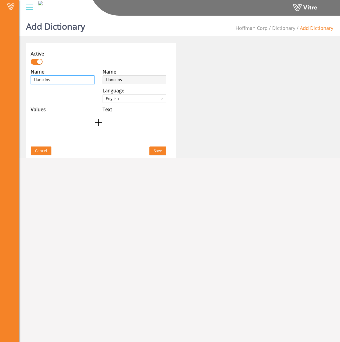
type input "Llano Insp"
type input "Llano Inspe"
type input "Llano Insp"
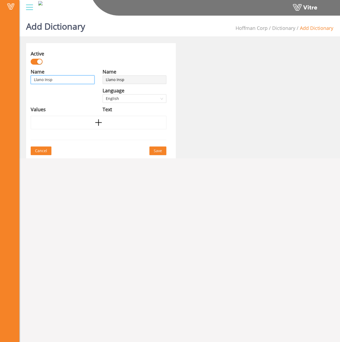
type input "Llano Inspe"
type input "Llano Inspec"
type input "Llano Inspect"
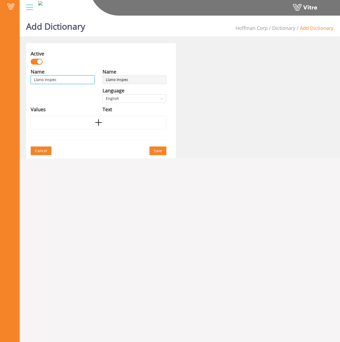
type input "Llano Inspect"
type input "Llano Inspecti"
type input "Llano Inspectio"
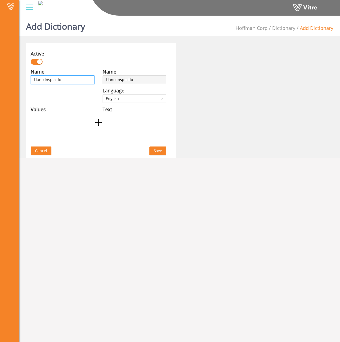
type input "Llano Inspection"
type input "Llano Inspection t"
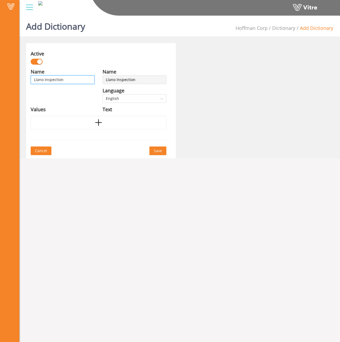
type input "Llano Inspection t"
type input "Llano Inspection ty"
type input "Llano Inspection typ"
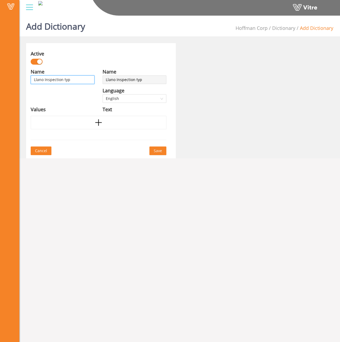
type input "Llano Inspection type"
type input "Llano Inspection types"
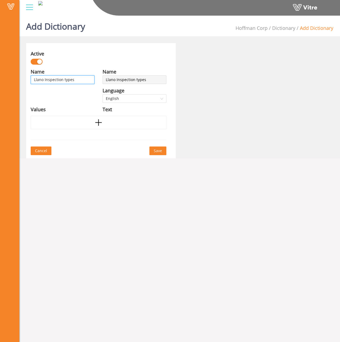
type input "Llano Inspection types"
type input "Llano Inspection types ("
type input "Llano Inspection types (H"
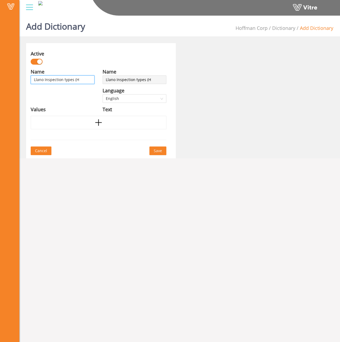
type input "Llano Inspection types (HS"
type input "Llano Inspection types (HSC"
type input "Llano Inspection types (HSC)"
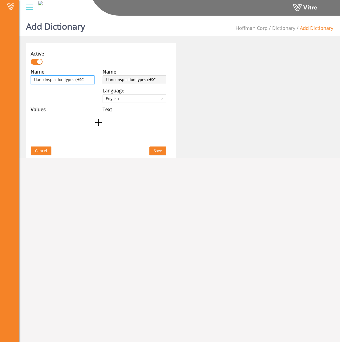
type input "Llano Inspection types (HSC)"
click at [156, 151] on span "Save" at bounding box center [158, 151] width 8 height 6
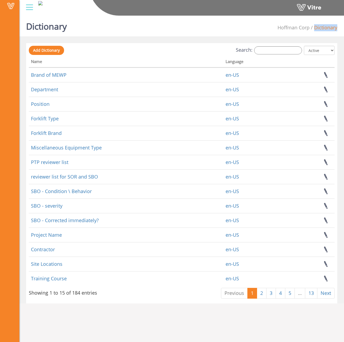
drag, startPoint x: 283, startPoint y: 36, endPoint x: 283, endPoint y: 50, distance: 13.5
click at [284, 38] on div "Dictionary [PERSON_NAME] Corp Dictionary Add Dictionary Search: All Active Not …" at bounding box center [181, 158] width 325 height 290
click at [282, 53] on input "Search:" at bounding box center [278, 50] width 48 height 8
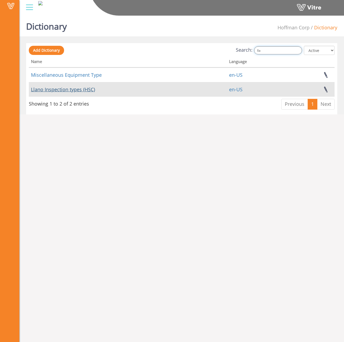
type input "lla"
click at [52, 90] on link "Llano Inspection types (HSC)" at bounding box center [63, 89] width 64 height 6
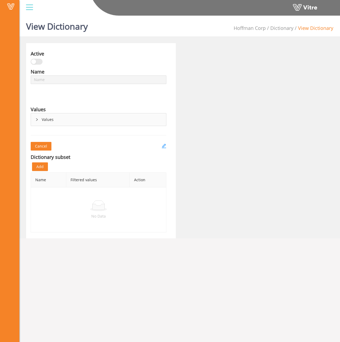
type input "Llano Inspection types (HSC)"
click at [50, 117] on div "Values" at bounding box center [98, 119] width 135 height 12
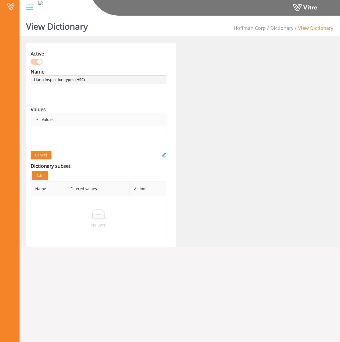
click at [44, 121] on div "Values" at bounding box center [98, 119] width 135 height 12
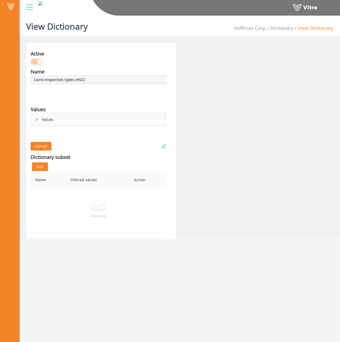
click at [164, 147] on icon "edit" at bounding box center [164, 146] width 5 height 5
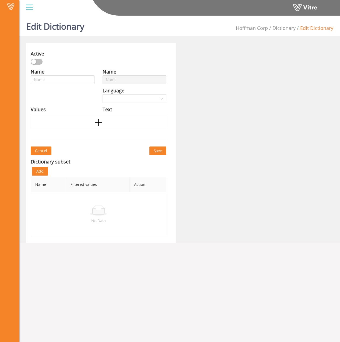
type input "Llano Inspection types (HSC)"
click at [80, 127] on div at bounding box center [99, 122] width 136 height 13
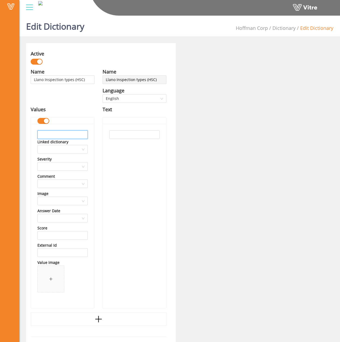
click at [71, 135] on input "text" at bounding box center [62, 134] width 50 height 9
click at [57, 132] on input "text" at bounding box center [62, 134] width 50 height 9
paste input "Framing"
type input "Framing"
click at [129, 133] on input "text" at bounding box center [134, 134] width 50 height 9
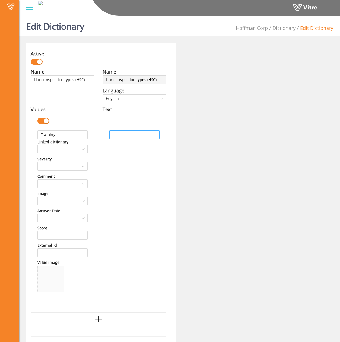
paste input "Framing"
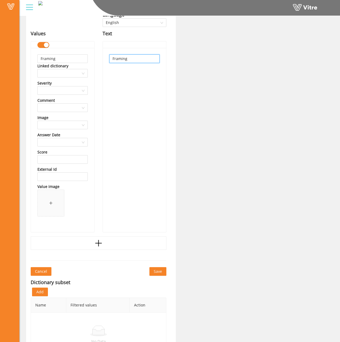
scroll to position [98, 0]
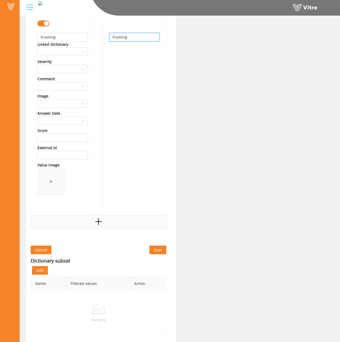
type input "Framing"
click at [98, 218] on icon "plus" at bounding box center [99, 222] width 8 height 8
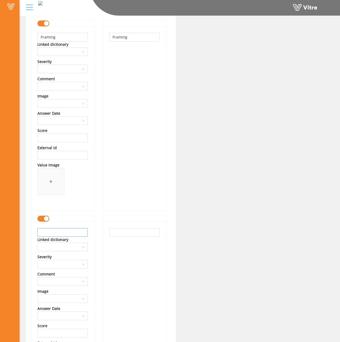
click at [53, 237] on div "Linked dictionary" at bounding box center [52, 240] width 31 height 6
click at [53, 236] on input "text" at bounding box center [62, 232] width 50 height 9
paste input "Ceiling"
type input "Ceiling"
click at [118, 231] on input "text" at bounding box center [134, 232] width 50 height 9
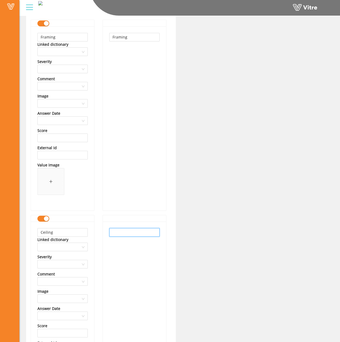
paste input "Ceiling"
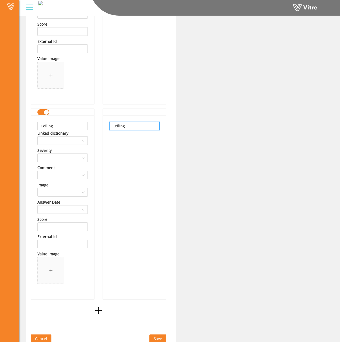
scroll to position [232, 0]
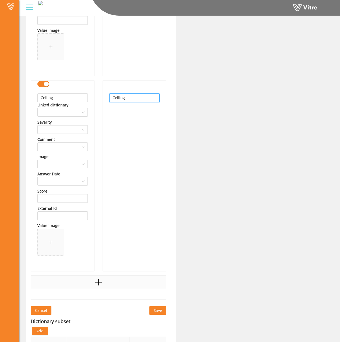
type input "Ceiling"
click at [90, 282] on div at bounding box center [99, 282] width 136 height 13
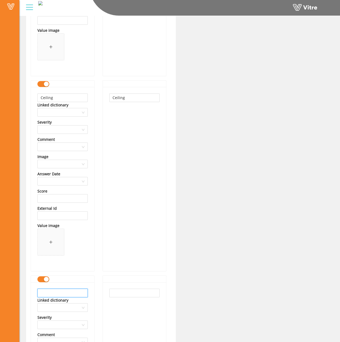
click at [56, 296] on input "text" at bounding box center [62, 293] width 50 height 9
paste input "Drywall"
type input "Drywall"
click at [138, 293] on input "text" at bounding box center [134, 293] width 50 height 9
paste input "Drywall"
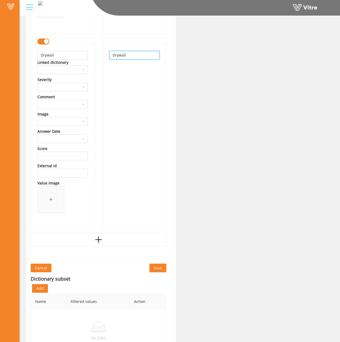
scroll to position [475, 0]
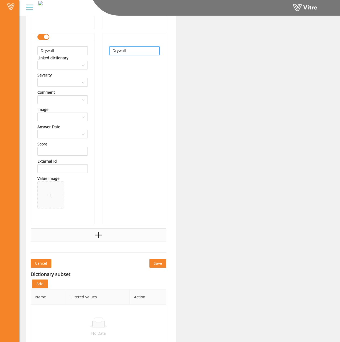
type input "Drywall"
click at [105, 238] on div at bounding box center [99, 234] width 136 height 13
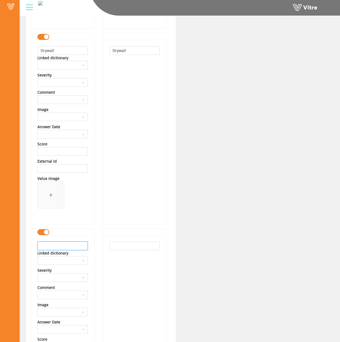
click at [60, 245] on input "text" at bounding box center [62, 246] width 50 height 9
paste input "Door Frames"
type input "Door Frames"
click at [129, 244] on input "text" at bounding box center [134, 246] width 50 height 9
paste input "Door Frames"
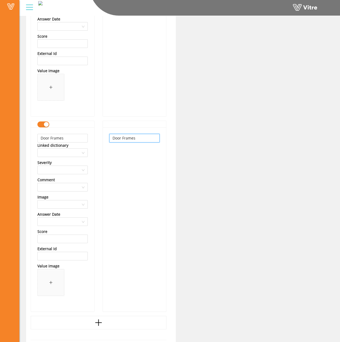
scroll to position [684, 0]
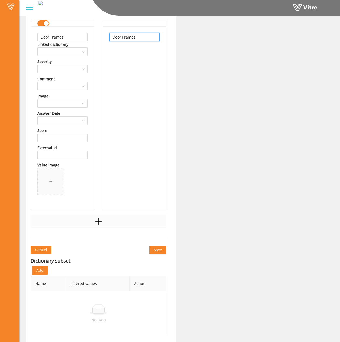
type input "Door Frames"
click at [116, 223] on div at bounding box center [99, 221] width 136 height 13
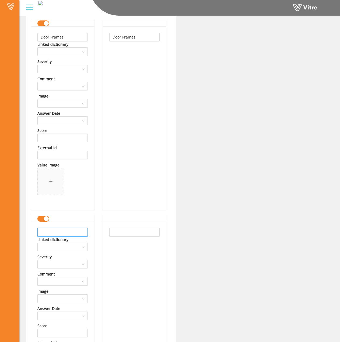
click at [66, 230] on input "text" at bounding box center [62, 232] width 50 height 9
paste input "Integrated Metal Paneling"
type input "Integrated Metal Paneling"
click at [127, 233] on input "text" at bounding box center [134, 232] width 50 height 9
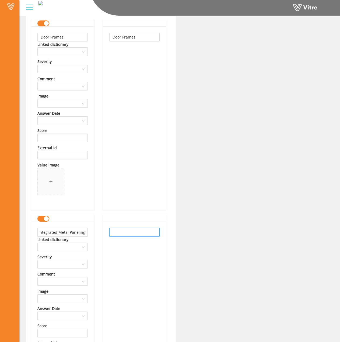
scroll to position [0, 0]
paste input "Integrated Metal Paneling"
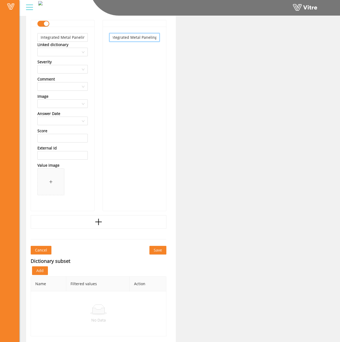
scroll to position [879, 0]
type input "Integrated Metal Paneling"
click at [113, 223] on div at bounding box center [99, 221] width 136 height 13
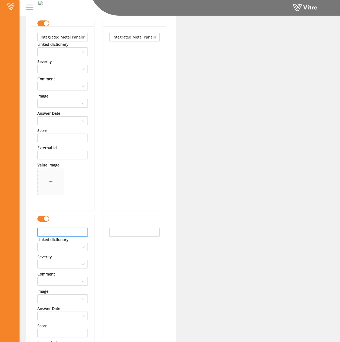
click at [63, 230] on input "text" at bounding box center [62, 232] width 50 height 9
paste input "Fire Caulking"
type input "Fire Caulking"
click at [125, 233] on input "text" at bounding box center [134, 232] width 50 height 9
paste input "Fire Caulking"
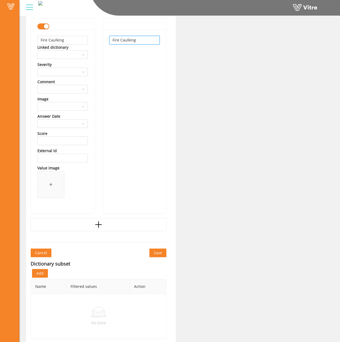
scroll to position [1074, 0]
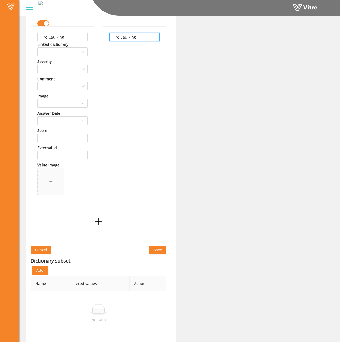
type input "Fire Caulking"
click at [164, 250] on button "Save" at bounding box center [158, 250] width 17 height 9
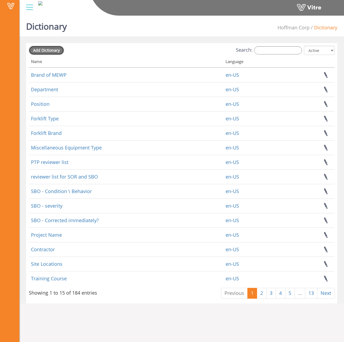
click at [58, 50] on span "Add Dictionary" at bounding box center [46, 50] width 27 height 5
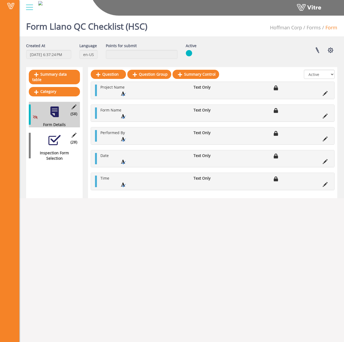
click at [46, 142] on div "(2 ) Inspection Form Selection" at bounding box center [54, 145] width 51 height 31
click at [50, 140] on div at bounding box center [54, 140] width 12 height 12
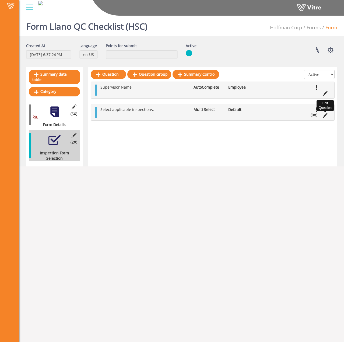
click at [324, 114] on icon at bounding box center [325, 115] width 5 height 5
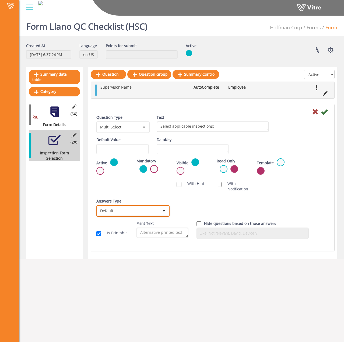
click at [145, 214] on span "Default" at bounding box center [128, 211] width 62 height 10
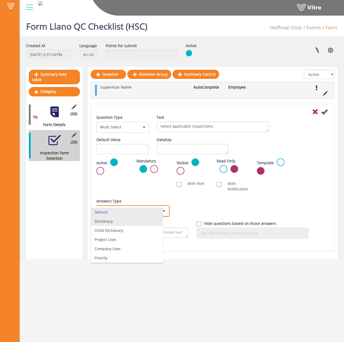
click at [140, 223] on li "Dictionary" at bounding box center [127, 221] width 72 height 9
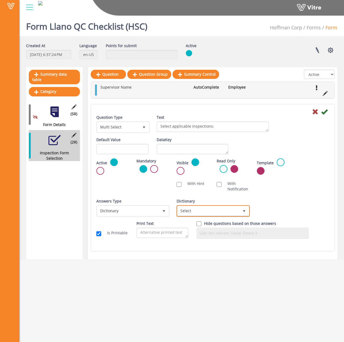
click at [205, 214] on span "Select" at bounding box center [209, 211] width 62 height 10
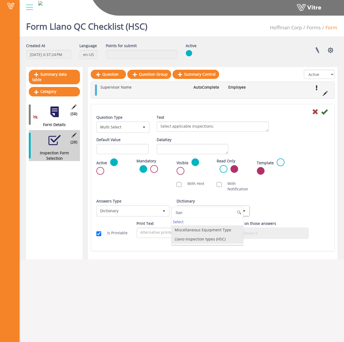
click at [216, 238] on li "Llano Inspection types (HSC)" at bounding box center [208, 239] width 72 height 9
type input "llan"
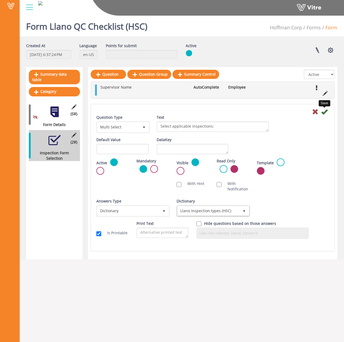
click at [324, 110] on icon at bounding box center [324, 112] width 6 height 6
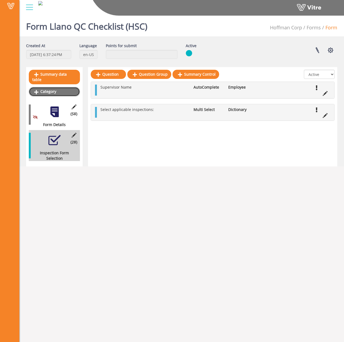
click at [46, 89] on link "Category" at bounding box center [54, 91] width 51 height 9
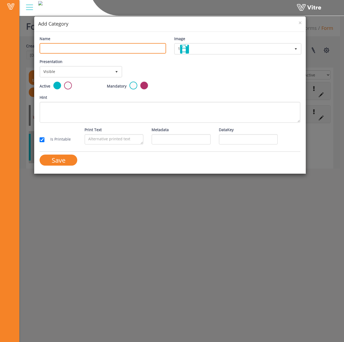
click at [61, 49] on input "Name" at bounding box center [103, 48] width 126 height 11
type input "Framing"
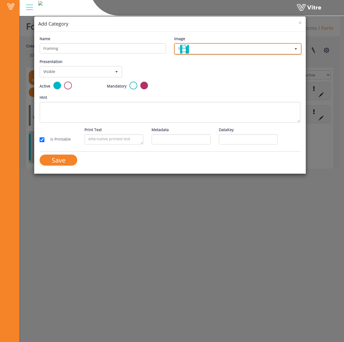
click at [220, 44] on span "1" at bounding box center [233, 49] width 116 height 10
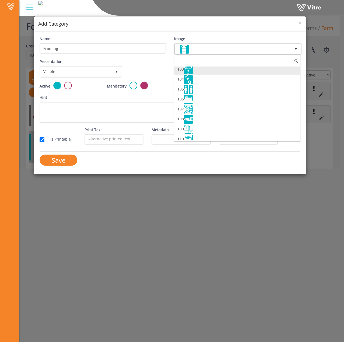
scroll to position [1024, 0]
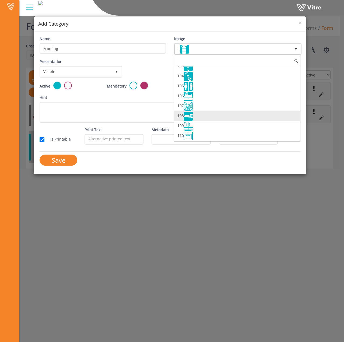
click at [202, 116] on li "108" at bounding box center [237, 116] width 126 height 10
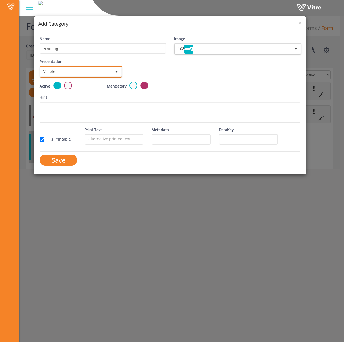
click at [104, 72] on span "Visible" at bounding box center [75, 72] width 71 height 10
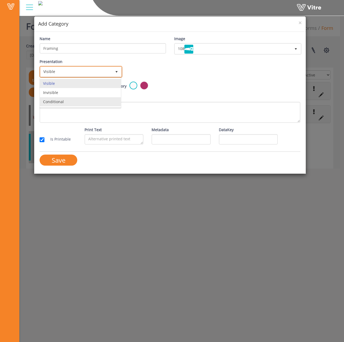
click at [65, 105] on li "Conditional" at bounding box center [80, 101] width 81 height 9
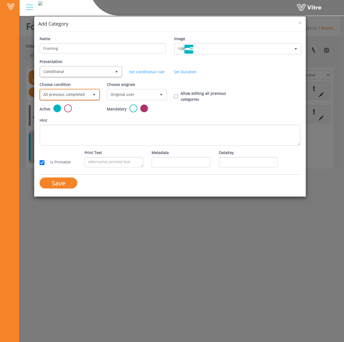
click at [82, 97] on span "All previous completed" at bounding box center [64, 95] width 49 height 10
click at [81, 117] on li "Based on answer" at bounding box center [69, 115] width 59 height 9
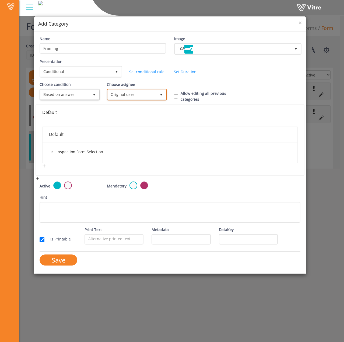
click at [129, 91] on span "Original user" at bounding box center [132, 95] width 49 height 10
click at [134, 137] on li "instantly to the current user" at bounding box center [136, 141] width 59 height 9
click at [52, 152] on icon "caret-down" at bounding box center [52, 152] width 1 height 2
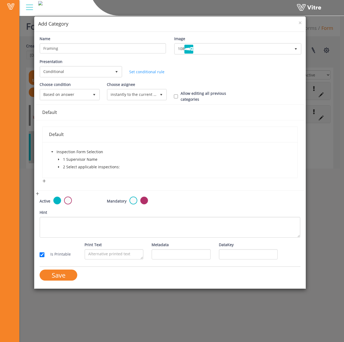
click at [58, 166] on icon "caret-down" at bounding box center [58, 167] width 1 height 2
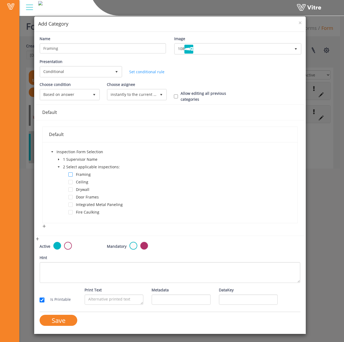
click at [72, 174] on span at bounding box center [70, 174] width 4 height 4
click at [64, 317] on input "Save" at bounding box center [59, 320] width 38 height 11
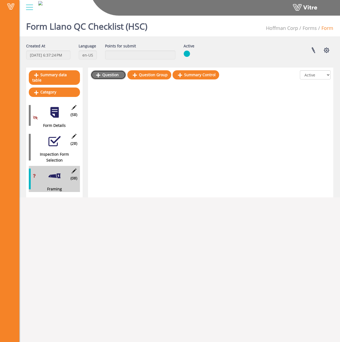
click at [109, 75] on link "Question" at bounding box center [108, 74] width 35 height 9
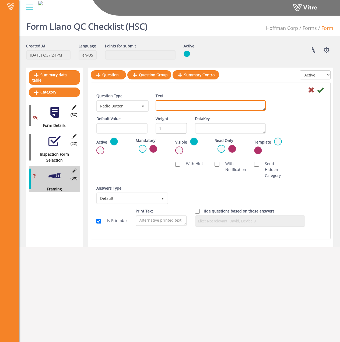
click at [224, 104] on textarea "Text" at bounding box center [211, 105] width 110 height 11
click at [161, 104] on textarea "interior" at bounding box center [211, 105] width 110 height 11
type textarea "Interior"
click at [322, 90] on icon at bounding box center [320, 90] width 6 height 6
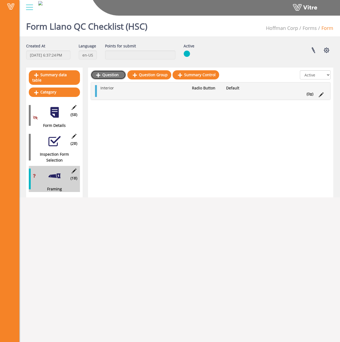
click at [110, 71] on link "Question" at bounding box center [108, 74] width 35 height 9
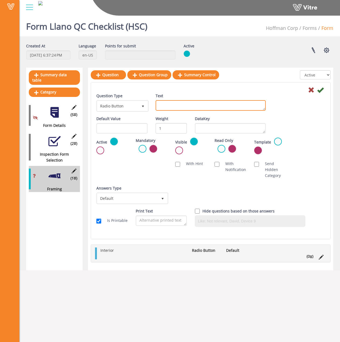
click at [176, 108] on textarea "Text" at bounding box center [211, 105] width 110 height 11
type textarea "Exterior"
click at [324, 93] on div at bounding box center [210, 89] width 237 height 6
click at [322, 92] on icon at bounding box center [320, 90] width 6 height 6
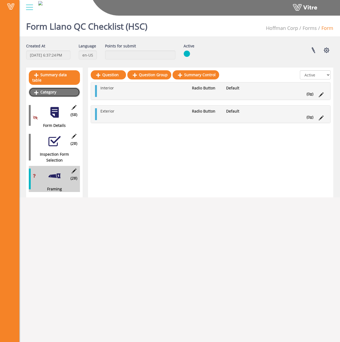
click at [48, 88] on link "Category" at bounding box center [54, 92] width 51 height 9
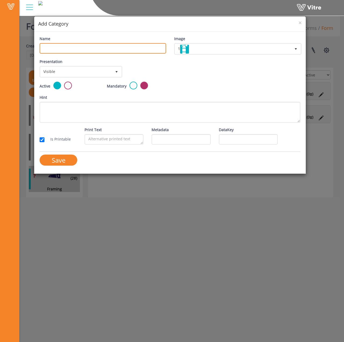
click at [80, 49] on input "Name" at bounding box center [103, 48] width 126 height 11
paste input "Ceiling"
type input "Ceiling"
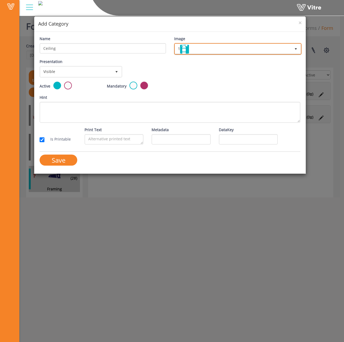
click at [219, 52] on span "1" at bounding box center [233, 49] width 116 height 10
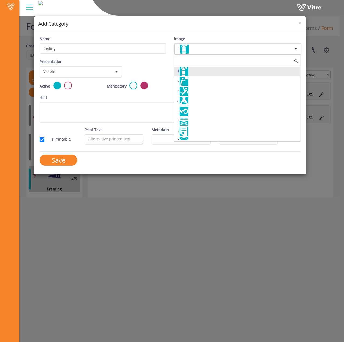
scroll to position [1234, 0]
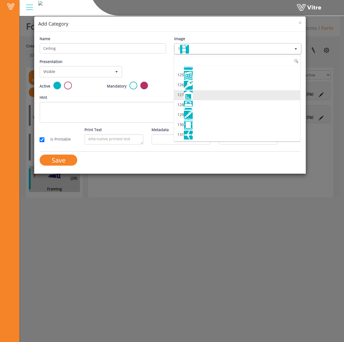
click at [220, 95] on li "127" at bounding box center [237, 95] width 126 height 10
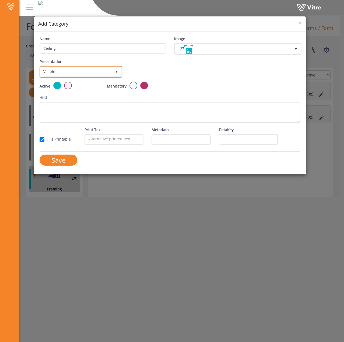
click at [68, 71] on span "Visible" at bounding box center [75, 72] width 71 height 10
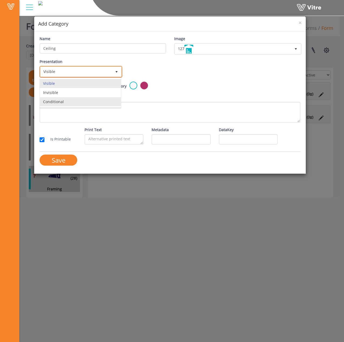
click at [68, 104] on li "Conditional" at bounding box center [80, 101] width 81 height 9
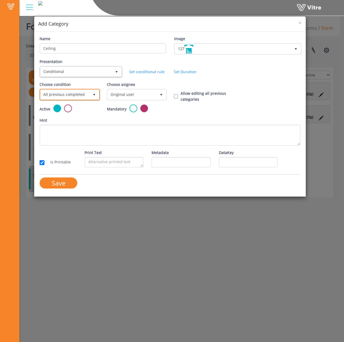
click at [86, 93] on span "All previous completed" at bounding box center [64, 95] width 49 height 10
click at [86, 115] on li "Based on answer" at bounding box center [69, 115] width 59 height 9
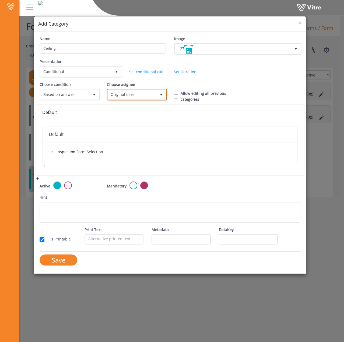
click at [129, 98] on span "Original user" at bounding box center [132, 95] width 49 height 10
click at [126, 140] on li "instantly to the current user" at bounding box center [136, 141] width 59 height 9
click at [50, 151] on span at bounding box center [52, 152] width 6 height 6
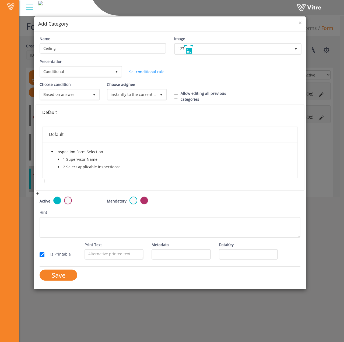
click at [58, 167] on icon "caret-down" at bounding box center [58, 167] width 1 height 2
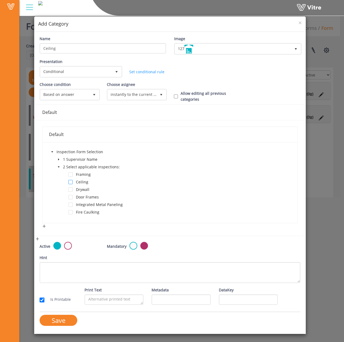
click at [71, 182] on span at bounding box center [70, 182] width 4 height 4
click at [60, 324] on input "Save" at bounding box center [59, 320] width 38 height 11
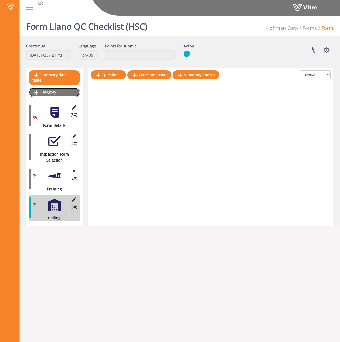
click at [47, 88] on link "Category" at bounding box center [54, 92] width 51 height 9
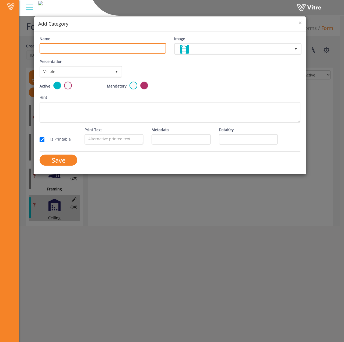
click at [74, 50] on input "Name" at bounding box center [103, 48] width 126 height 11
type input "Drywall"
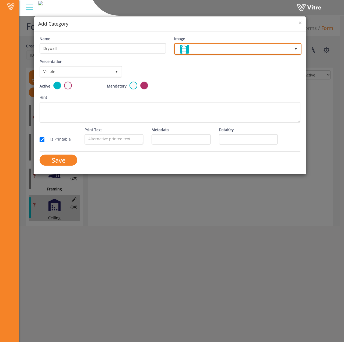
click at [222, 48] on span "1" at bounding box center [233, 49] width 116 height 10
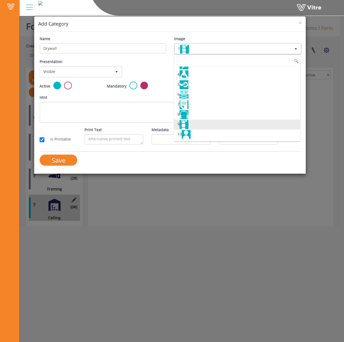
scroll to position [27, 0]
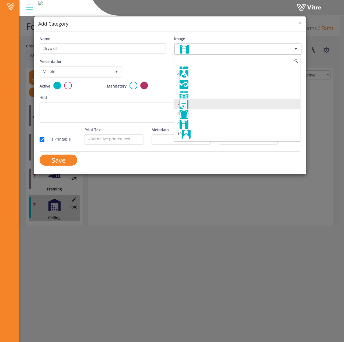
click at [206, 107] on li "7" at bounding box center [237, 104] width 126 height 10
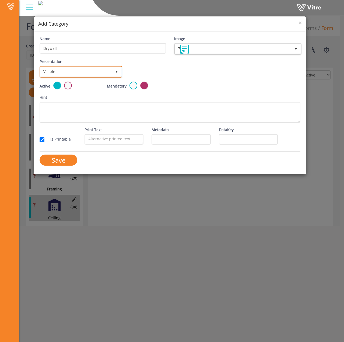
click at [76, 73] on span "Visible" at bounding box center [75, 72] width 71 height 10
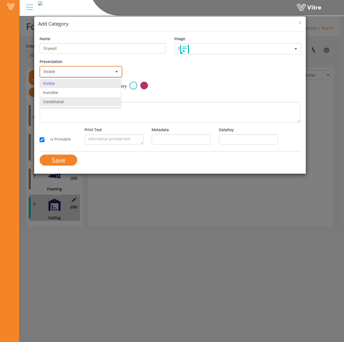
click at [78, 101] on li "Conditional" at bounding box center [80, 101] width 81 height 9
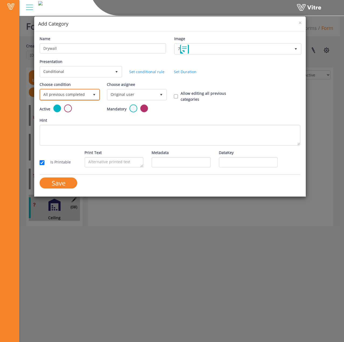
click at [85, 95] on span "All previous completed" at bounding box center [64, 95] width 49 height 10
click at [86, 117] on li "Based on answer" at bounding box center [69, 115] width 59 height 9
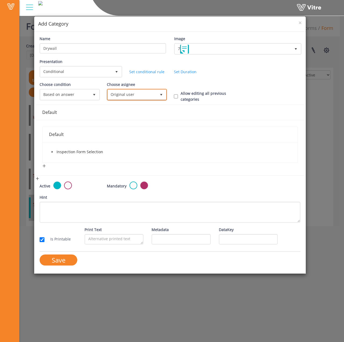
click at [123, 97] on span "Original user" at bounding box center [132, 95] width 49 height 10
click at [137, 142] on li "instantly to the current user" at bounding box center [136, 141] width 59 height 9
click at [51, 152] on icon "caret-down" at bounding box center [52, 152] width 3 height 3
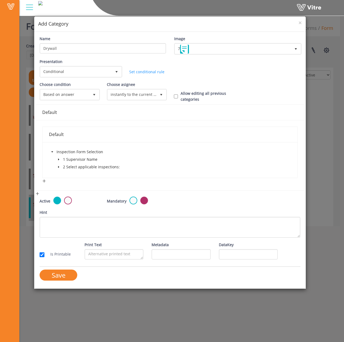
click at [60, 166] on span at bounding box center [59, 167] width 6 height 6
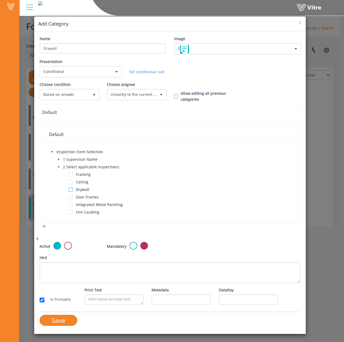
click at [71, 191] on span at bounding box center [70, 190] width 4 height 4
click at [57, 321] on input "Save" at bounding box center [59, 320] width 38 height 11
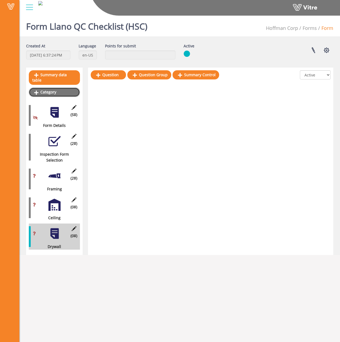
click at [46, 88] on link "Category" at bounding box center [54, 92] width 51 height 9
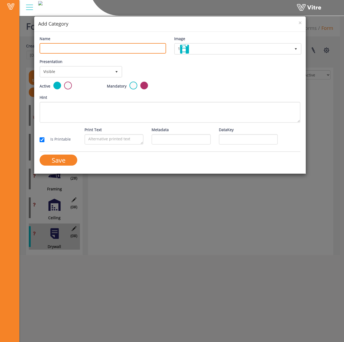
click at [79, 50] on input "Name" at bounding box center [103, 48] width 126 height 11
type input "Door Frames"
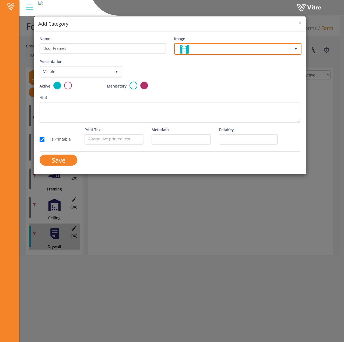
click at [197, 48] on span "1" at bounding box center [233, 49] width 116 height 10
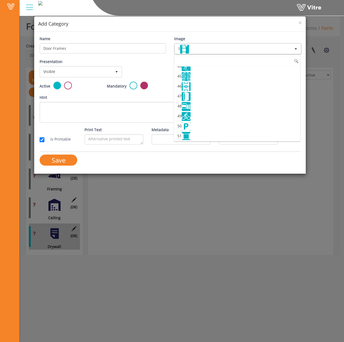
scroll to position [458, 0]
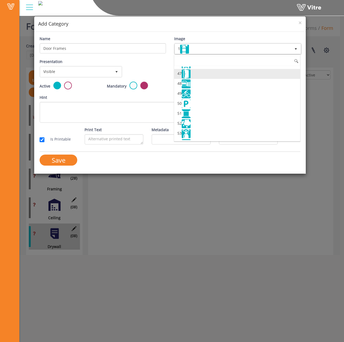
click at [197, 75] on li "47" at bounding box center [237, 74] width 126 height 10
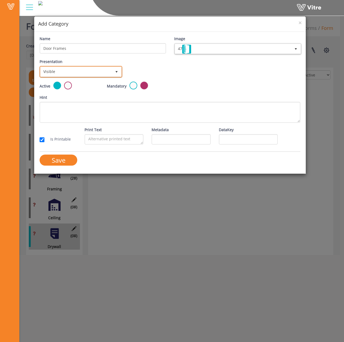
click at [80, 69] on span "Visible" at bounding box center [75, 72] width 71 height 10
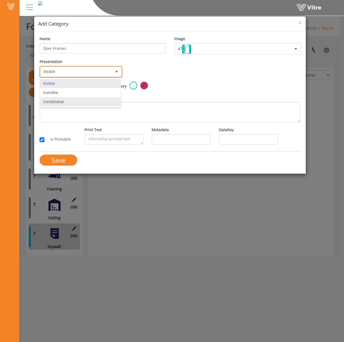
click at [81, 101] on li "Conditional" at bounding box center [80, 101] width 81 height 9
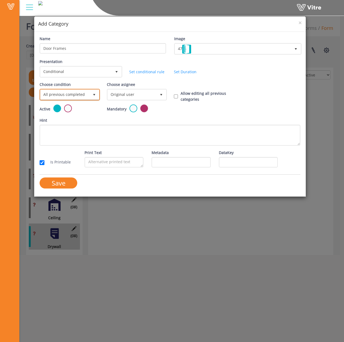
click at [68, 96] on span "All previous completed" at bounding box center [64, 95] width 49 height 10
drag, startPoint x: 68, startPoint y: 117, endPoint x: 116, endPoint y: 105, distance: 48.7
click at [69, 117] on li "Based on answer" at bounding box center [69, 115] width 59 height 9
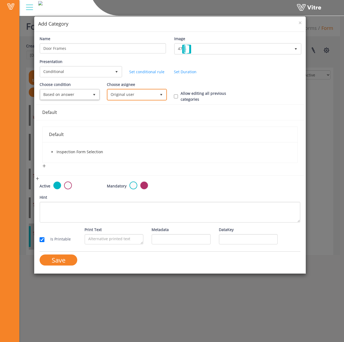
click at [132, 97] on span "Original user" at bounding box center [132, 95] width 49 height 10
click at [128, 138] on li "instantly to the current user" at bounding box center [136, 141] width 59 height 9
click at [57, 151] on span "Inspection Form Selection" at bounding box center [80, 151] width 47 height 5
click at [52, 152] on icon "caret-down" at bounding box center [52, 152] width 1 height 2
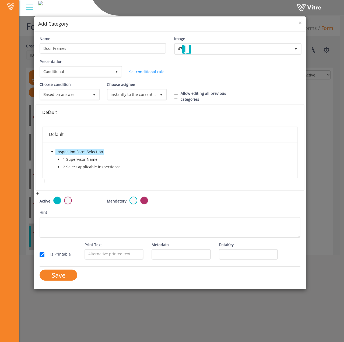
click at [58, 165] on span at bounding box center [59, 167] width 6 height 6
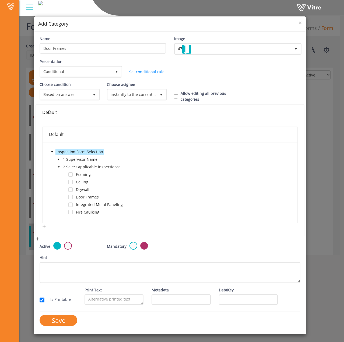
click at [68, 196] on span at bounding box center [65, 197] width 6 height 6
click at [70, 197] on span at bounding box center [70, 197] width 4 height 4
click at [69, 321] on input "Save" at bounding box center [59, 320] width 38 height 11
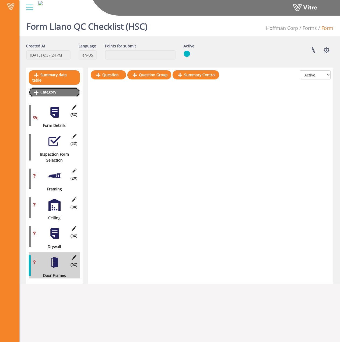
click at [61, 88] on link "Category" at bounding box center [54, 92] width 51 height 9
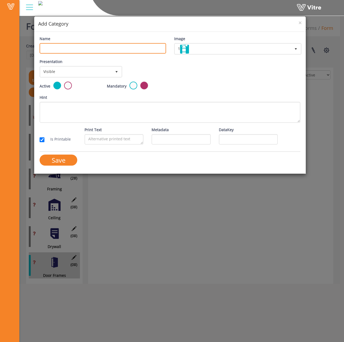
click at [75, 50] on input "Name" at bounding box center [103, 48] width 126 height 11
paste input "Integrated Metal Paneling"
type input "Integrated Metal Paneling"
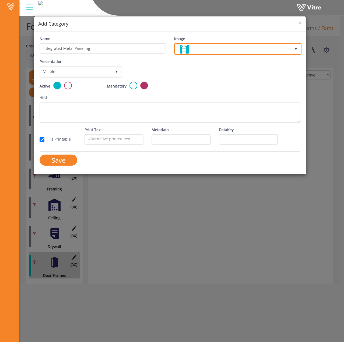
click at [201, 54] on span "1 1" at bounding box center [237, 49] width 127 height 12
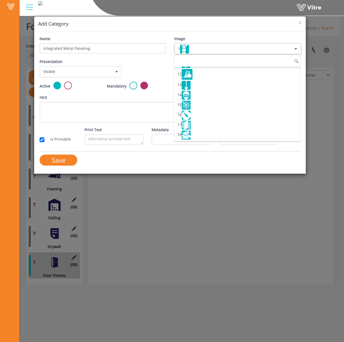
scroll to position [135, 0]
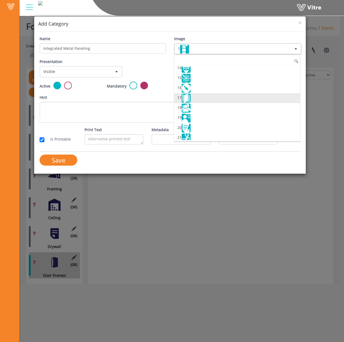
click at [202, 98] on li "17" at bounding box center [237, 98] width 126 height 10
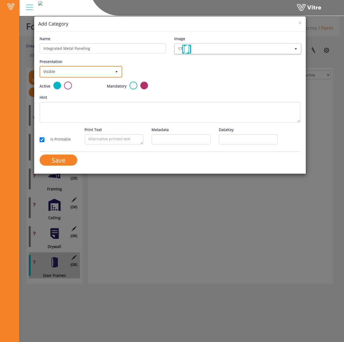
click at [85, 76] on span "Visible" at bounding box center [75, 72] width 71 height 10
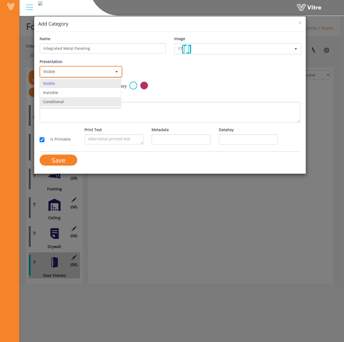
click at [81, 100] on li "Conditional" at bounding box center [80, 101] width 81 height 9
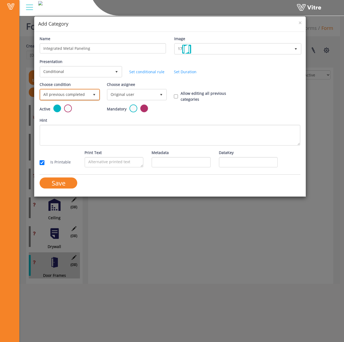
click at [91, 92] on span "select" at bounding box center [94, 95] width 10 height 10
click at [83, 113] on li "Based on answer" at bounding box center [69, 115] width 59 height 9
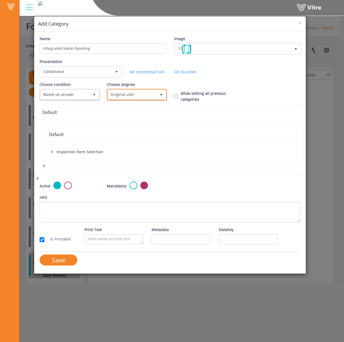
click at [131, 90] on span "Original user" at bounding box center [132, 95] width 49 height 10
click at [129, 139] on li "instantly to the current user" at bounding box center [136, 141] width 59 height 9
click at [52, 152] on icon "caret-down" at bounding box center [52, 152] width 3 height 3
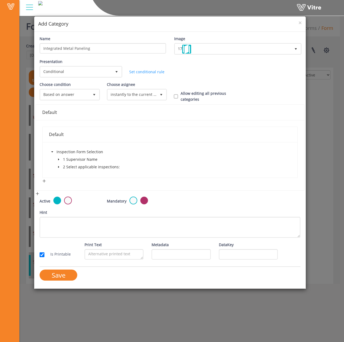
click at [59, 166] on icon "caret-down" at bounding box center [58, 167] width 3 height 3
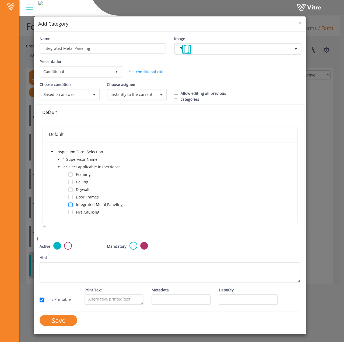
click at [70, 204] on span at bounding box center [70, 205] width 4 height 4
click at [59, 318] on input "Save" at bounding box center [59, 320] width 38 height 11
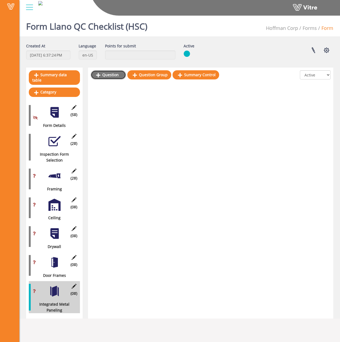
click at [106, 77] on link "Question" at bounding box center [108, 74] width 35 height 9
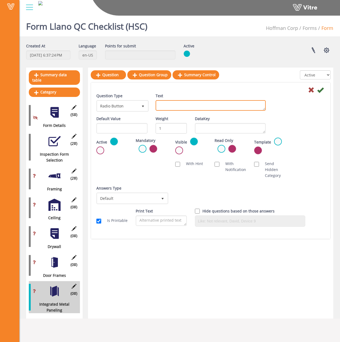
click at [172, 106] on textarea "Text" at bounding box center [211, 105] width 110 height 11
type textarea "Interior"
click at [321, 89] on icon at bounding box center [320, 90] width 6 height 6
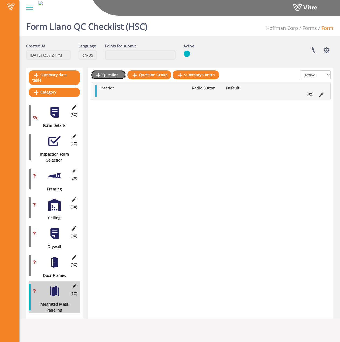
click at [111, 74] on link "Question" at bounding box center [108, 74] width 35 height 9
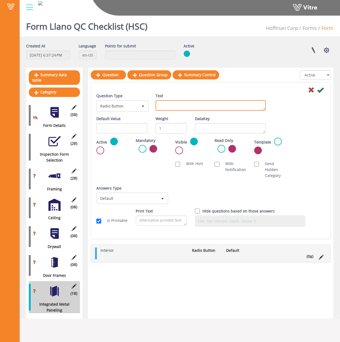
click at [175, 108] on textarea "Text" at bounding box center [211, 105] width 110 height 11
type textarea "Exterior"
click at [323, 91] on icon at bounding box center [320, 90] width 6 height 6
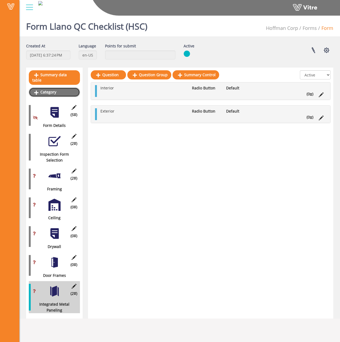
click at [39, 88] on link "Category" at bounding box center [54, 92] width 51 height 9
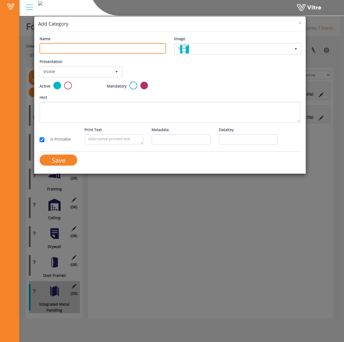
click at [138, 48] on input "Name" at bounding box center [103, 48] width 126 height 11
paste input "Fire Caulking"
type input "Fire Caulking"
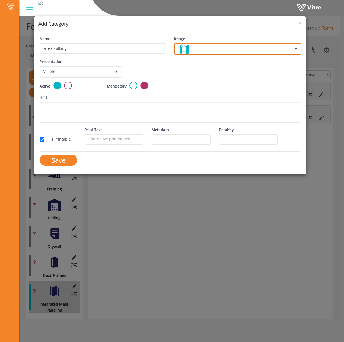
click at [214, 50] on span "1" at bounding box center [233, 49] width 116 height 10
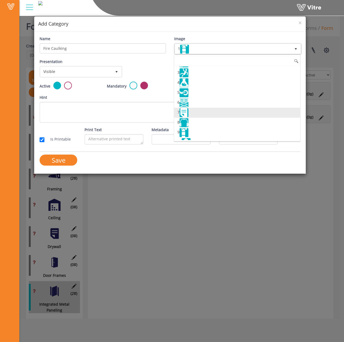
scroll to position [0, 0]
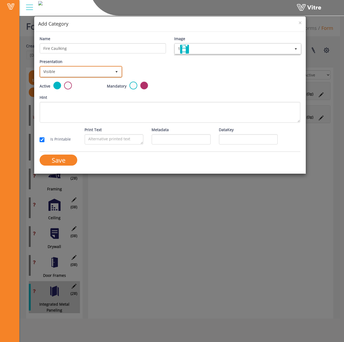
click at [75, 74] on span "Visible" at bounding box center [75, 72] width 71 height 10
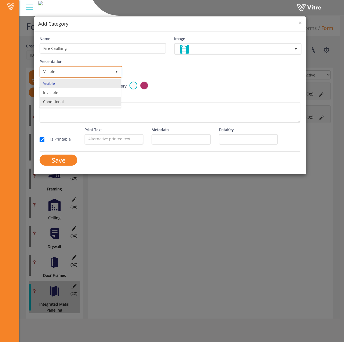
click at [70, 102] on li "Conditional" at bounding box center [80, 101] width 81 height 9
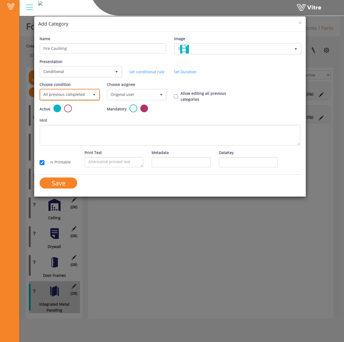
click at [78, 95] on span "All previous completed" at bounding box center [64, 95] width 49 height 10
click at [79, 114] on li "Based on answer" at bounding box center [69, 115] width 59 height 9
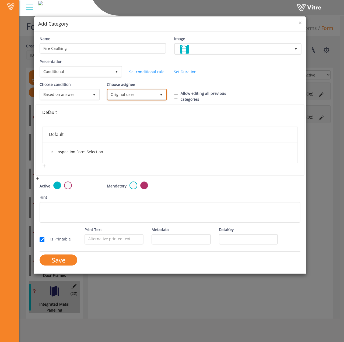
click at [146, 96] on span "Original user" at bounding box center [132, 95] width 49 height 10
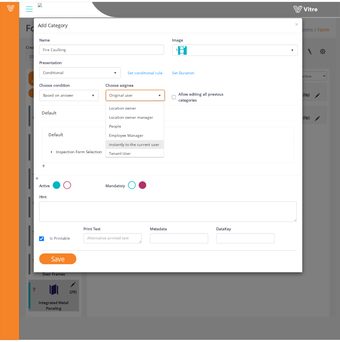
scroll to position [54, 0]
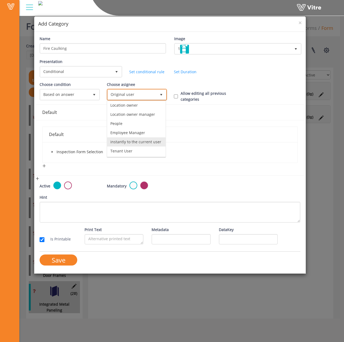
click at [133, 142] on li "instantly to the current user" at bounding box center [136, 141] width 59 height 9
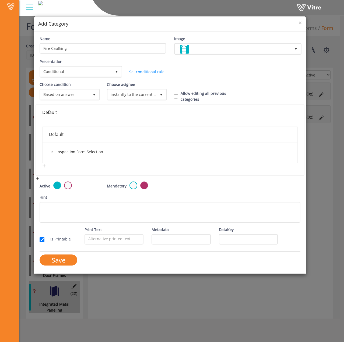
click at [54, 151] on span at bounding box center [52, 152] width 6 height 6
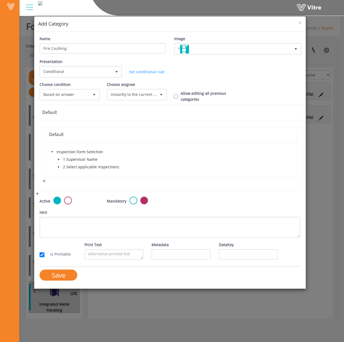
click at [58, 164] on span at bounding box center [59, 167] width 6 height 6
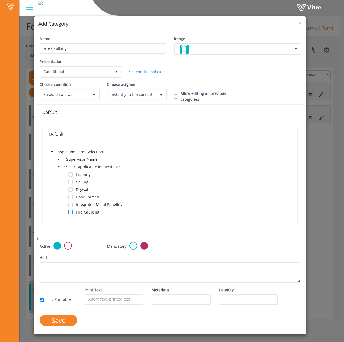
click at [72, 213] on span at bounding box center [70, 212] width 4 height 4
click at [66, 318] on input "Save" at bounding box center [59, 320] width 38 height 11
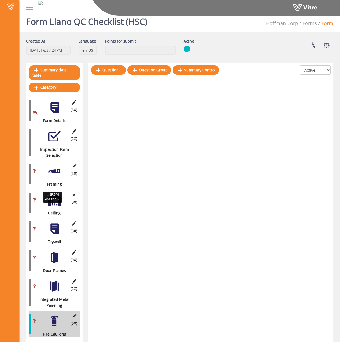
scroll to position [0, 0]
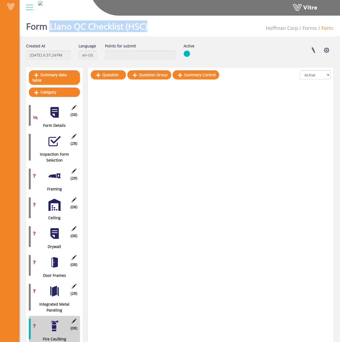
drag, startPoint x: 50, startPoint y: 26, endPoint x: 152, endPoint y: 25, distance: 102.7
click at [152, 25] on div "Form Llano QC Checklist (HSC) Hoffman Corp Forms Form" at bounding box center [179, 24] width 321 height 23
copy h1 "Llano QC Checklist (HSC)"
click at [74, 28] on h1 "Form Llano QC Checklist (HSC)" at bounding box center [86, 24] width 121 height 23
click at [129, 31] on h1 "Form Llano QC Checklist (HSC)" at bounding box center [86, 24] width 121 height 23
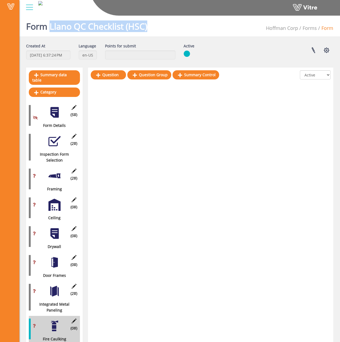
click at [96, 25] on h1 "Form Llano QC Checklist (HSC)" at bounding box center [86, 24] width 121 height 23
click at [58, 111] on div at bounding box center [54, 112] width 12 height 12
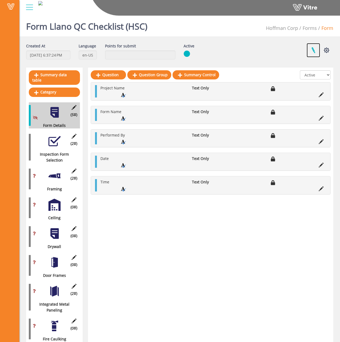
click at [311, 51] on link at bounding box center [313, 50] width 13 height 14
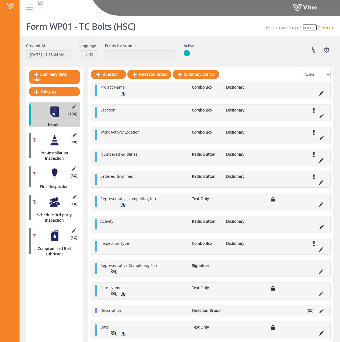
click at [311, 27] on link "Forms" at bounding box center [310, 27] width 14 height 6
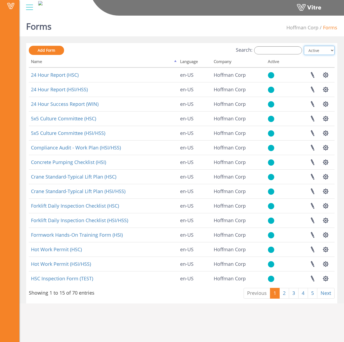
click at [315, 50] on select "All Active Not Active" at bounding box center [319, 50] width 31 height 9
click at [278, 47] on input "Search:" at bounding box center [278, 50] width 48 height 8
click at [54, 50] on span "Add Form" at bounding box center [47, 50] width 18 height 5
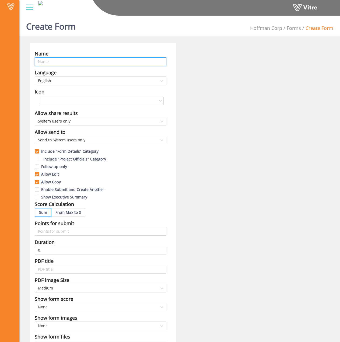
click at [56, 63] on input "text" at bounding box center [101, 61] width 132 height 9
paste input "Llano QC Checklist (HSC)"
click at [45, 62] on input "Llano QC Checklist (HSC)" at bounding box center [101, 61] width 132 height 9
click at [93, 62] on input "General QC Checklist (HSC)" at bounding box center [101, 61] width 132 height 9
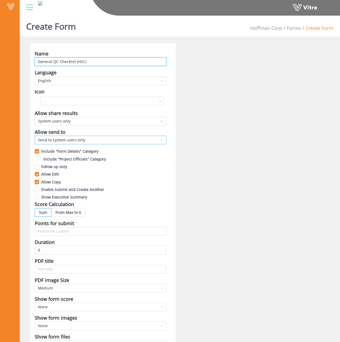
click at [85, 136] on span "Send to System users only" at bounding box center [100, 140] width 125 height 8
type input "General QC Checklist (HSC)"
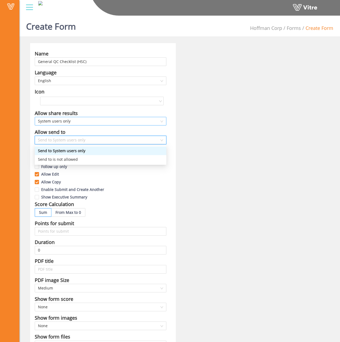
click at [93, 125] on span "System users only" at bounding box center [100, 121] width 125 height 8
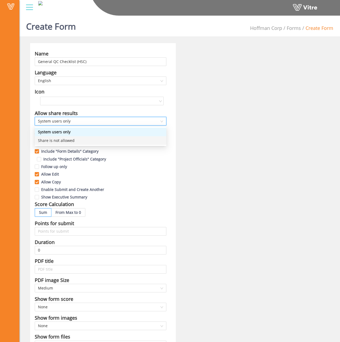
click at [242, 157] on div "Name General QC Checklist (HSC) Language English Icon Allow share results 0 Sys…" at bounding box center [179, 222] width 307 height 359
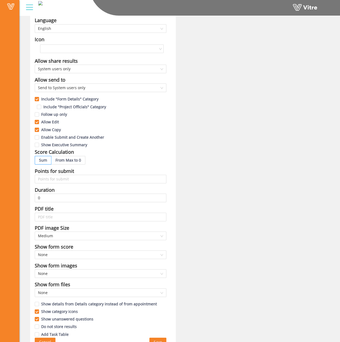
scroll to position [60, 0]
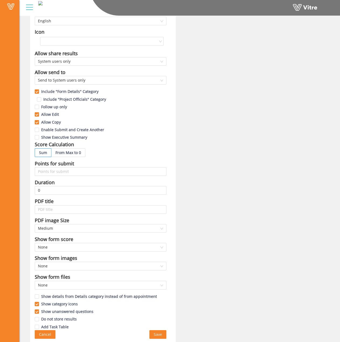
click at [161, 334] on span "Save" at bounding box center [158, 335] width 8 height 6
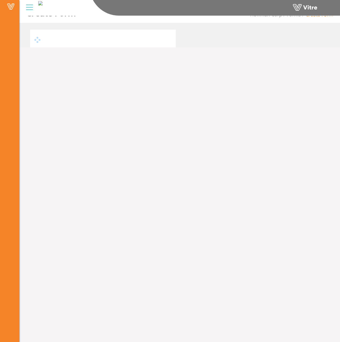
scroll to position [13, 0]
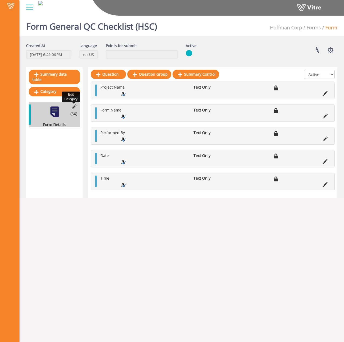
click at [74, 105] on icon at bounding box center [74, 107] width 7 height 5
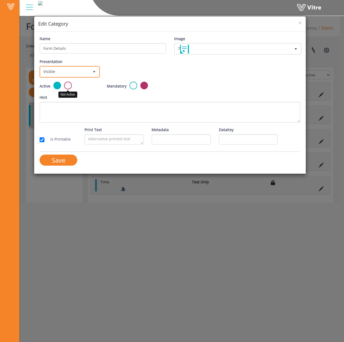
click at [70, 69] on span "Visible" at bounding box center [64, 72] width 49 height 10
click at [74, 94] on li "Invisible" at bounding box center [69, 92] width 59 height 9
click at [63, 162] on input "Save" at bounding box center [59, 160] width 38 height 11
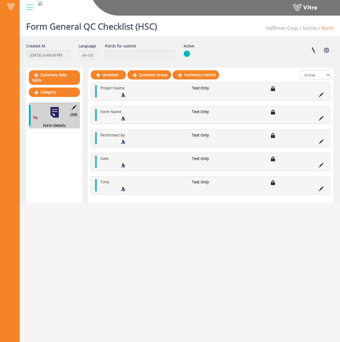
click at [59, 144] on div "Summary data table Category (5 ) Form Details" at bounding box center [54, 135] width 57 height 135
click at [51, 88] on link "Category" at bounding box center [54, 92] width 51 height 9
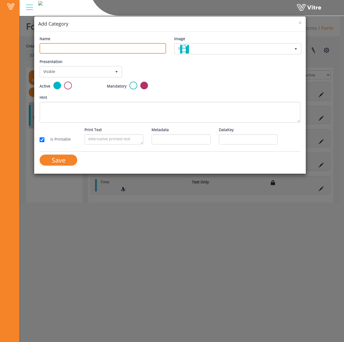
click at [61, 47] on input "Name" at bounding box center [103, 48] width 126 height 11
type input "Inspection Form Selection"
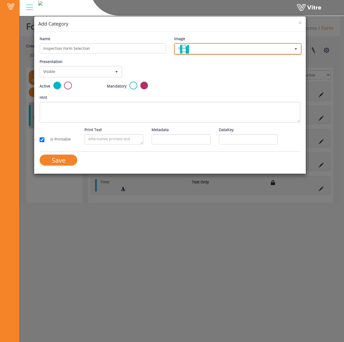
click at [251, 47] on span "1" at bounding box center [233, 49] width 116 height 10
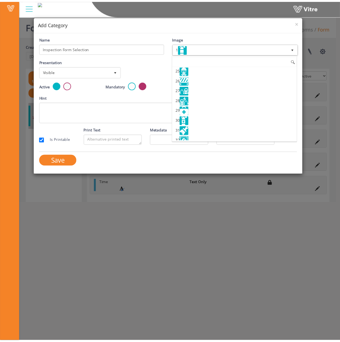
scroll to position [242, 0]
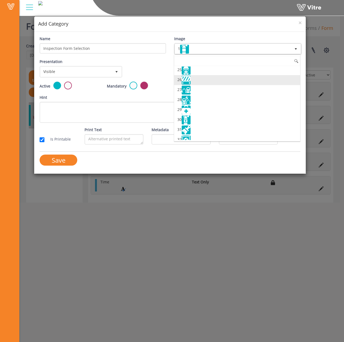
click at [199, 77] on li "26" at bounding box center [237, 80] width 126 height 10
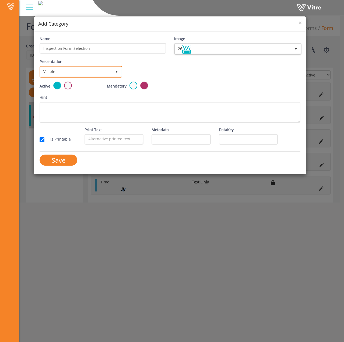
click at [90, 70] on span "Visible" at bounding box center [75, 72] width 71 height 10
click at [194, 82] on div "Active Mandatory" at bounding box center [170, 88] width 269 height 13
click at [58, 164] on input "Save" at bounding box center [59, 160] width 38 height 11
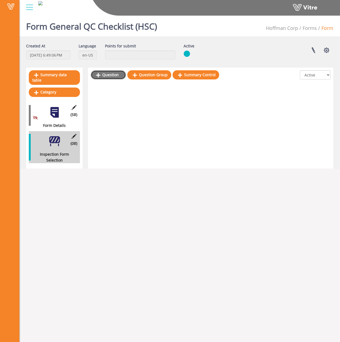
click at [112, 74] on link "Question" at bounding box center [108, 74] width 35 height 9
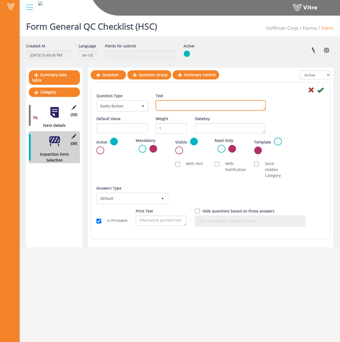
click at [178, 110] on textarea "Text" at bounding box center [211, 105] width 110 height 11
click at [178, 107] on textarea "Text" at bounding box center [211, 105] width 110 height 11
paste textarea "Select applicable inspections:"
type textarea "Select applicable inspections:"
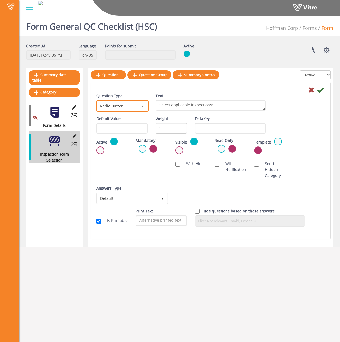
click at [120, 105] on span "Radio Button" at bounding box center [117, 106] width 41 height 10
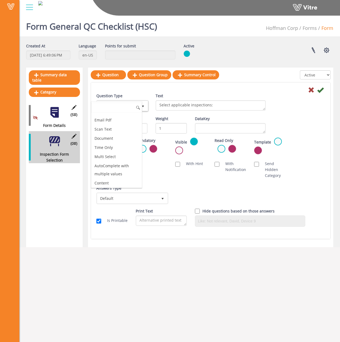
scroll to position [205, 0]
click at [118, 125] on li "Multi Select" at bounding box center [116, 128] width 51 height 9
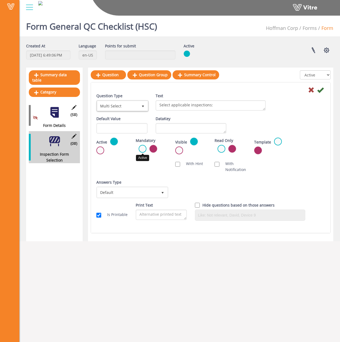
click at [141, 148] on label at bounding box center [143, 149] width 8 height 8
click at [0, 0] on input "radio" at bounding box center [0, 0] width 0 height 0
click at [147, 193] on span "Default" at bounding box center [127, 193] width 61 height 10
drag, startPoint x: 168, startPoint y: 174, endPoint x: 162, endPoint y: 176, distance: 6.6
click at [168, 174] on div "Scan NFC Must scan With Hint With Notification Send Hidden Category No Image Op…" at bounding box center [210, 166] width 237 height 17
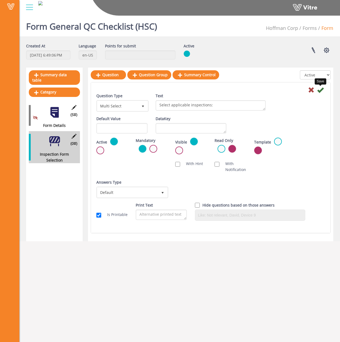
click at [320, 91] on icon at bounding box center [320, 90] width 6 height 6
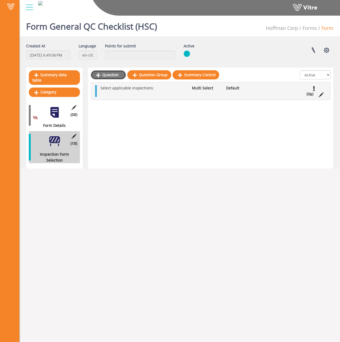
click at [108, 75] on link "Question" at bounding box center [108, 74] width 35 height 9
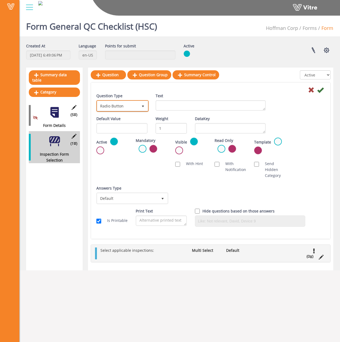
click at [123, 108] on span "Radio Button" at bounding box center [117, 106] width 41 height 10
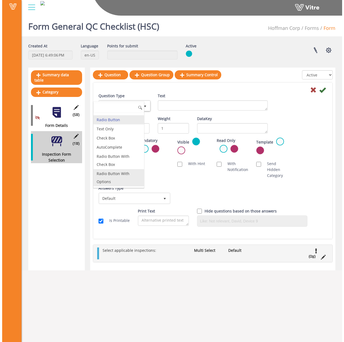
scroll to position [0, 0]
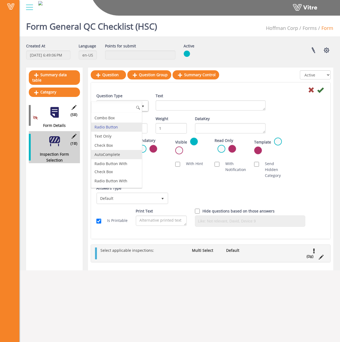
click at [112, 152] on li "AutoComplete" at bounding box center [116, 154] width 51 height 9
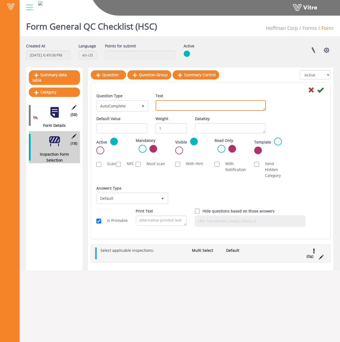
click at [177, 103] on textarea "Text" at bounding box center [211, 105] width 110 height 11
click at [193, 107] on textarea "u" at bounding box center [211, 105] width 110 height 11
type textarea "Supervisor Name"
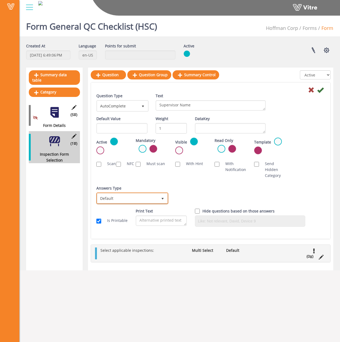
click at [140, 195] on span "Default" at bounding box center [127, 198] width 61 height 10
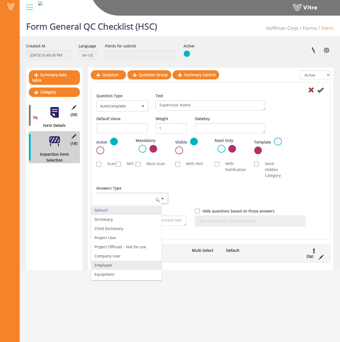
click at [136, 264] on li "Employee" at bounding box center [126, 265] width 70 height 9
checkbox input "true"
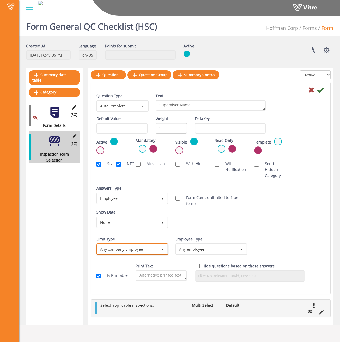
click at [138, 248] on span "Any company Employee" at bounding box center [127, 249] width 61 height 10
click at [140, 262] on li "Select from the top leaf X" at bounding box center [126, 259] width 70 height 9
click at [285, 251] on span "Select" at bounding box center [285, 249] width 61 height 10
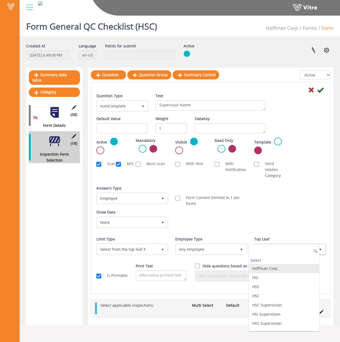
click at [275, 270] on li "Hoffman Corp" at bounding box center [284, 268] width 70 height 9
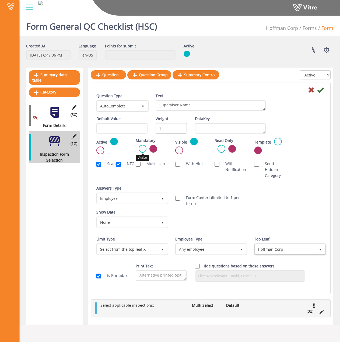
click at [143, 148] on label at bounding box center [143, 149] width 8 height 8
click at [0, 0] on input "radio" at bounding box center [0, 0] width 0 height 0
click at [321, 92] on icon at bounding box center [320, 90] width 6 height 6
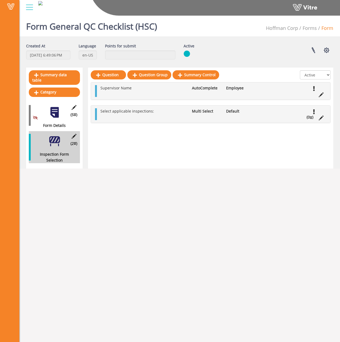
click at [254, 141] on div "Question Question Group Summary Control All Active Not Active Supervisor Name A…" at bounding box center [210, 118] width 245 height 101
click at [321, 116] on icon at bounding box center [321, 118] width 5 height 5
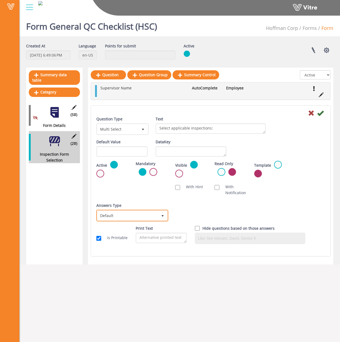
click at [138, 216] on span "Default" at bounding box center [127, 216] width 61 height 10
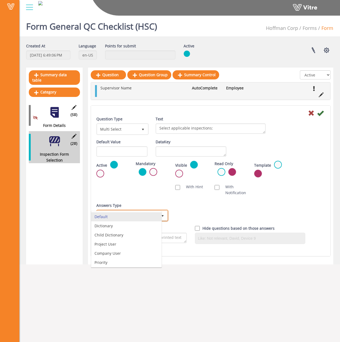
click at [120, 226] on li "Dictionary" at bounding box center [126, 225] width 70 height 9
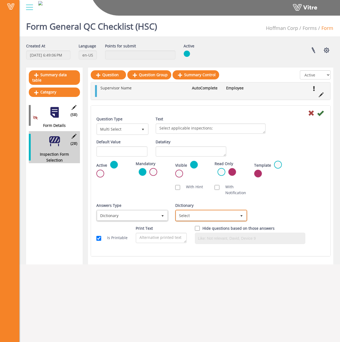
click at [200, 214] on span "Select" at bounding box center [206, 216] width 61 height 10
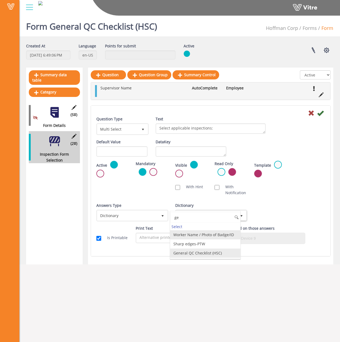
click at [209, 253] on li "General QC Checklist (HSC)" at bounding box center [205, 253] width 70 height 9
type input "ge"
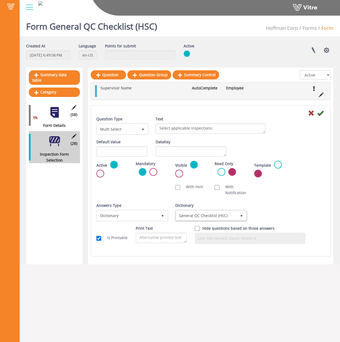
click at [321, 111] on icon at bounding box center [320, 113] width 6 height 6
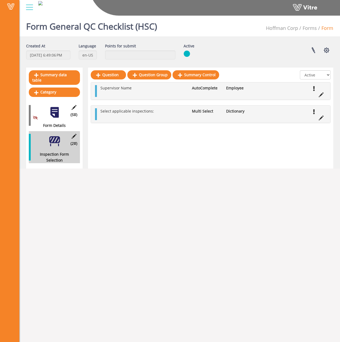
click at [226, 172] on body "Vitre Form General QC Checklist (HSC) [PERSON_NAME] Corp Forms Form Created At …" at bounding box center [170, 184] width 340 height 342
click at [41, 88] on link "Category" at bounding box center [54, 92] width 51 height 9
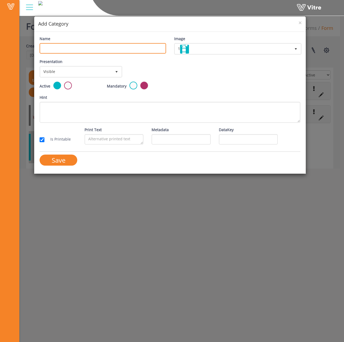
click at [123, 52] on input "Name" at bounding box center [103, 48] width 126 height 11
click at [124, 49] on input "Name" at bounding box center [103, 48] width 126 height 11
paste input "Ceiling System"
click at [44, 50] on input "Ceiling System" at bounding box center [103, 48] width 126 height 11
type input "Ceiling System"
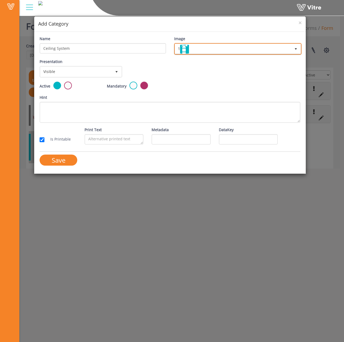
click at [206, 49] on span "1" at bounding box center [233, 49] width 116 height 10
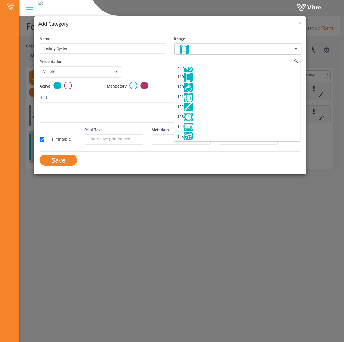
scroll to position [1234, 0]
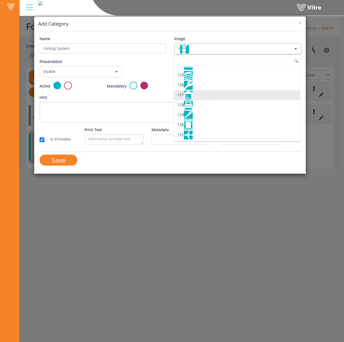
click at [227, 94] on li "127" at bounding box center [237, 95] width 126 height 10
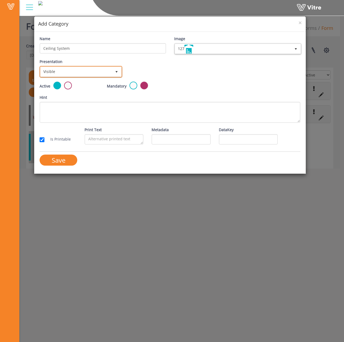
click at [101, 73] on span "Visible" at bounding box center [75, 72] width 71 height 10
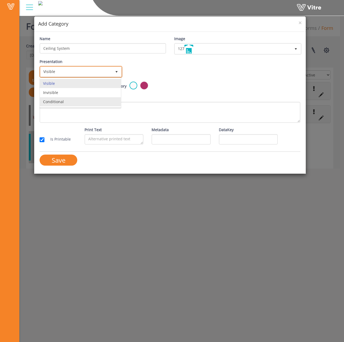
click at [74, 100] on li "Conditional" at bounding box center [80, 101] width 81 height 9
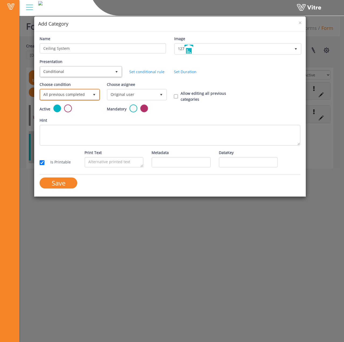
click at [64, 95] on span "All previous completed" at bounding box center [64, 95] width 49 height 10
click at [74, 112] on li "Based on answer" at bounding box center [69, 115] width 59 height 9
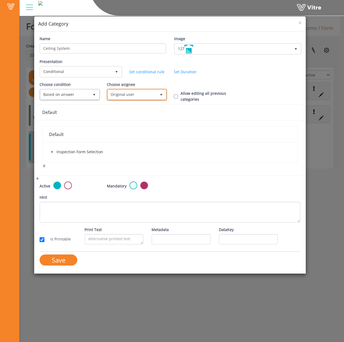
click at [119, 94] on span "Original user" at bounding box center [132, 95] width 49 height 10
click at [130, 139] on li "instantly to the current user" at bounding box center [136, 141] width 59 height 9
click at [81, 152] on span "Inspection Form Selection" at bounding box center [80, 151] width 47 height 5
click at [52, 151] on span "caret-down" at bounding box center [52, 152] width 3 height 3
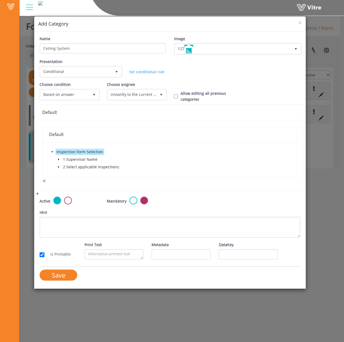
click at [58, 165] on span at bounding box center [59, 167] width 6 height 6
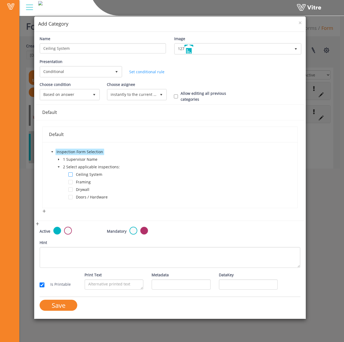
click at [68, 174] on span at bounding box center [70, 174] width 4 height 4
click at [57, 307] on input "Save" at bounding box center [59, 305] width 38 height 11
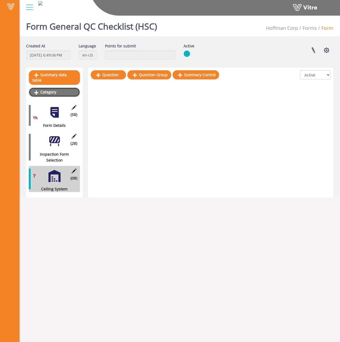
click at [46, 88] on link "Category" at bounding box center [54, 92] width 51 height 9
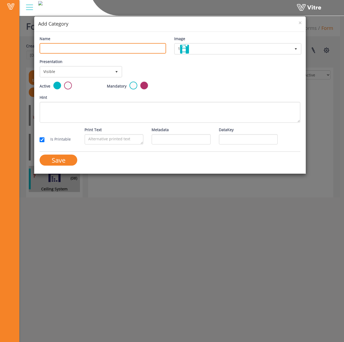
click at [90, 47] on input "Name" at bounding box center [103, 48] width 126 height 11
paste input "Framing"
type input "Framing"
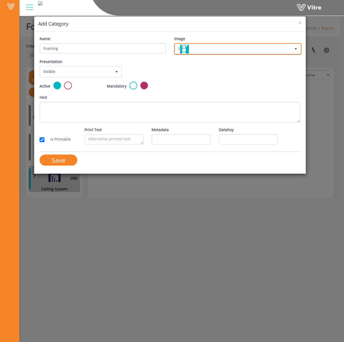
click at [217, 49] on span "1" at bounding box center [233, 49] width 116 height 10
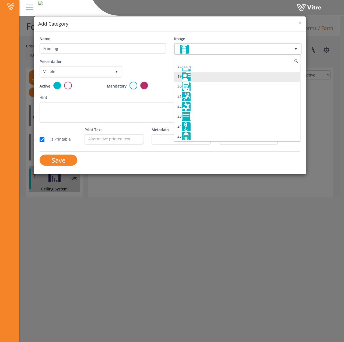
scroll to position [189, 0]
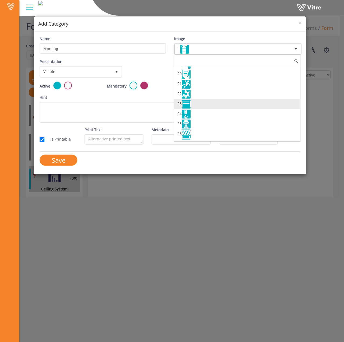
click at [206, 106] on li "23" at bounding box center [237, 104] width 126 height 10
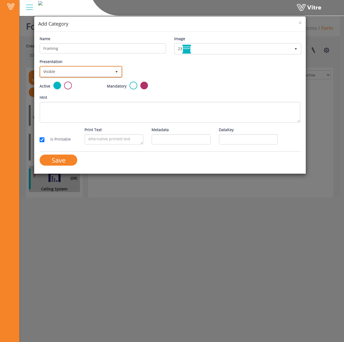
click at [87, 72] on span "Visible" at bounding box center [75, 72] width 71 height 10
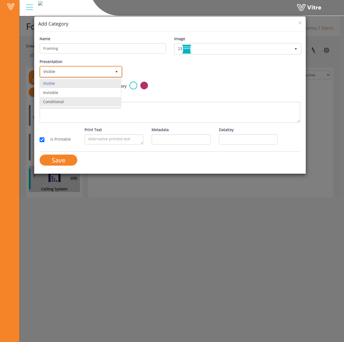
click at [73, 98] on li "Conditional" at bounding box center [80, 101] width 81 height 9
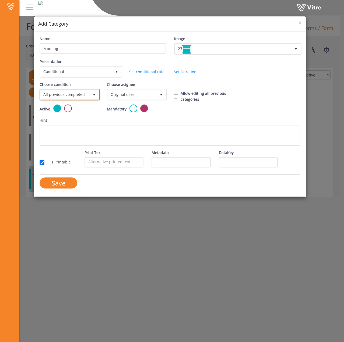
click at [82, 95] on span "All previous completed" at bounding box center [64, 95] width 49 height 10
click at [78, 119] on li "Based on answer" at bounding box center [69, 115] width 59 height 9
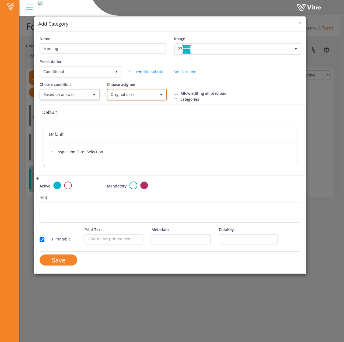
click at [140, 91] on span "Original user" at bounding box center [132, 95] width 49 height 10
click at [130, 137] on li "instantly to the current user" at bounding box center [136, 141] width 59 height 9
click at [52, 152] on icon "caret-down" at bounding box center [52, 152] width 1 height 2
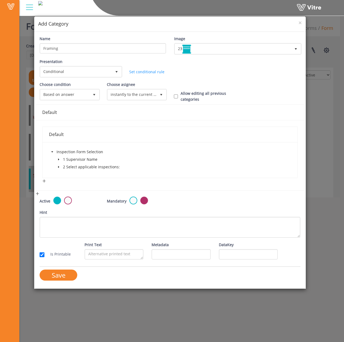
click at [59, 165] on span at bounding box center [59, 167] width 6 height 6
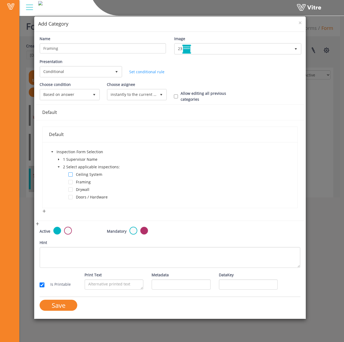
click at [71, 174] on span at bounding box center [70, 174] width 4 height 4
click at [71, 181] on span at bounding box center [70, 182] width 4 height 4
click at [69, 175] on span at bounding box center [70, 174] width 4 height 4
click at [55, 303] on input "Save" at bounding box center [59, 305] width 38 height 11
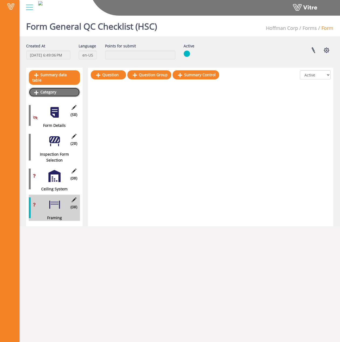
click at [37, 88] on link "Category" at bounding box center [54, 92] width 51 height 9
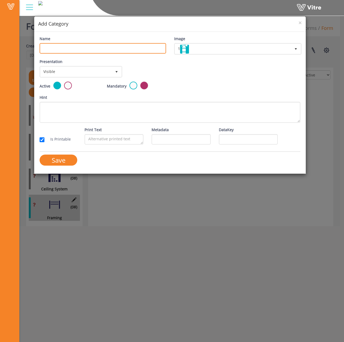
click at [73, 44] on input "Name" at bounding box center [103, 48] width 126 height 11
paste input "Drywall"
type input "Drywall"
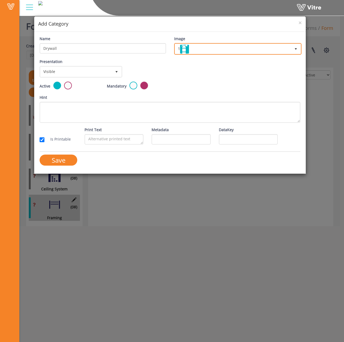
click at [214, 48] on span "1" at bounding box center [233, 49] width 116 height 10
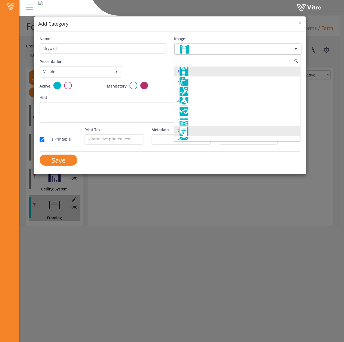
click at [192, 134] on li "7" at bounding box center [237, 131] width 126 height 10
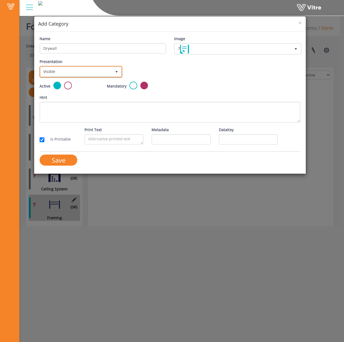
click at [86, 72] on span "Visible" at bounding box center [75, 72] width 71 height 10
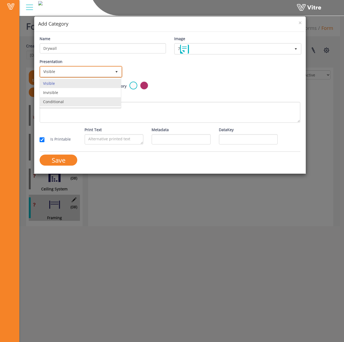
click at [80, 105] on li "Conditional" at bounding box center [80, 101] width 81 height 9
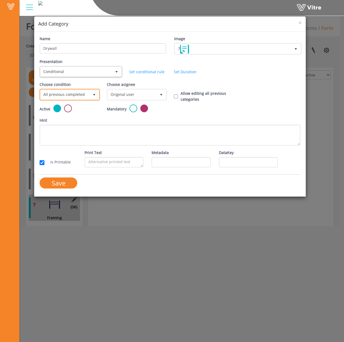
click at [65, 93] on span "All previous completed" at bounding box center [64, 95] width 49 height 10
click at [71, 117] on li "Based on answer" at bounding box center [69, 115] width 59 height 9
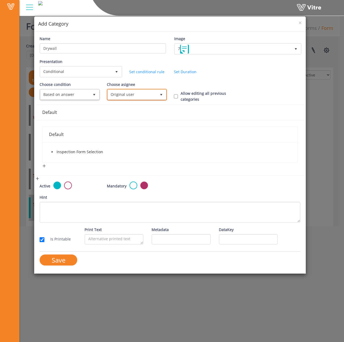
click at [126, 94] on span "Original user" at bounding box center [132, 95] width 49 height 10
click at [126, 137] on li "instantly to the current user" at bounding box center [136, 141] width 59 height 9
click at [50, 151] on span at bounding box center [52, 152] width 6 height 6
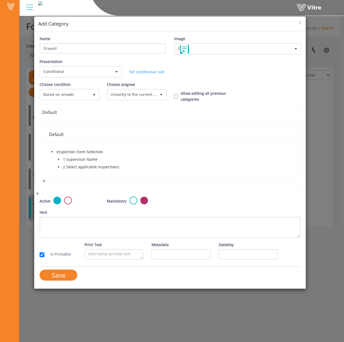
click at [58, 167] on icon "caret-down" at bounding box center [58, 167] width 3 height 3
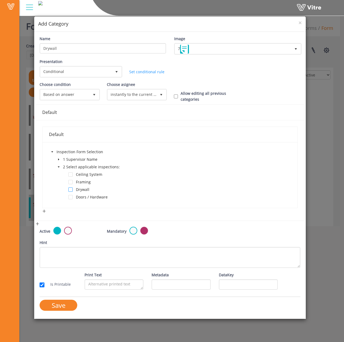
click at [72, 189] on span at bounding box center [70, 190] width 4 height 4
click at [68, 304] on input "Save" at bounding box center [59, 305] width 38 height 11
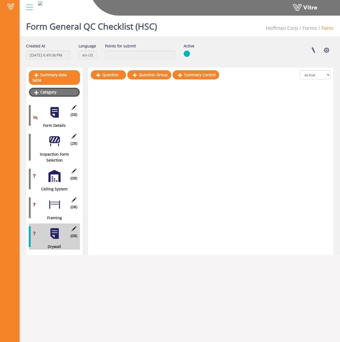
click at [53, 88] on link "Category" at bounding box center [54, 92] width 51 height 9
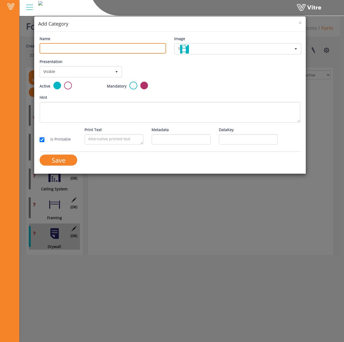
click at [82, 48] on input "Name" at bounding box center [103, 48] width 126 height 11
click at [67, 48] on input "Name" at bounding box center [103, 48] width 126 height 11
paste input "Doors / Hardware"
type input "Doors / Hardware"
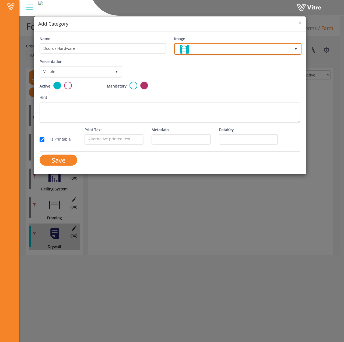
click at [217, 51] on span "1" at bounding box center [233, 49] width 116 height 10
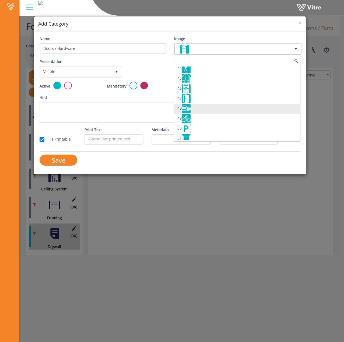
scroll to position [458, 0]
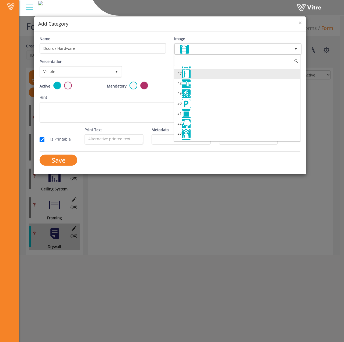
click at [201, 74] on li "47" at bounding box center [237, 74] width 126 height 10
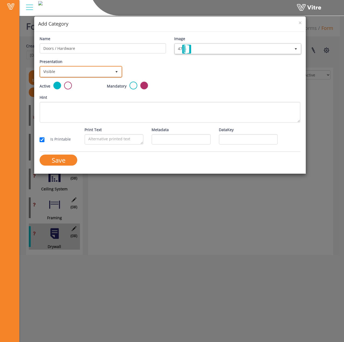
click at [103, 69] on span "Visible" at bounding box center [75, 72] width 71 height 10
click at [85, 106] on li "Conditional" at bounding box center [80, 101] width 81 height 9
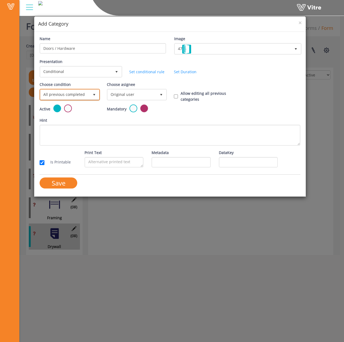
click at [88, 91] on span "All previous completed" at bounding box center [64, 95] width 49 height 10
click at [80, 114] on li "Based on answer" at bounding box center [69, 115] width 59 height 9
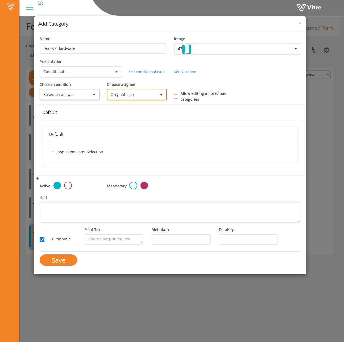
click at [123, 95] on span "Original user" at bounding box center [132, 95] width 49 height 10
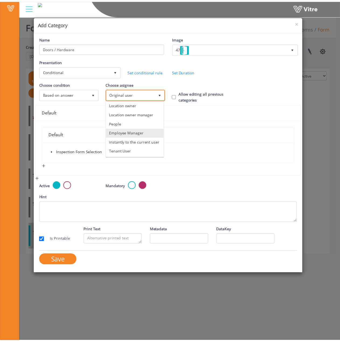
scroll to position [54, 0]
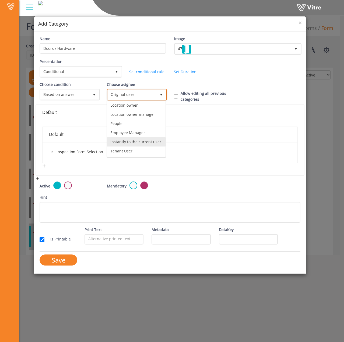
click at [124, 140] on li "instantly to the current user" at bounding box center [136, 141] width 59 height 9
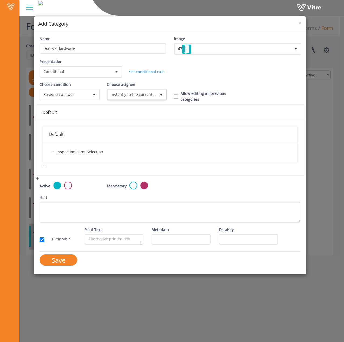
click at [53, 151] on icon "caret-down" at bounding box center [52, 152] width 3 height 3
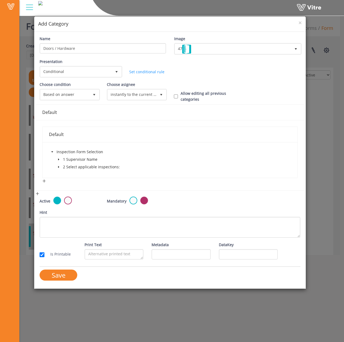
click at [60, 167] on icon "caret-down" at bounding box center [58, 167] width 3 height 3
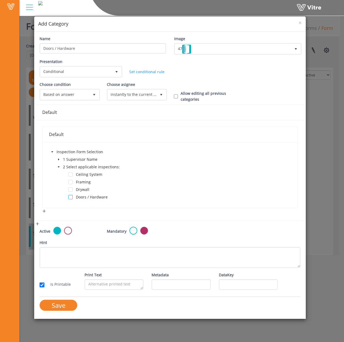
click at [72, 197] on span at bounding box center [70, 197] width 4 height 4
click at [71, 302] on input "Save" at bounding box center [59, 305] width 38 height 11
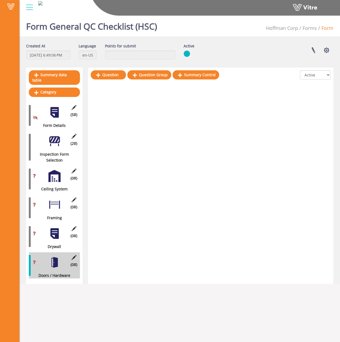
click at [46, 136] on div "(2 ) Inspection Form Selection" at bounding box center [54, 147] width 51 height 32
click at [54, 107] on div at bounding box center [54, 112] width 12 height 12
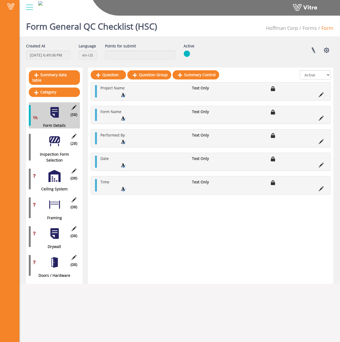
click at [170, 242] on div "Question Question Group Summary Control All Active Not Active Project Name Text…" at bounding box center [210, 176] width 245 height 216
click at [43, 132] on div "(2 ) Inspection Form Selection" at bounding box center [54, 147] width 51 height 32
click at [49, 138] on div at bounding box center [54, 141] width 12 height 12
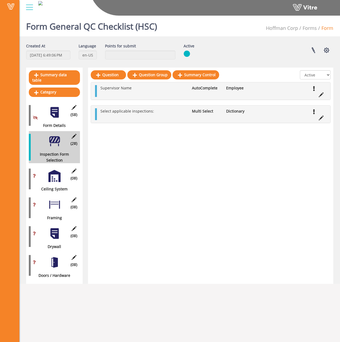
click at [54, 171] on div at bounding box center [54, 176] width 12 height 12
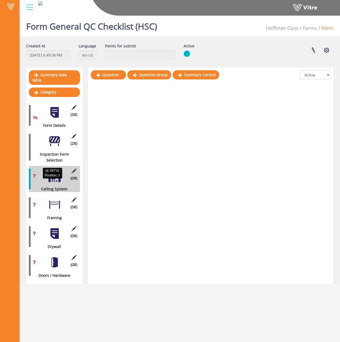
click at [54, 186] on div "Ceiling System" at bounding box center [52, 189] width 47 height 6
click at [52, 199] on div at bounding box center [54, 205] width 12 height 12
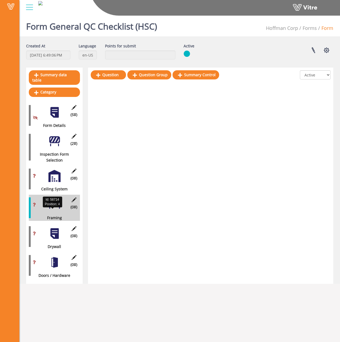
click at [51, 228] on div at bounding box center [54, 234] width 12 height 12
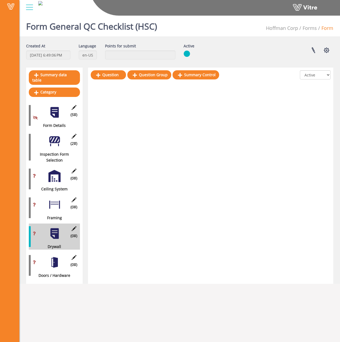
click at [50, 263] on div at bounding box center [54, 262] width 12 height 12
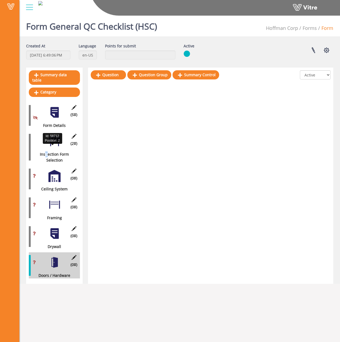
click at [47, 151] on div "Inspection Form Selection" at bounding box center [52, 157] width 47 height 12
click at [54, 135] on div at bounding box center [54, 141] width 12 height 12
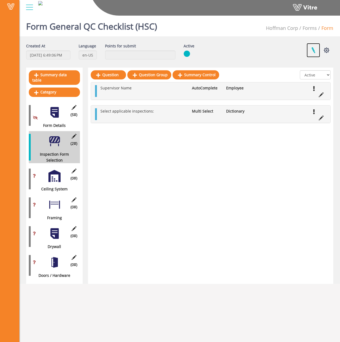
click at [314, 47] on link at bounding box center [313, 50] width 13 height 14
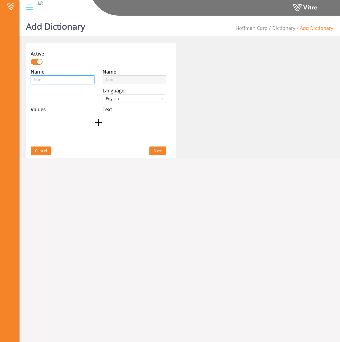
click at [55, 82] on input "text" at bounding box center [63, 79] width 64 height 9
type input "G"
type input "Ge"
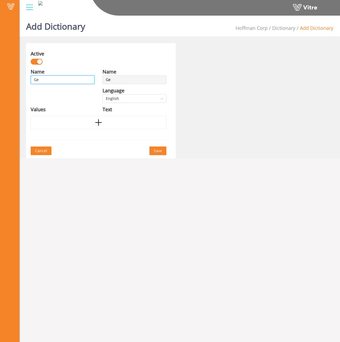
type input "Gen"
type input "Gene"
type input "Gener"
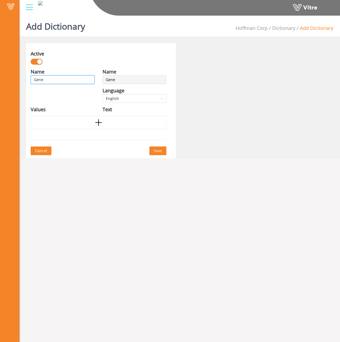
type input "Gener"
type input "Genera"
type input "General"
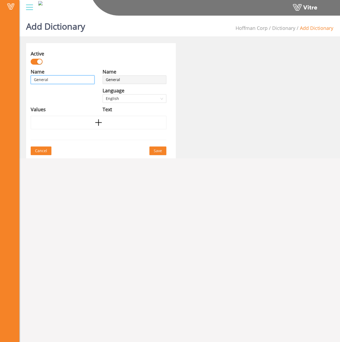
type input "General"
type input "General Q"
type input "General QC"
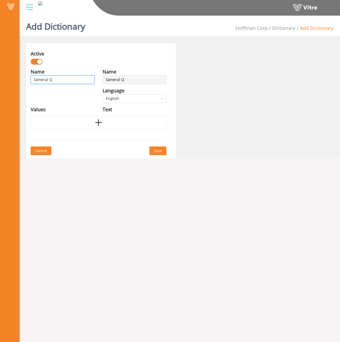
type input "General QC"
type input "General QC C"
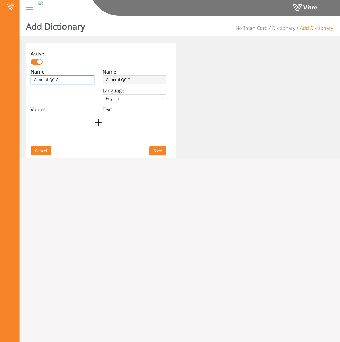
type input "General QC Ch"
type input "General QC Che"
type input "General QC Chec"
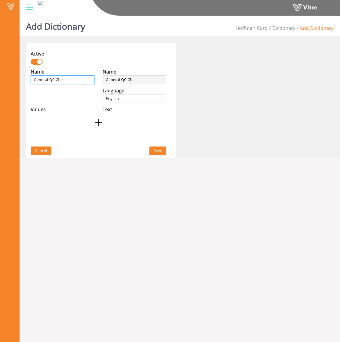
type input "General QC Chec"
type input "General QC Check"
type input "General QC Checkl"
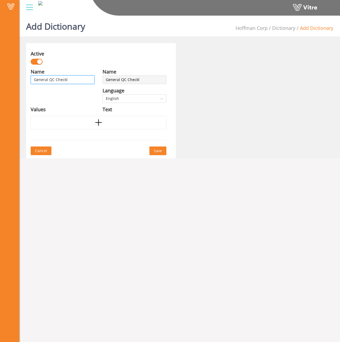
type input "General QC Checkli"
type input "General QC Checklis"
type input "General QC Checklist"
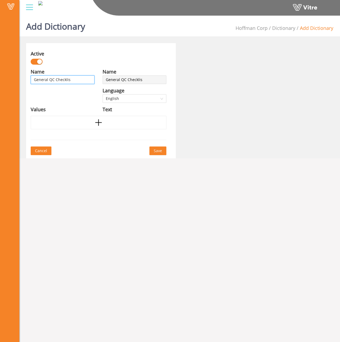
type input "General QC Checklist"
type input "General QC Checklist ("
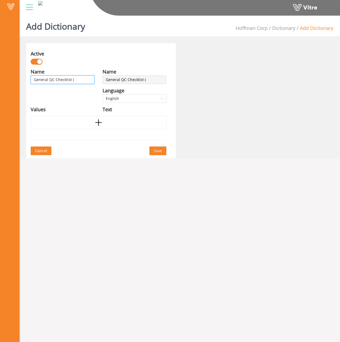
type input "General QC Checklist (H"
type input "General QC Checklist (HS"
type input "General QC Checklist (HSC"
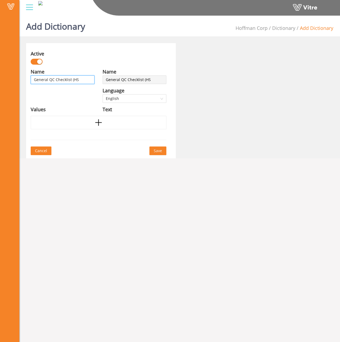
type input "General QC Checklist (HSC"
type input "General QC Checklist (HSC)"
click at [91, 117] on div at bounding box center [99, 122] width 136 height 13
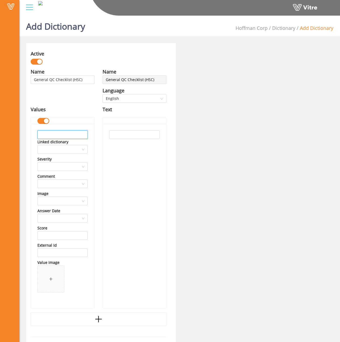
click at [74, 134] on input "text" at bounding box center [62, 134] width 50 height 9
paste input "Ceiling System"
type input "Ceiling System"
click at [123, 135] on input "text" at bounding box center [134, 134] width 50 height 9
paste input "Ceiling System"
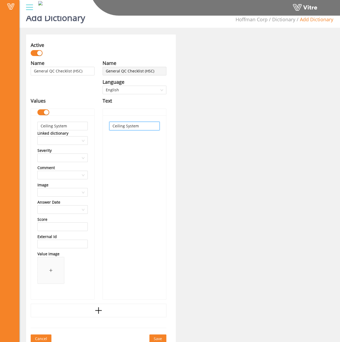
scroll to position [13, 0]
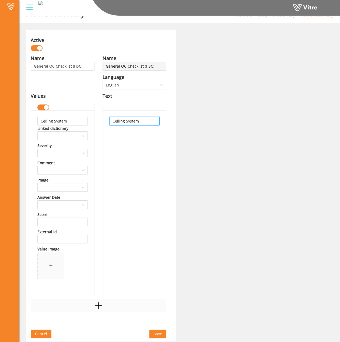
type input "Ceiling System"
click at [101, 301] on div at bounding box center [99, 305] width 136 height 13
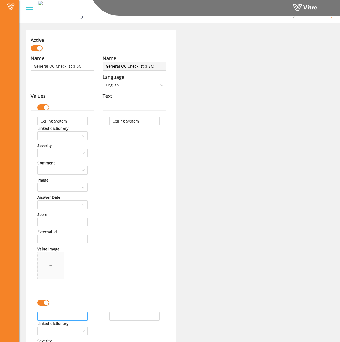
click at [61, 315] on input "text" at bounding box center [62, 316] width 50 height 9
paste input "Framing"
type input "Framing"
click at [122, 318] on input "text" at bounding box center [134, 316] width 50 height 9
paste input "Framing"
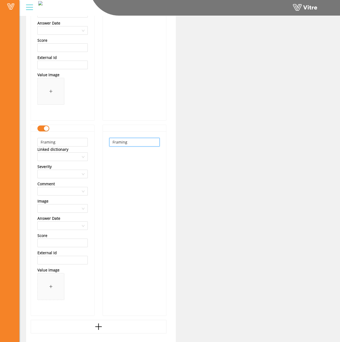
scroll to position [202, 0]
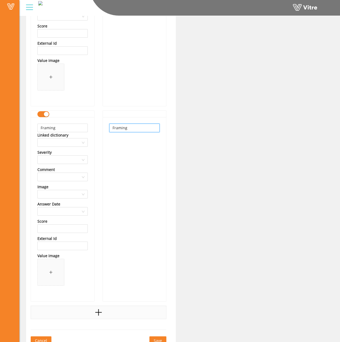
type input "Framing"
click at [109, 313] on div at bounding box center [99, 312] width 136 height 13
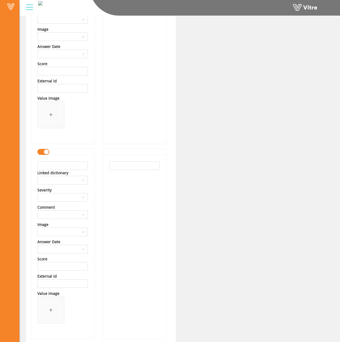
scroll to position [364, 0]
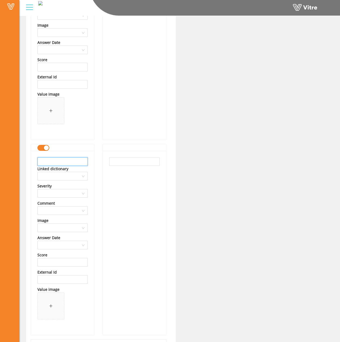
click at [66, 164] on input "text" at bounding box center [62, 161] width 50 height 9
paste input "Drywall"
type input "Drywall"
click at [122, 162] on input "text" at bounding box center [134, 161] width 50 height 9
paste input "Drywall"
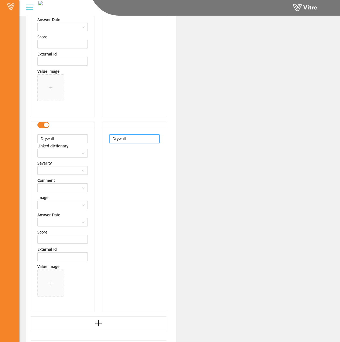
scroll to position [404, 0]
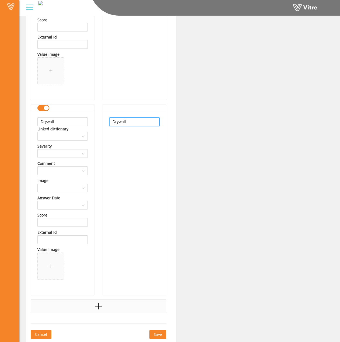
type input "Drywall"
click at [103, 308] on div at bounding box center [99, 306] width 136 height 13
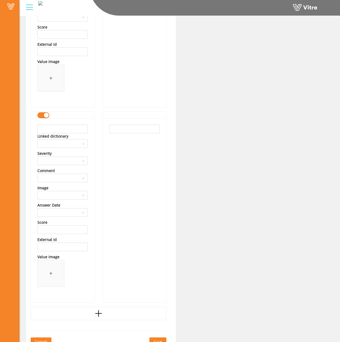
scroll to position [592, 0]
click at [70, 130] on input "text" at bounding box center [62, 128] width 50 height 9
paste input "Doors / Hardware"
type input "Doors / Hardware"
click at [125, 131] on input "text" at bounding box center [134, 128] width 50 height 9
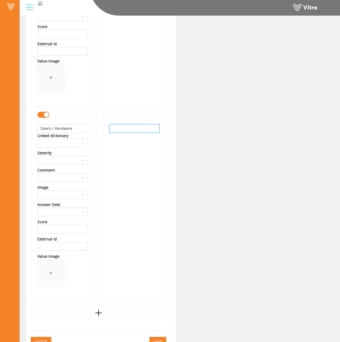
paste input "Doors / Hardware"
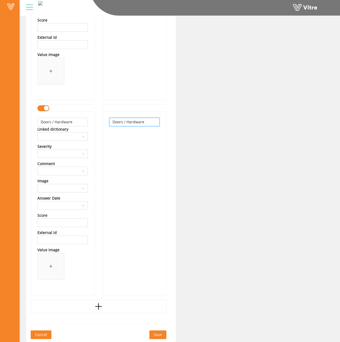
scroll to position [599, 0]
type input "Doors / Hardware"
click at [155, 333] on span "Save" at bounding box center [158, 335] width 8 height 6
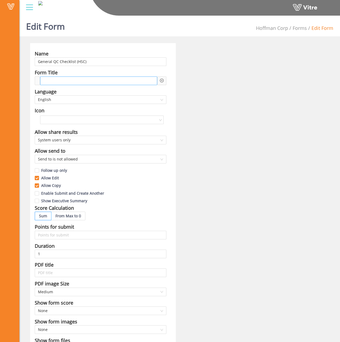
click at [61, 80] on span at bounding box center [55, 81] width 23 height 6
drag, startPoint x: 37, startPoint y: 62, endPoint x: 74, endPoint y: 63, distance: 37.5
click at [74, 63] on input "General QC Checklist (HSC)" at bounding box center [101, 61] width 132 height 9
click at [50, 81] on span at bounding box center [55, 81] width 23 height 6
paste span
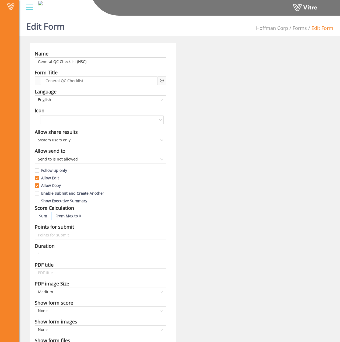
click at [164, 82] on div at bounding box center [161, 81] width 9 height 9
click at [162, 80] on icon "plus-circle" at bounding box center [162, 81] width 4 height 4
click at [187, 85] on input "search" at bounding box center [208, 85] width 66 height 8
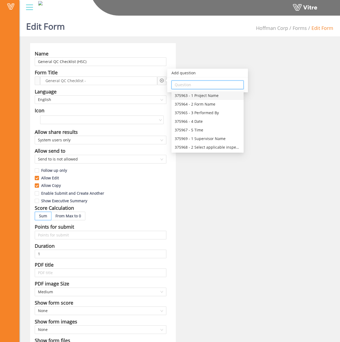
click at [192, 96] on div "375963 - 1 Project Name" at bounding box center [208, 96] width 66 height 6
type input "375963 - 1 Project Name"
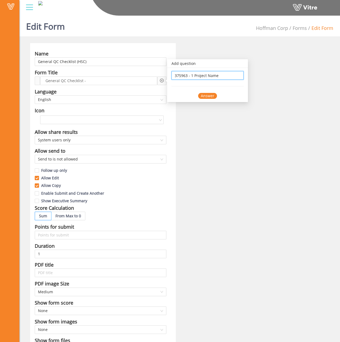
click at [201, 95] on div "Answer" at bounding box center [207, 96] width 19 height 6
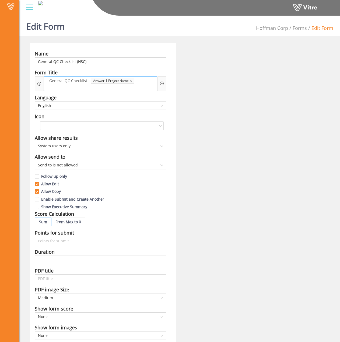
click at [148, 86] on div "General QC Checklist - Answer-1 Project Name" at bounding box center [100, 84] width 113 height 15
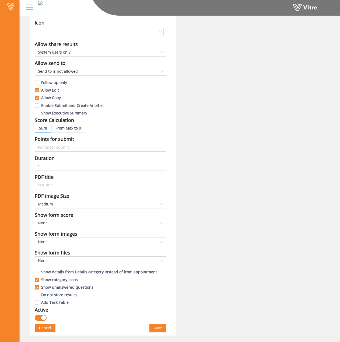
scroll to position [189, 0]
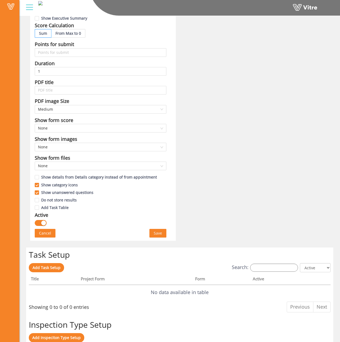
click at [157, 234] on span "Save" at bounding box center [158, 233] width 8 height 6
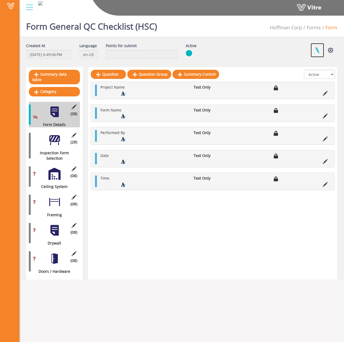
click at [318, 53] on link at bounding box center [317, 50] width 13 height 14
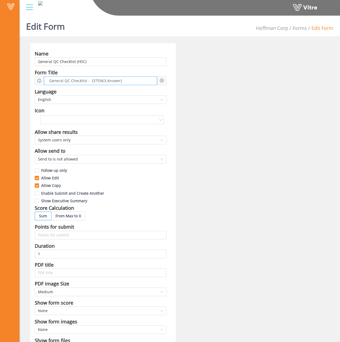
click at [131, 81] on div "General QC Checklist - {375963.Answer}" at bounding box center [100, 81] width 113 height 9
click at [164, 82] on div at bounding box center [161, 81] width 9 height 9
click at [162, 81] on icon "plus-circle" at bounding box center [162, 81] width 4 height 4
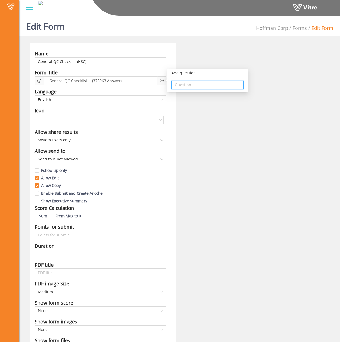
click at [185, 86] on input "search" at bounding box center [208, 85] width 66 height 8
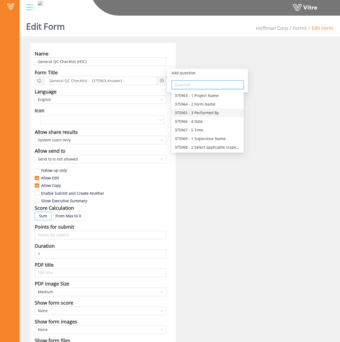
click at [210, 113] on div "375965 - 3 Performed By" at bounding box center [208, 113] width 66 height 6
type input "375965 - 3 Performed By"
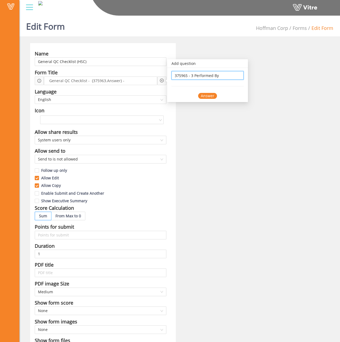
click at [200, 97] on div "Answer" at bounding box center [207, 96] width 19 height 6
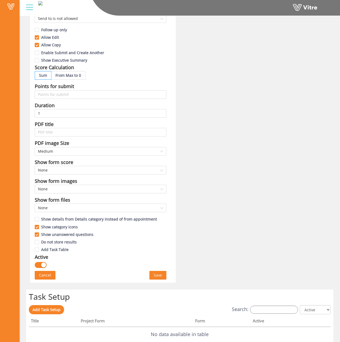
scroll to position [216, 0]
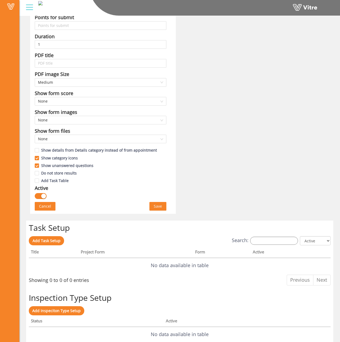
click at [156, 206] on span "Save" at bounding box center [158, 206] width 8 height 6
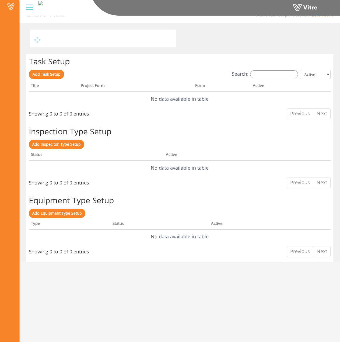
scroll to position [0, 0]
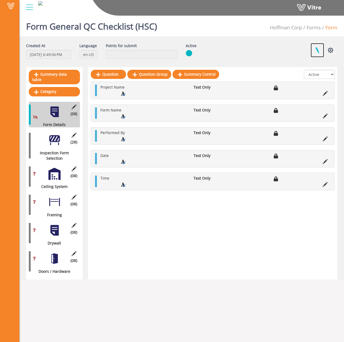
click at [318, 47] on link at bounding box center [317, 50] width 13 height 14
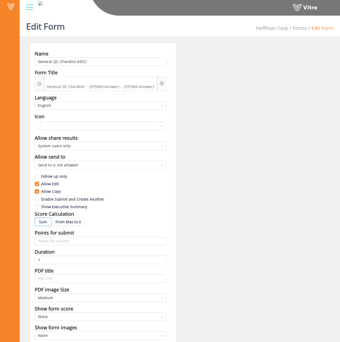
click at [159, 81] on div at bounding box center [161, 84] width 9 height 15
click at [154, 84] on span "General QC Checklist - {375963.Answer} - {375965.Answer}" at bounding box center [100, 87] width 110 height 6
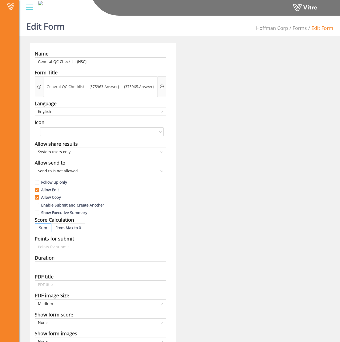
click at [160, 86] on icon "plus-circle" at bounding box center [162, 87] width 4 height 4
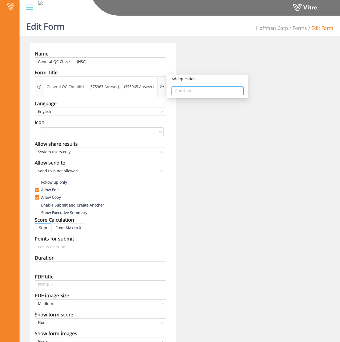
click at [189, 91] on input "search" at bounding box center [208, 91] width 66 height 8
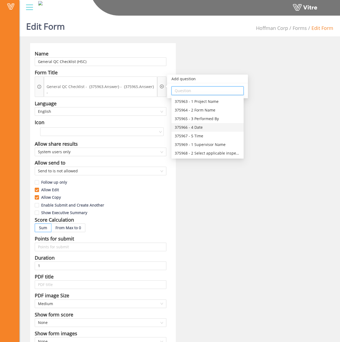
click at [204, 125] on div "375966 - 4 Date" at bounding box center [208, 127] width 66 height 6
type input "375966 - 4 Date"
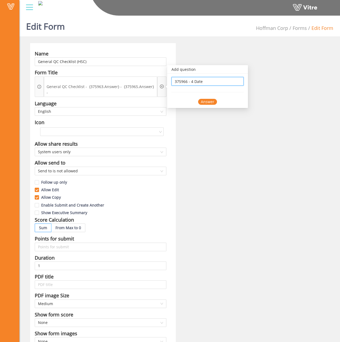
click at [208, 102] on div "Answer" at bounding box center [207, 102] width 19 height 6
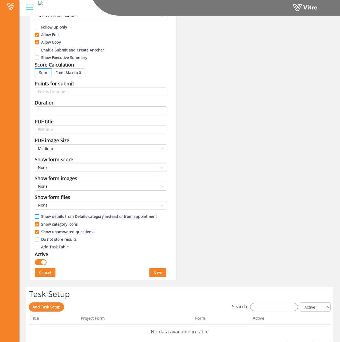
scroll to position [242, 0]
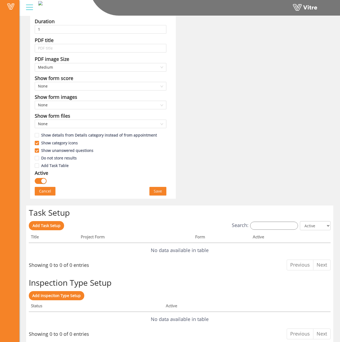
click at [158, 188] on span "Save" at bounding box center [158, 191] width 8 height 6
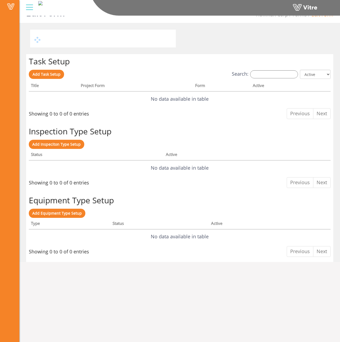
scroll to position [0, 0]
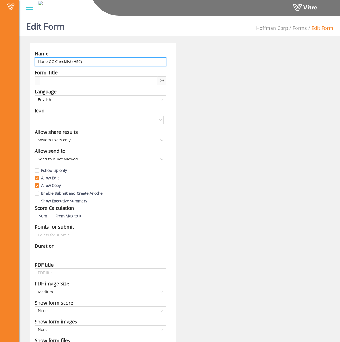
drag, startPoint x: 70, startPoint y: 61, endPoint x: 33, endPoint y: 62, distance: 37.2
click at [33, 62] on div "Name Llano QC Checklist (HSC) Form Title Language English Icon Allow share resu…" at bounding box center [103, 233] width 146 height 380
click at [56, 80] on span at bounding box center [55, 81] width 23 height 6
paste span
click at [165, 81] on div at bounding box center [161, 81] width 9 height 9
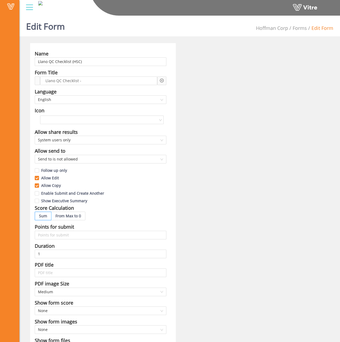
click at [162, 81] on icon "plus-circle" at bounding box center [162, 81] width 4 height 4
click at [183, 84] on input "search" at bounding box center [208, 85] width 66 height 8
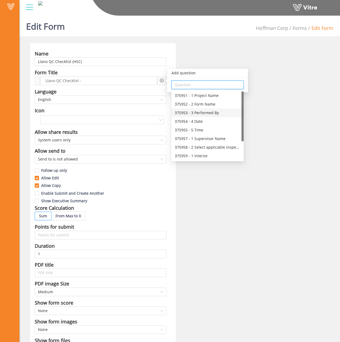
click at [195, 110] on div "375953 - 3 Performed By" at bounding box center [208, 113] width 66 height 6
type input "375953 - 3 Performed By"
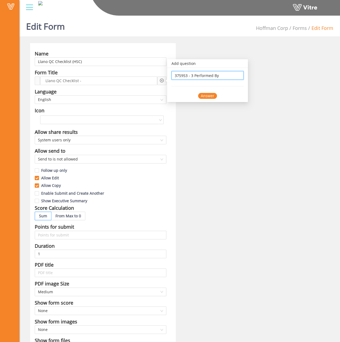
click at [203, 97] on div "Answer" at bounding box center [207, 96] width 19 height 6
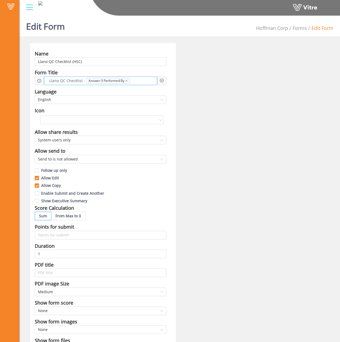
click at [147, 81] on span at bounding box center [143, 81] width 22 height 6
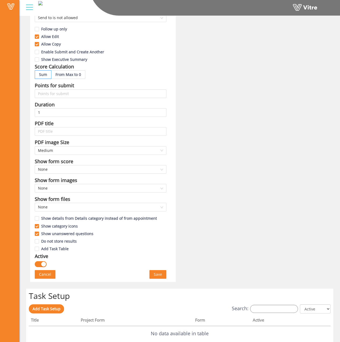
scroll to position [216, 0]
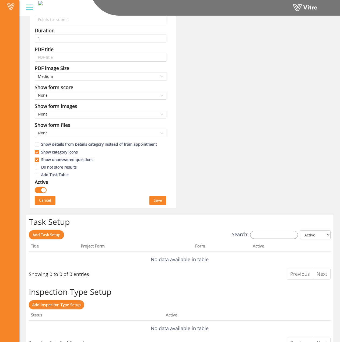
click at [157, 199] on span "Save" at bounding box center [158, 200] width 8 height 6
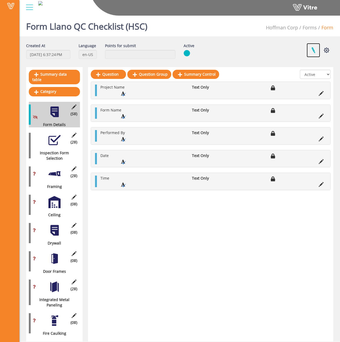
click at [316, 51] on link at bounding box center [313, 50] width 13 height 14
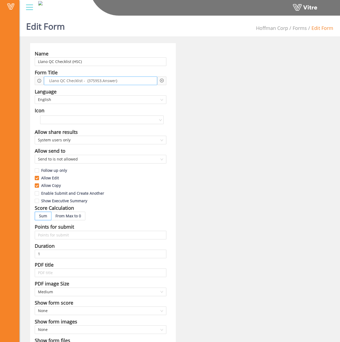
click at [126, 79] on div "Llano QC Checklist - {375953.Answer}" at bounding box center [100, 81] width 113 height 9
click at [158, 82] on div at bounding box center [161, 81] width 9 height 9
click at [161, 82] on icon "plus-circle" at bounding box center [162, 81] width 4 height 4
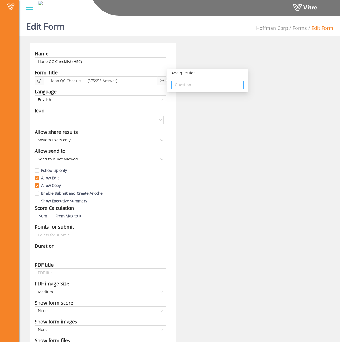
click at [191, 88] on input "search" at bounding box center [208, 85] width 66 height 8
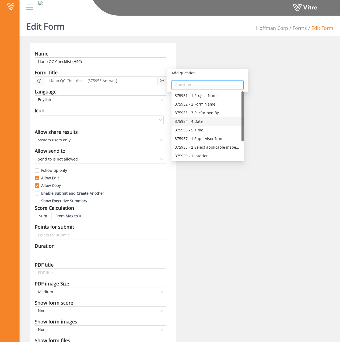
click at [194, 120] on div "375954 - 4 Date" at bounding box center [208, 122] width 66 height 6
type input "375954 - 4 Date"
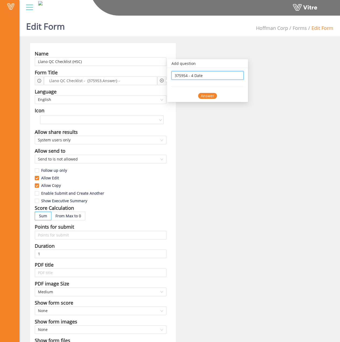
click at [207, 96] on div "Answer" at bounding box center [207, 96] width 19 height 6
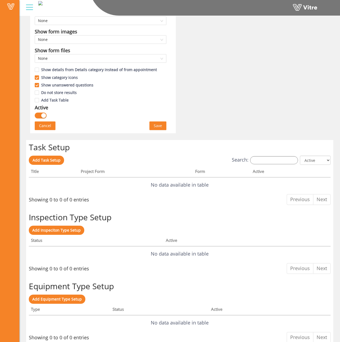
scroll to position [296, 0]
click at [160, 126] on span "Save" at bounding box center [158, 126] width 8 height 6
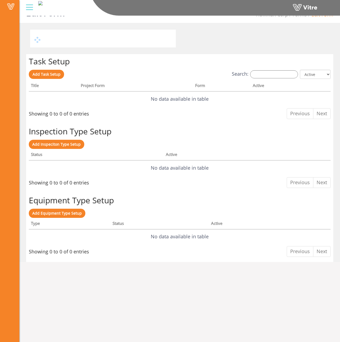
scroll to position [0, 0]
